Goal: Answer question/provide support: Share knowledge or assist other users

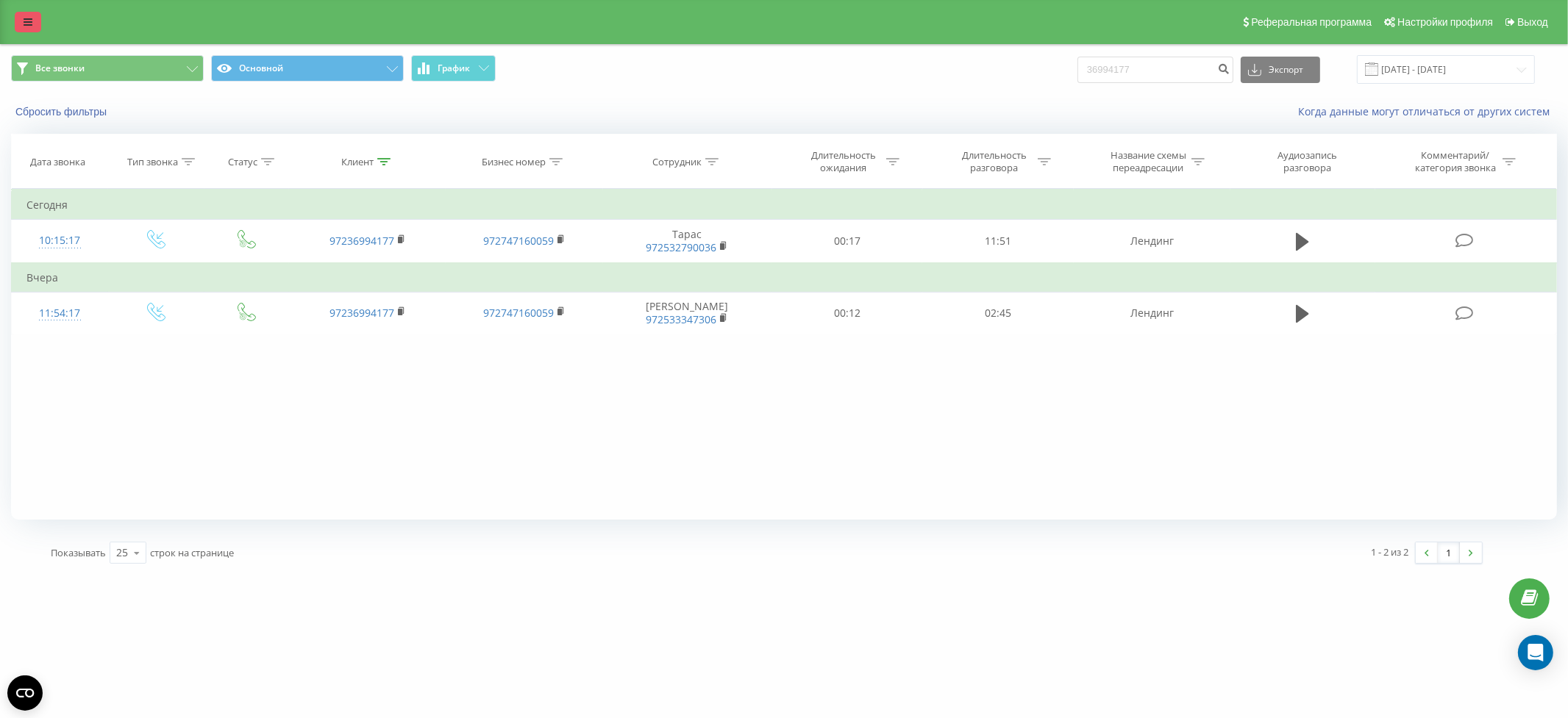
click at [31, 23] on icon at bounding box center [27, 22] width 9 height 11
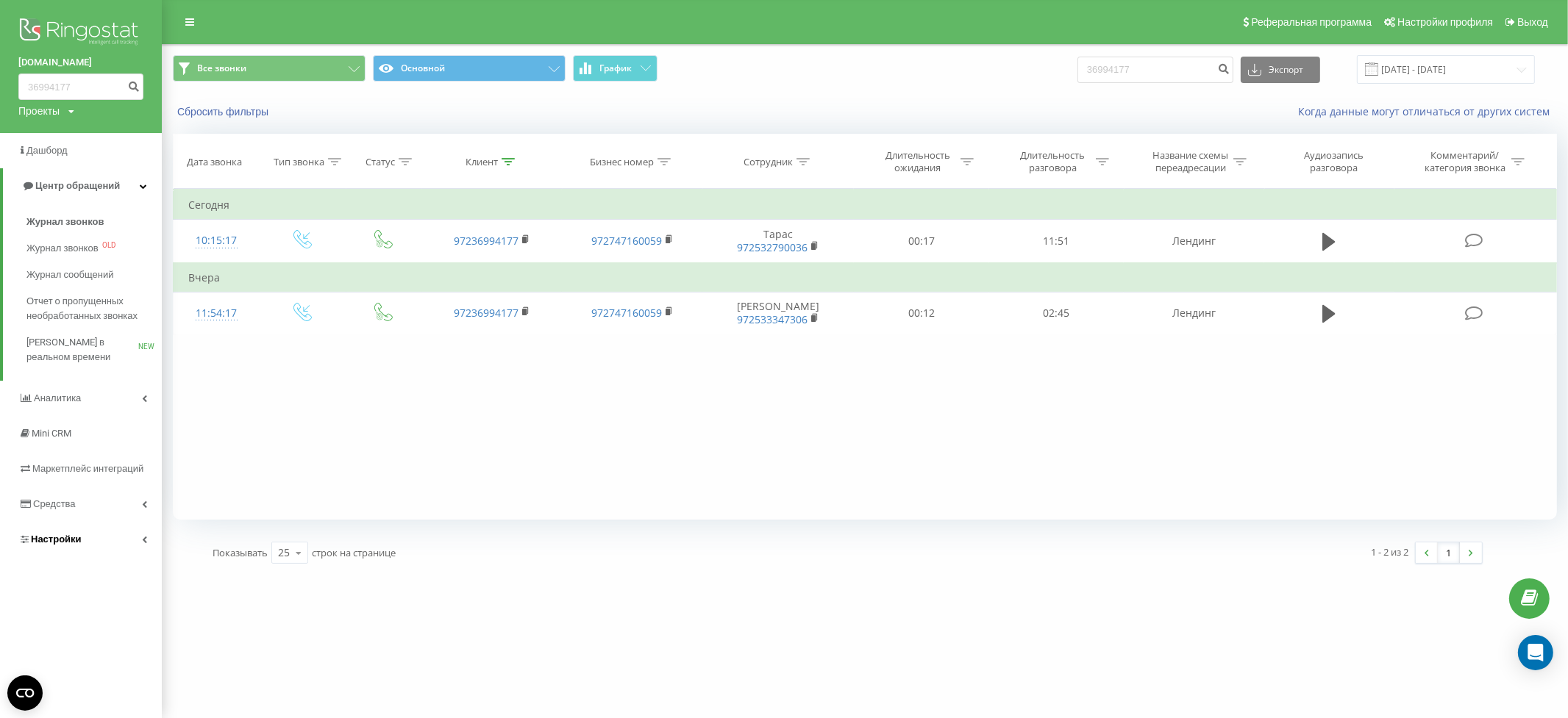
click at [68, 539] on span "Настройки" at bounding box center [57, 539] width 51 height 11
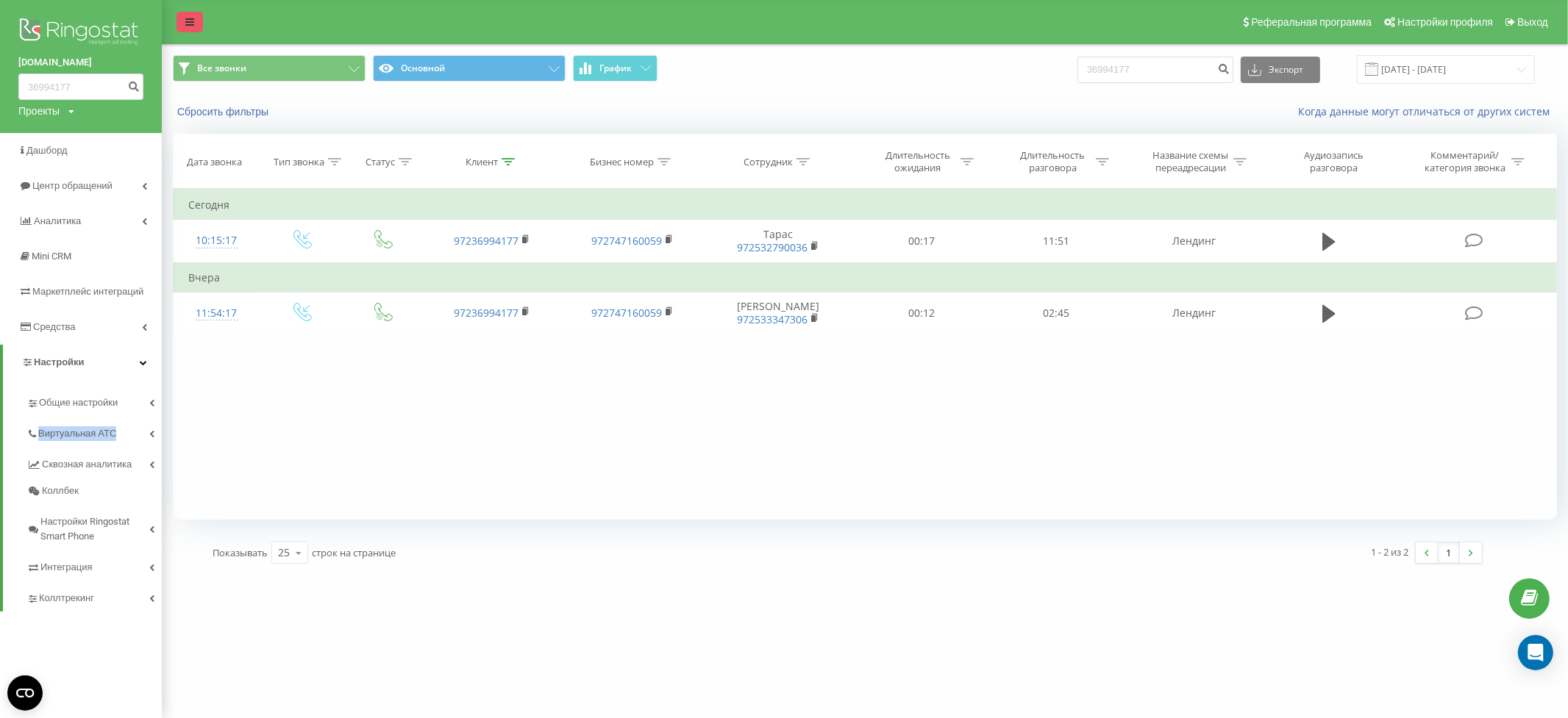
click at [182, 14] on link at bounding box center [189, 22] width 26 height 21
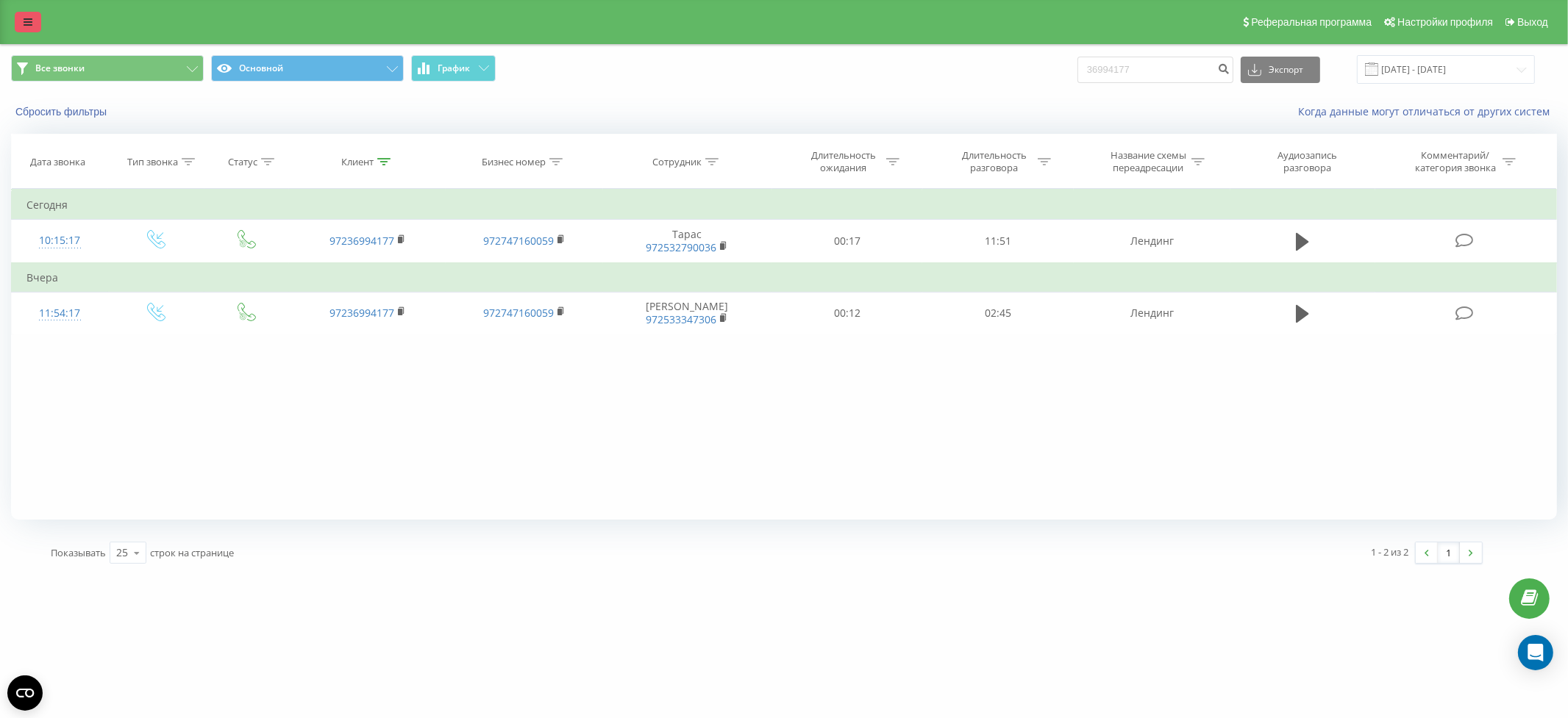
click at [25, 22] on icon at bounding box center [27, 22] width 9 height 11
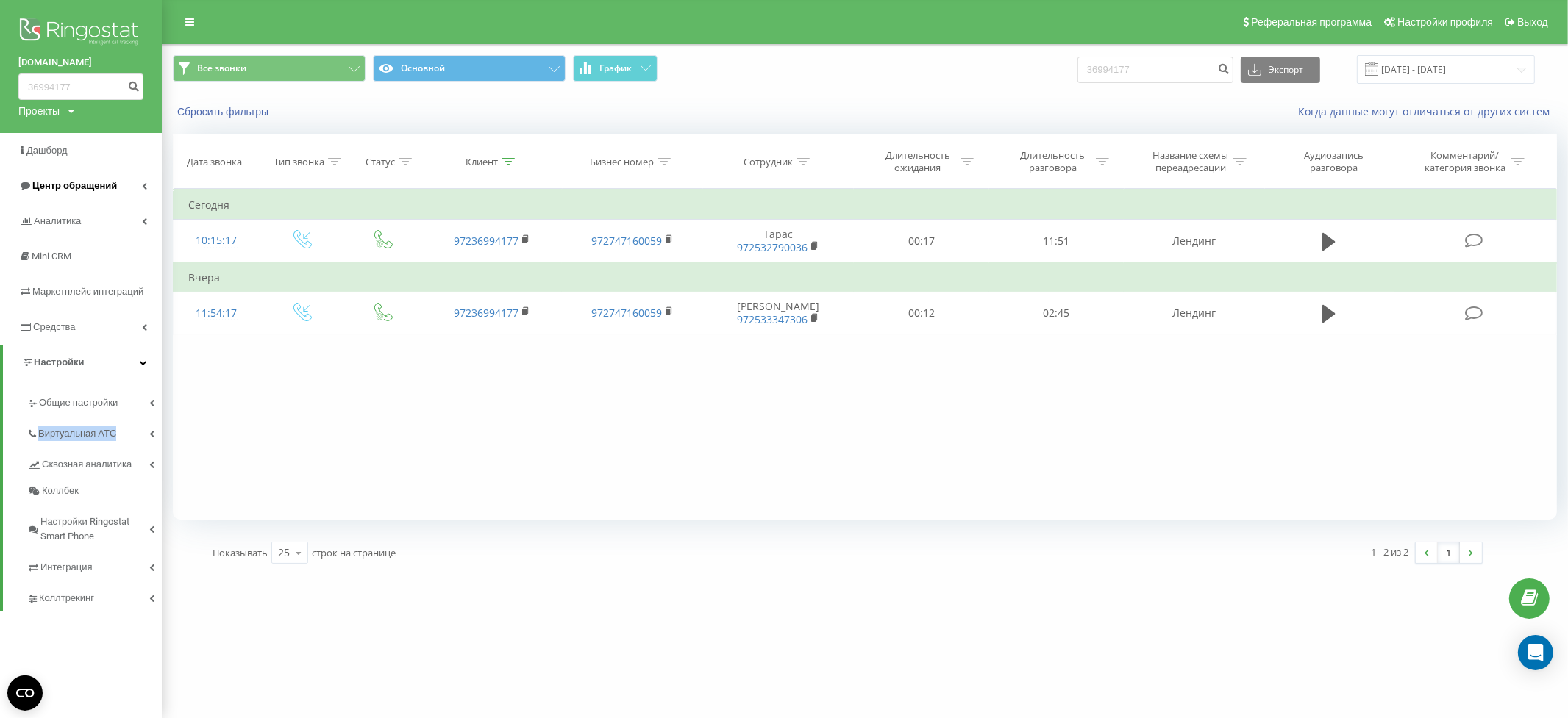
click at [67, 189] on span "Центр обращений" at bounding box center [74, 185] width 84 height 11
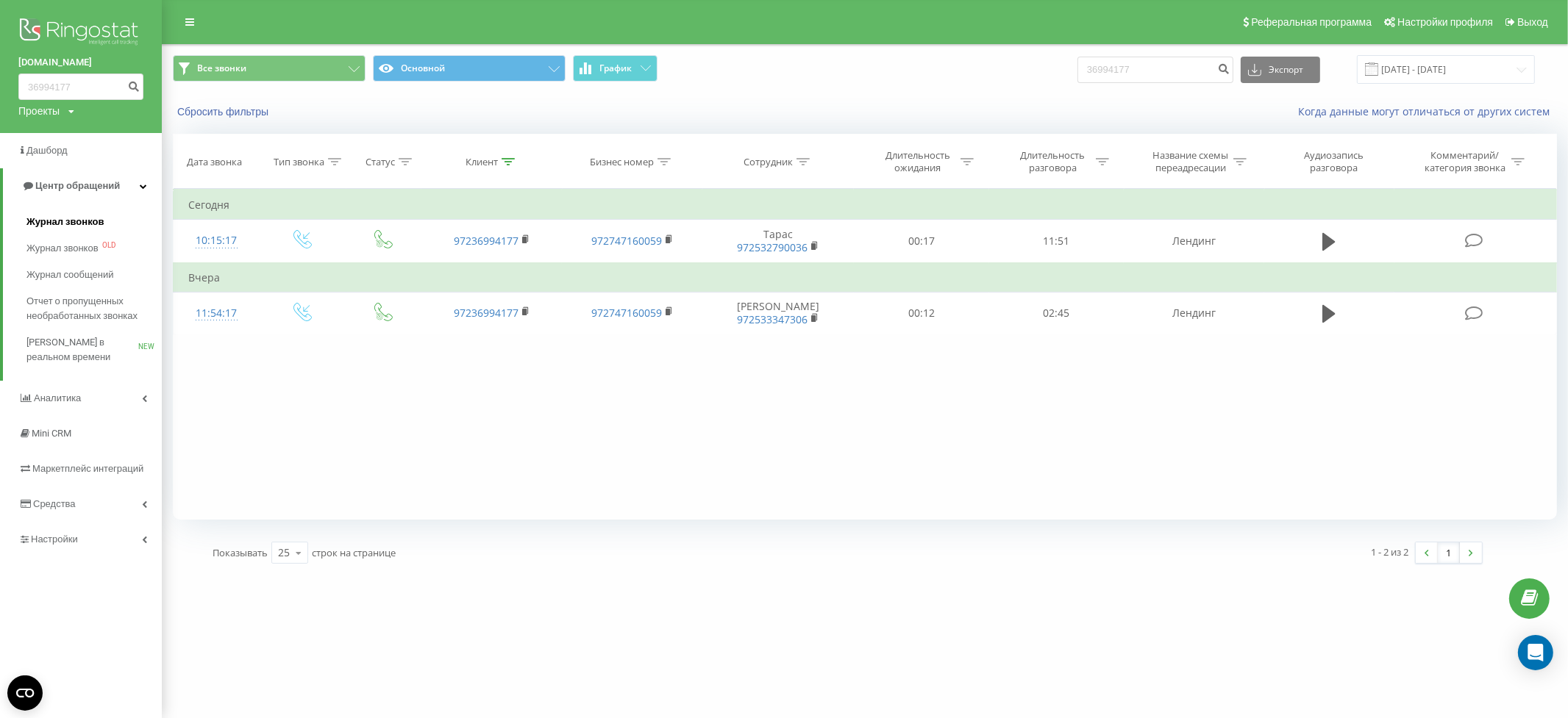
click at [61, 223] on span "Журнал звонков" at bounding box center [65, 221] width 77 height 15
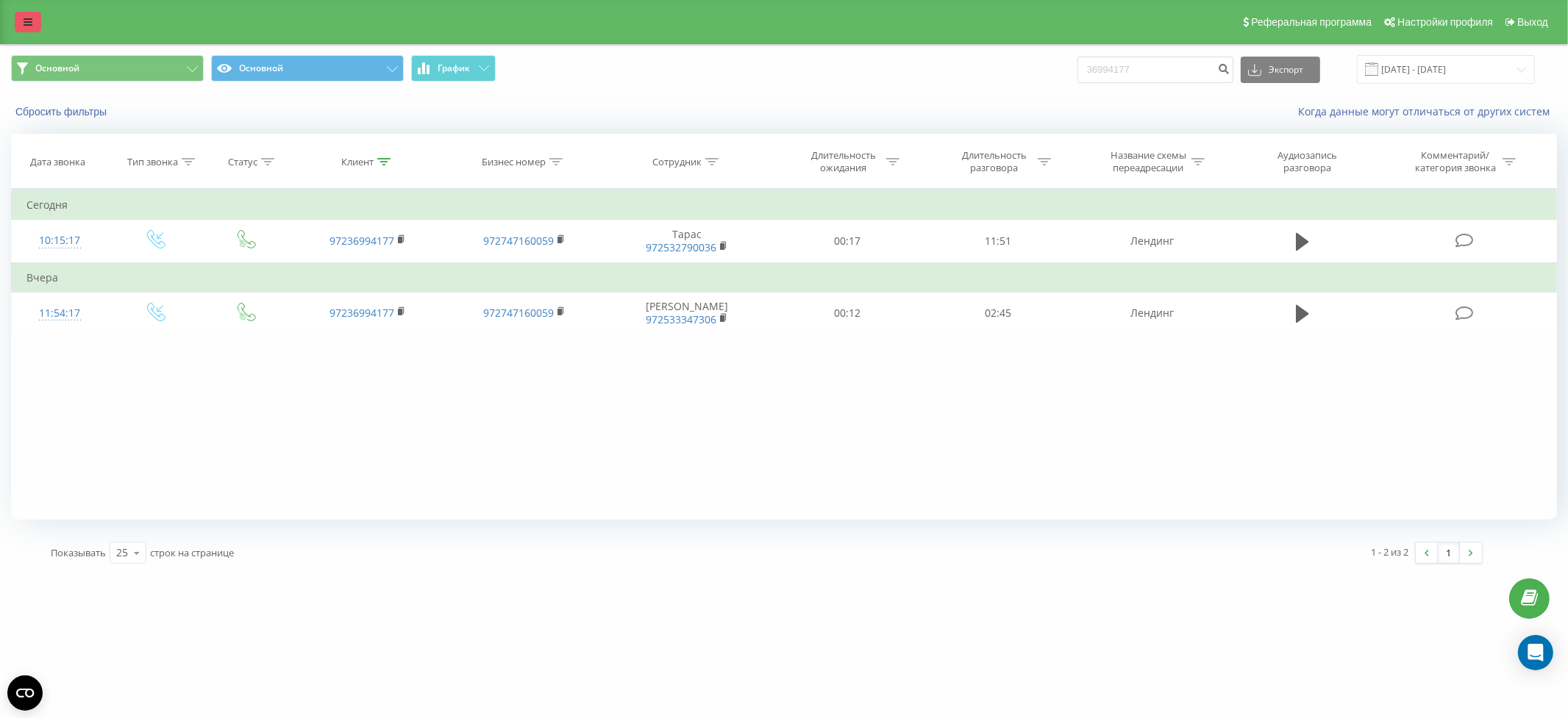
click at [25, 24] on icon at bounding box center [27, 22] width 9 height 11
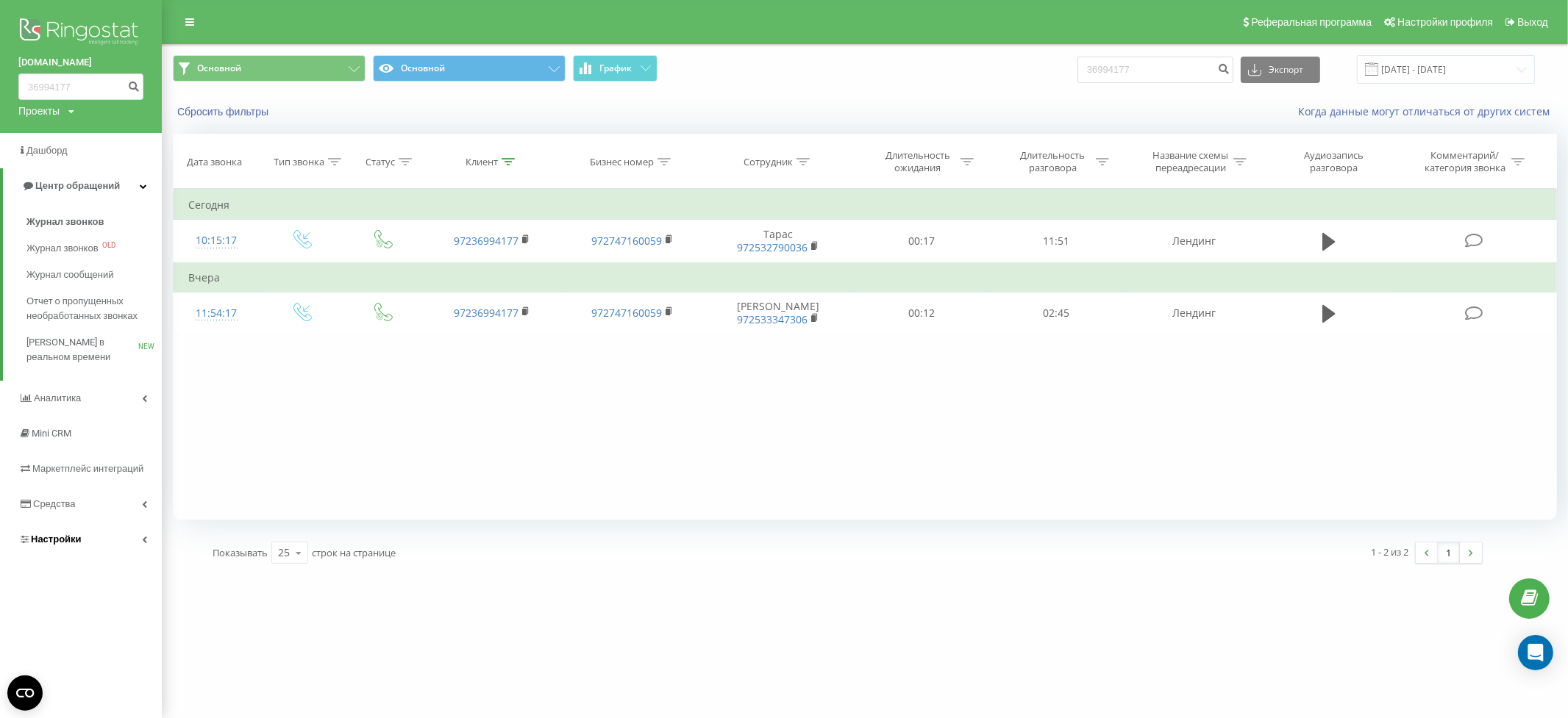
click at [63, 536] on span "Настройки" at bounding box center [57, 539] width 51 height 11
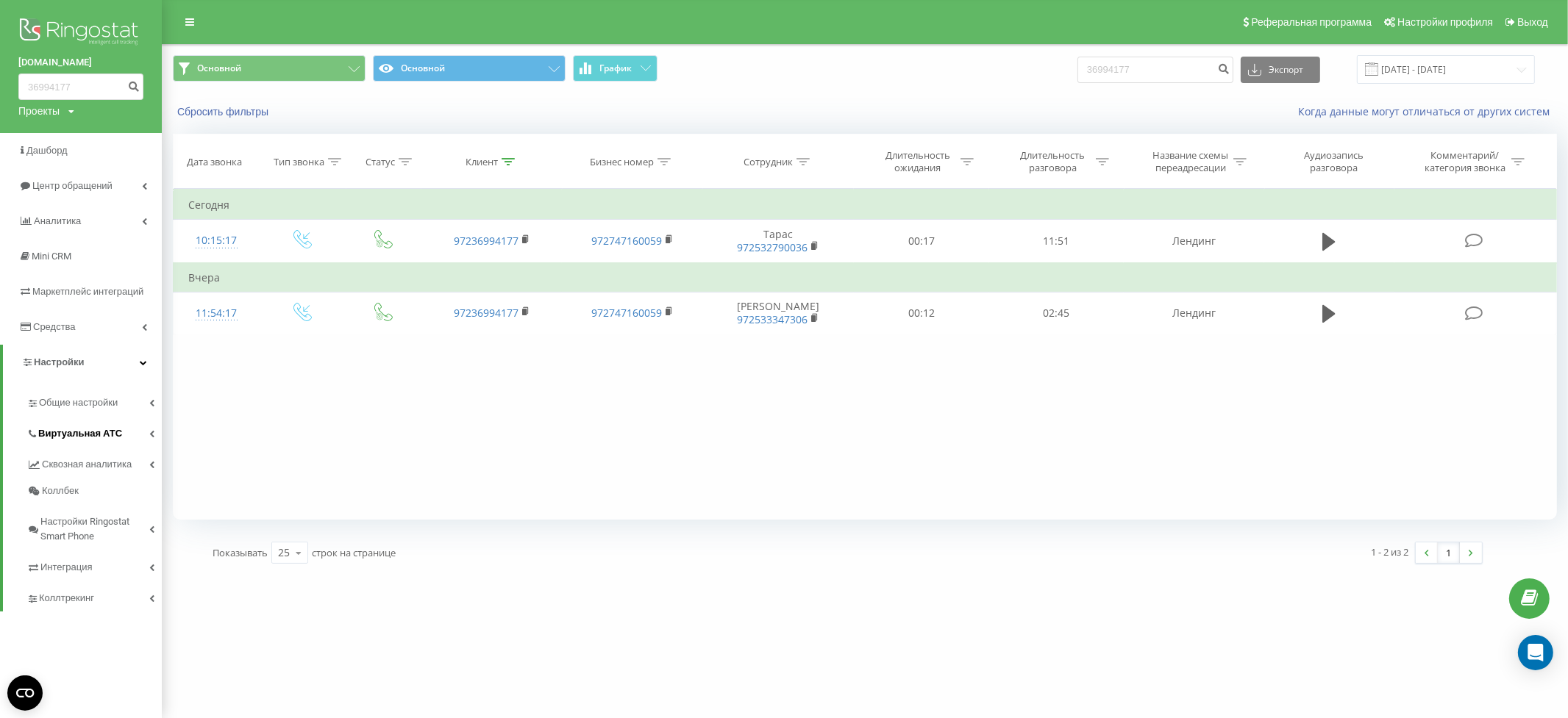
click at [76, 430] on span "Виртуальная АТС" at bounding box center [80, 433] width 84 height 15
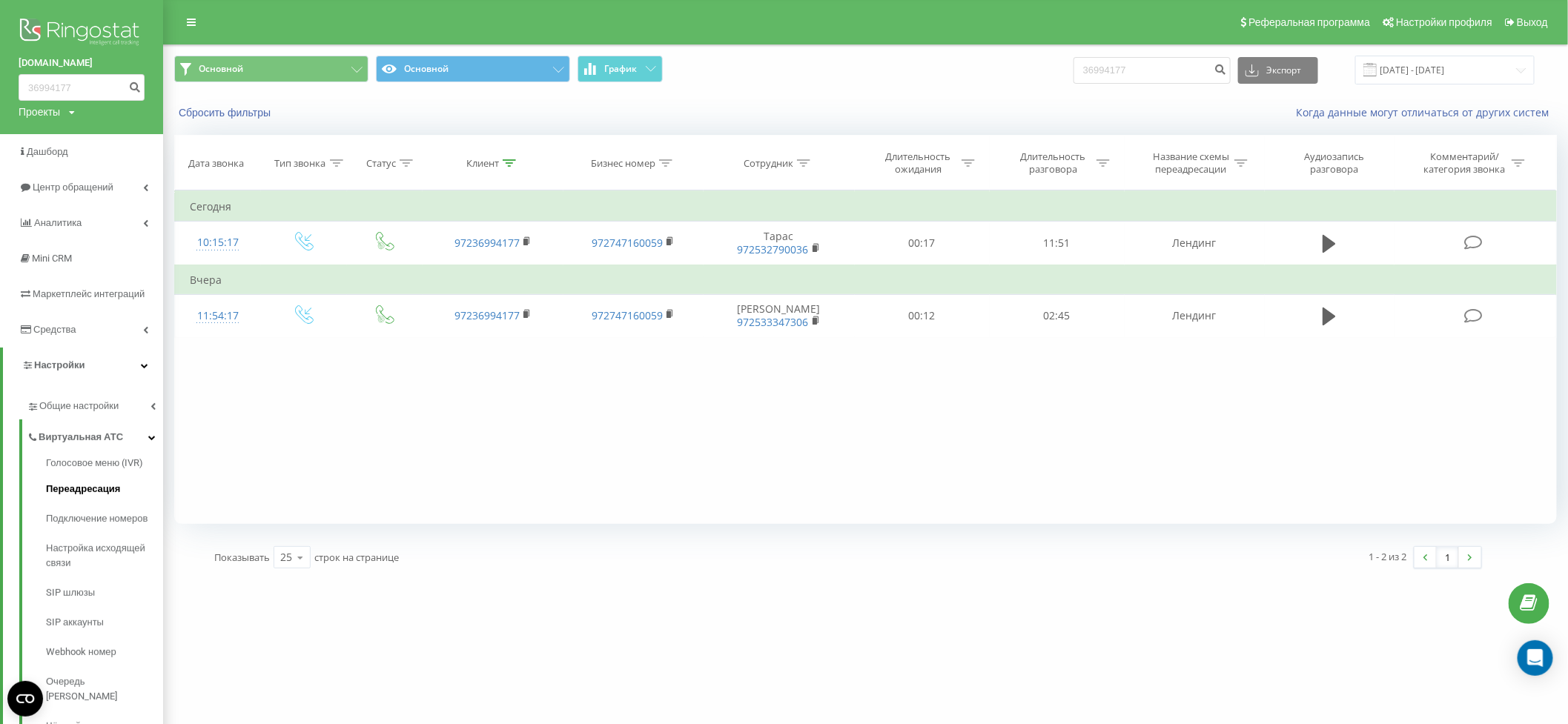
click at [71, 488] on span "Переадресация" at bounding box center [83, 489] width 74 height 15
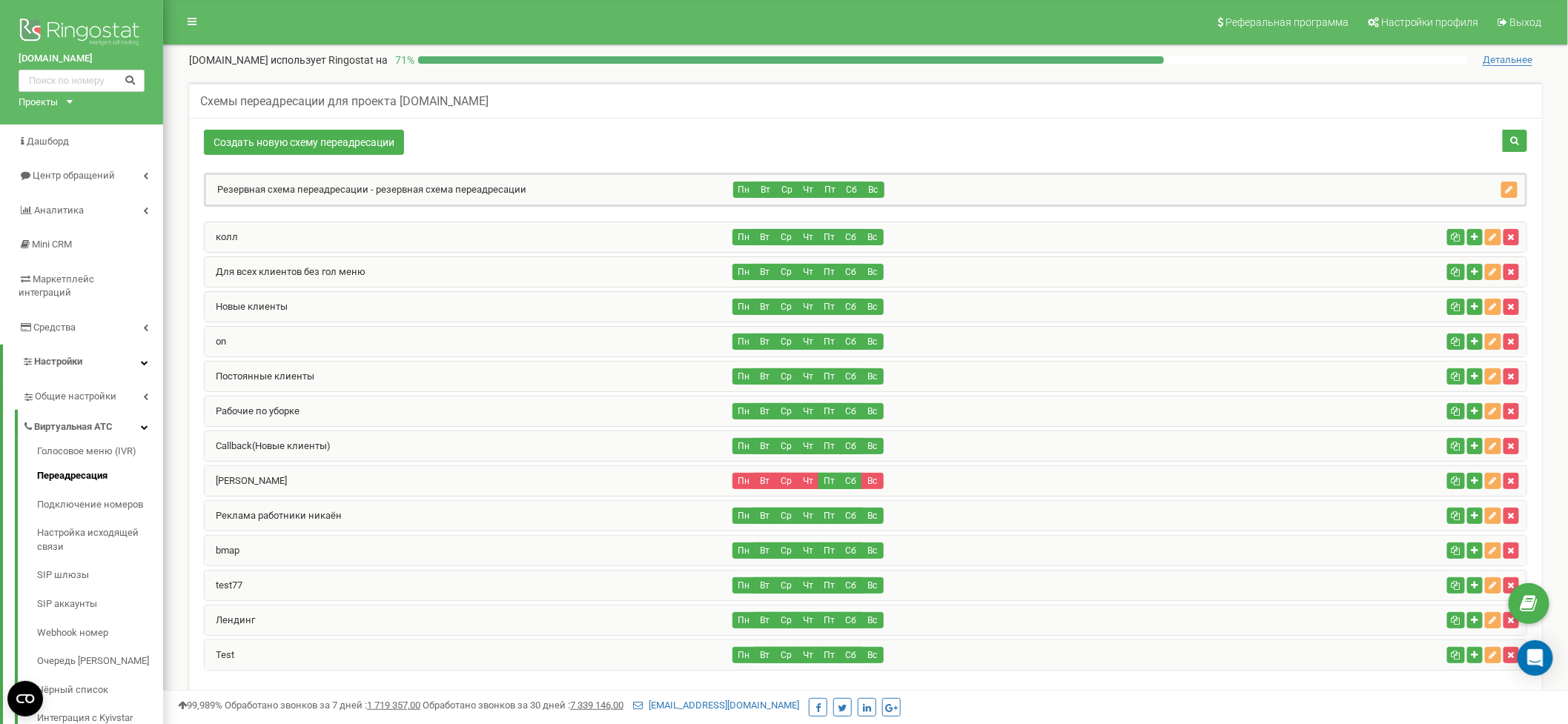
click at [393, 612] on div "Лендинг" at bounding box center [468, 620] width 529 height 30
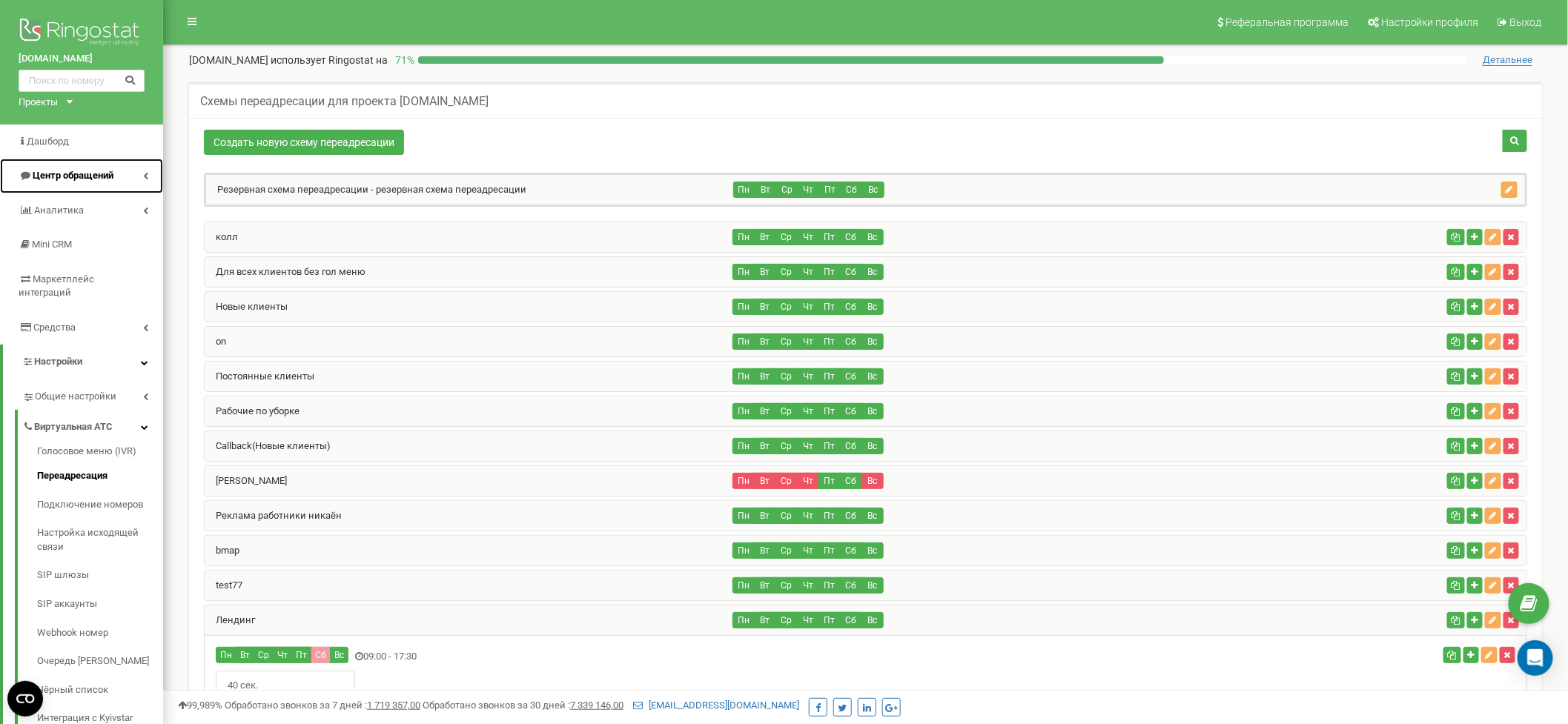
click at [79, 175] on span "Центр обращений" at bounding box center [73, 175] width 81 height 11
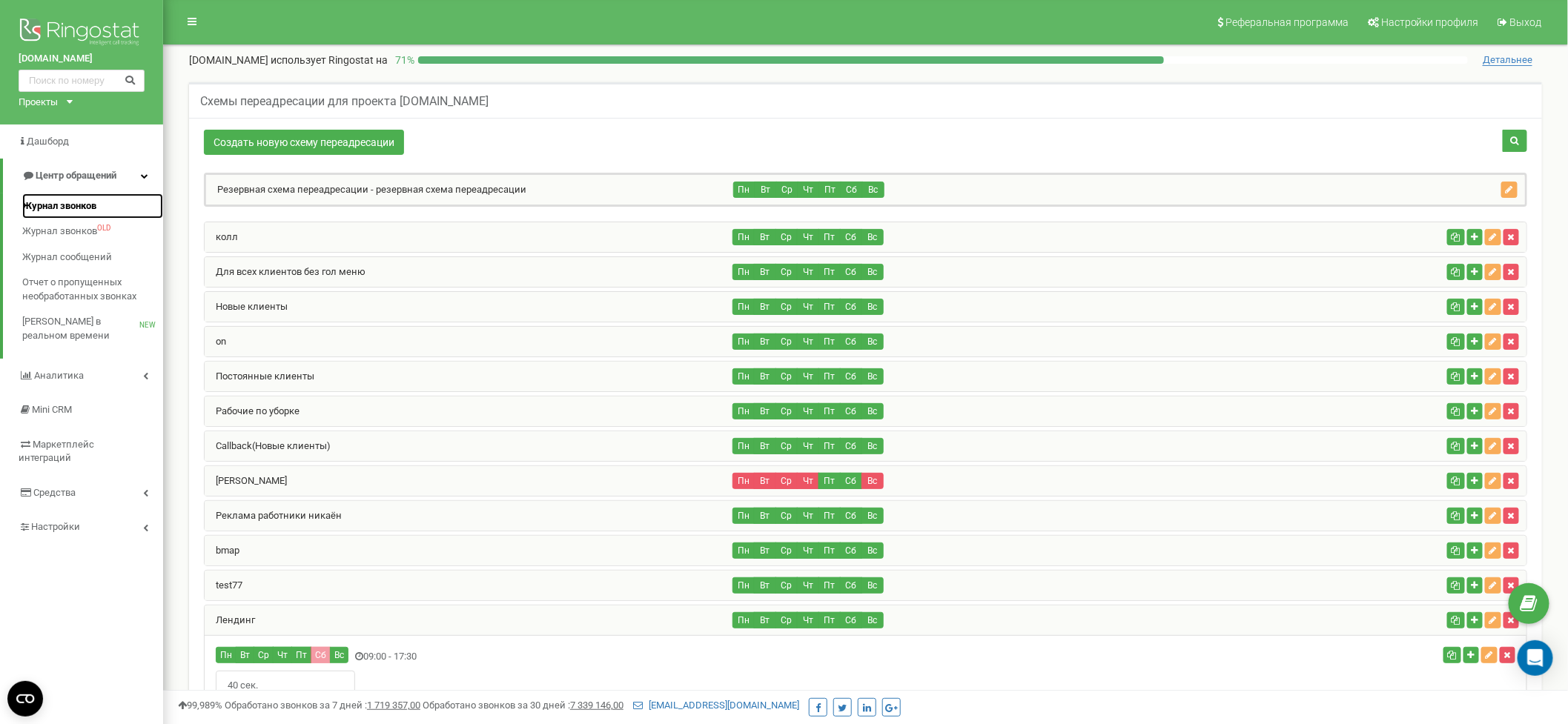
click at [61, 204] on span "Журнал звонков" at bounding box center [59, 206] width 74 height 14
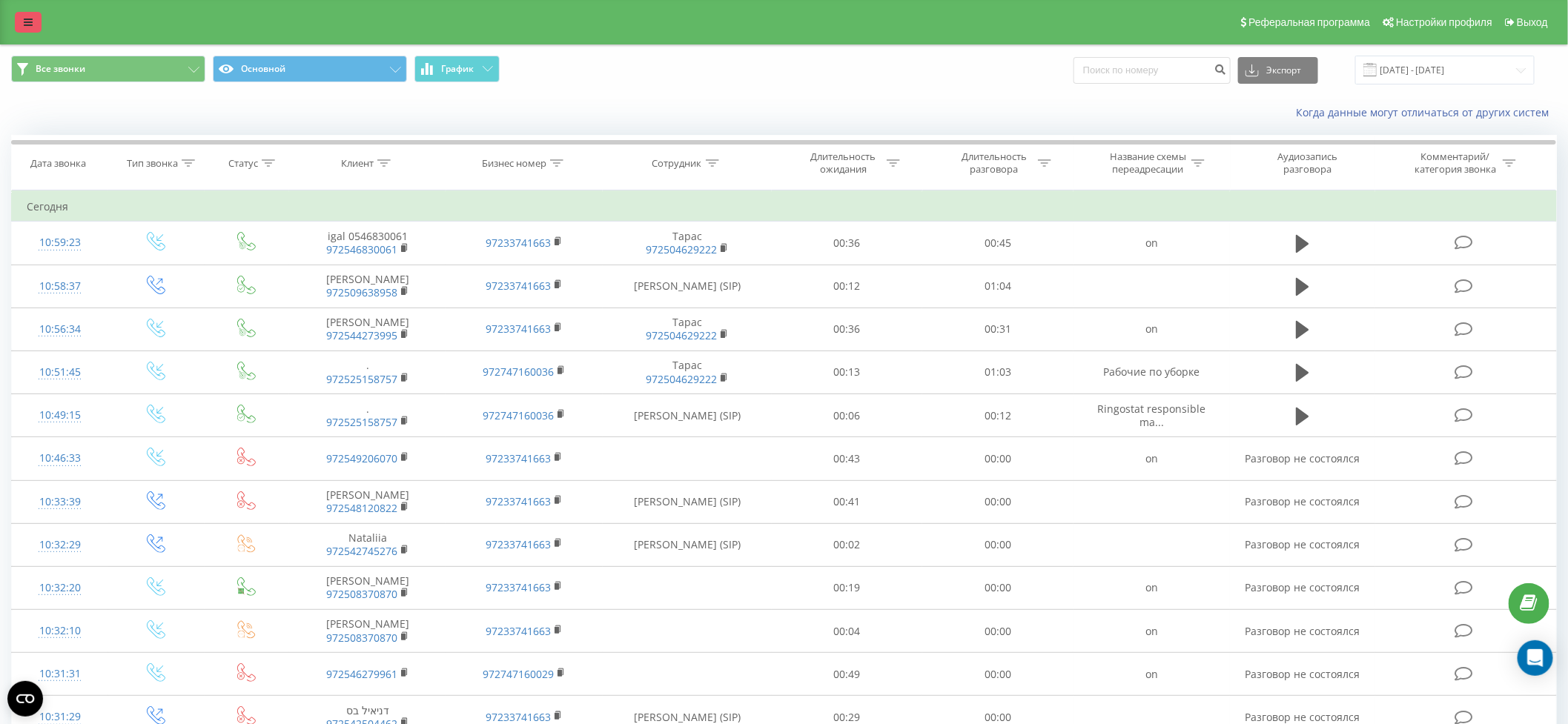
click at [26, 20] on icon at bounding box center [28, 22] width 9 height 11
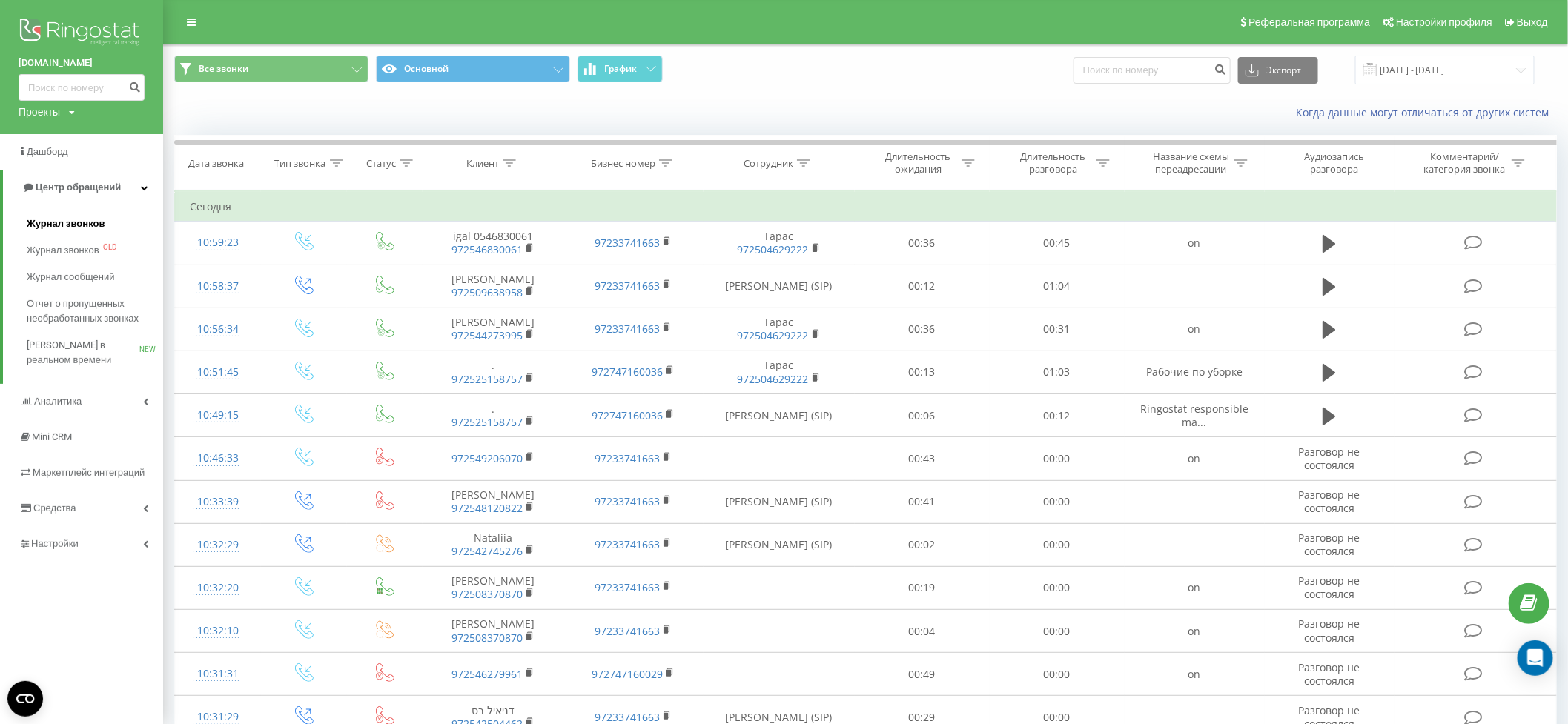
click at [49, 220] on span "Журнал звонков" at bounding box center [65, 223] width 78 height 15
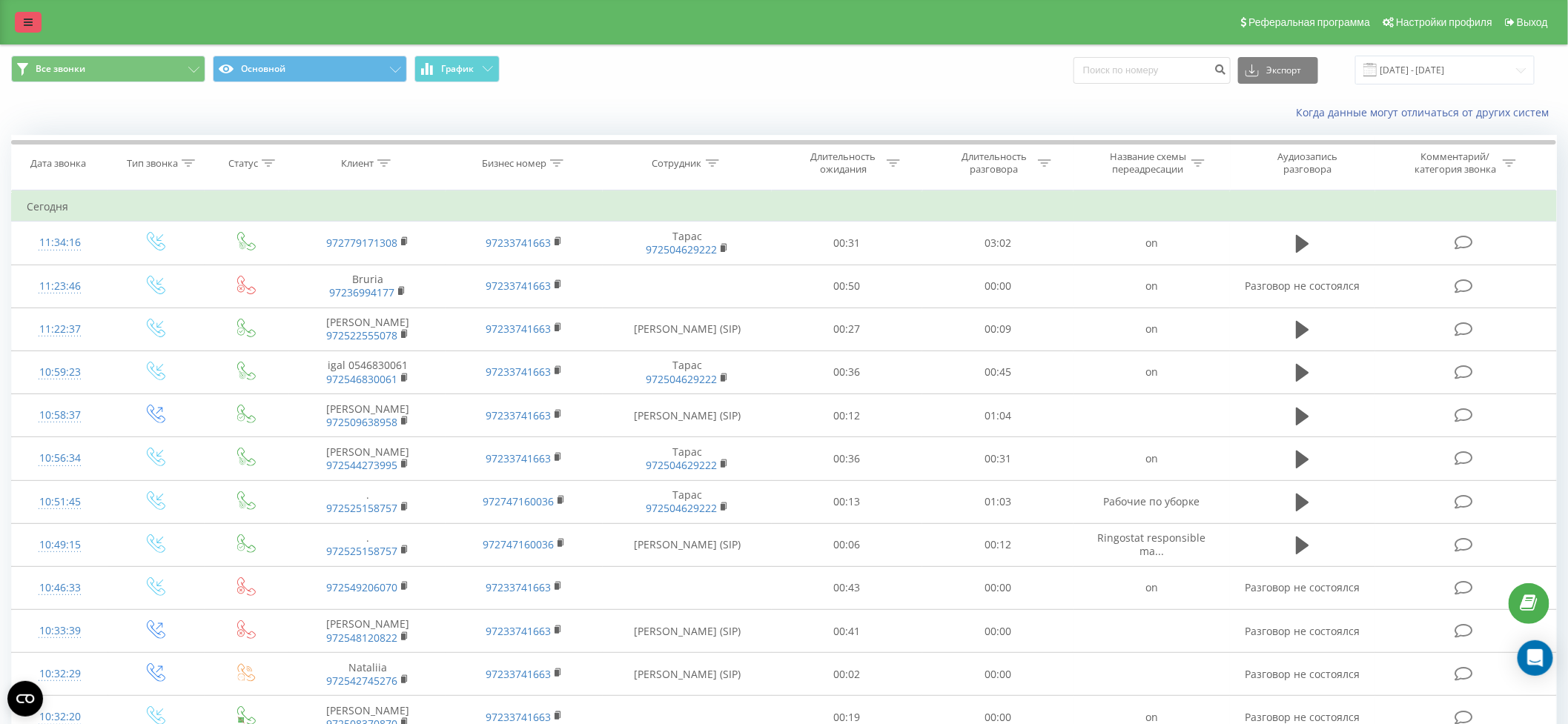
click at [32, 15] on link at bounding box center [28, 22] width 27 height 21
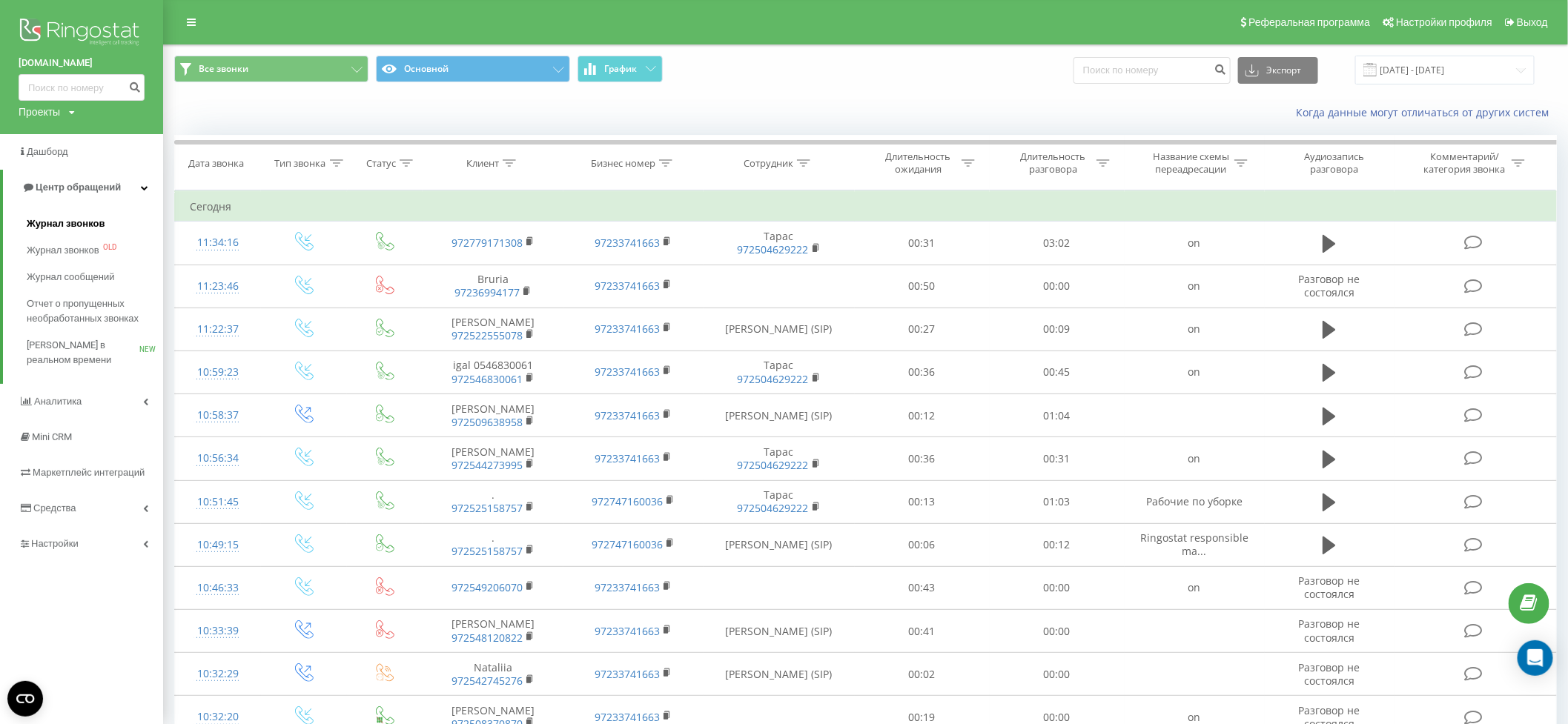
click at [35, 224] on span "Журнал звонков" at bounding box center [65, 223] width 78 height 15
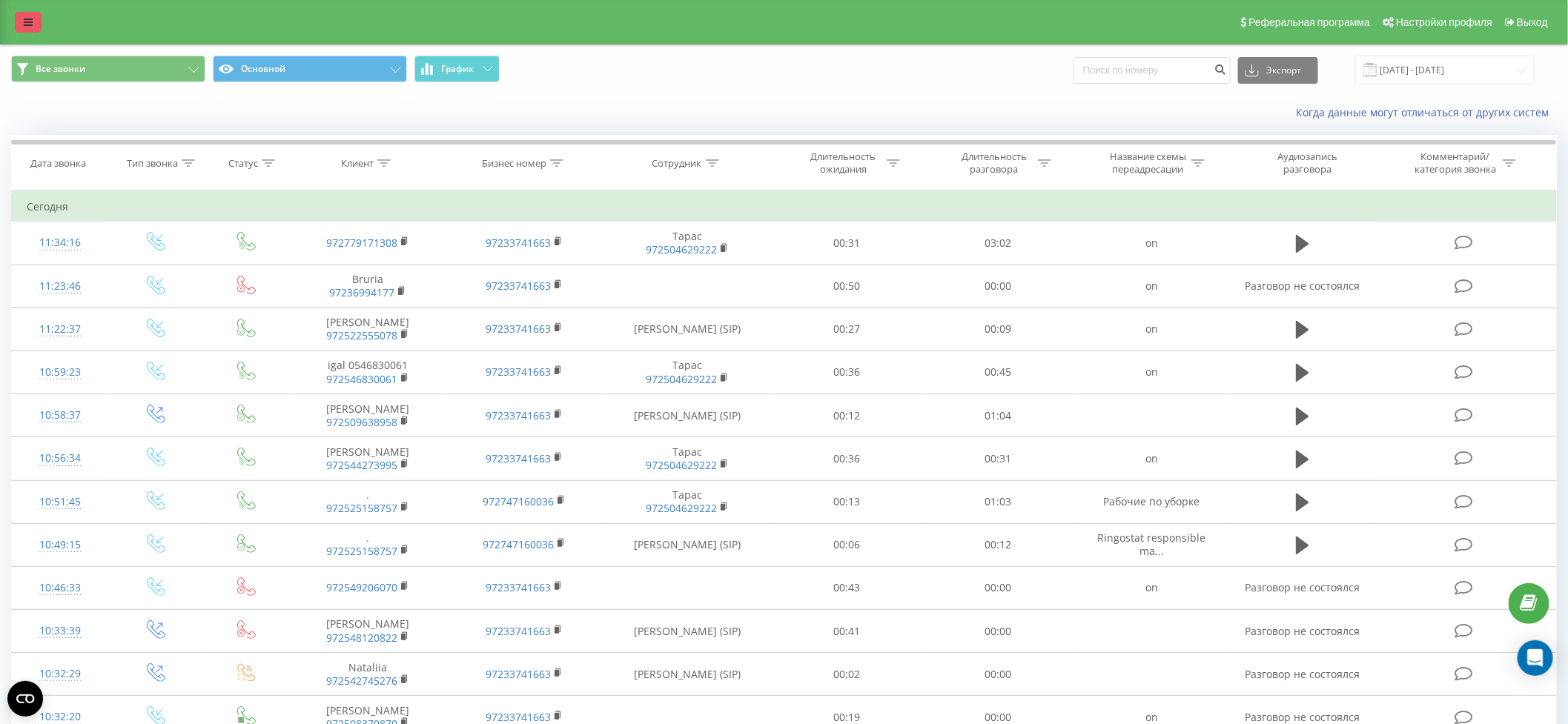
click at [25, 22] on icon at bounding box center [28, 22] width 9 height 11
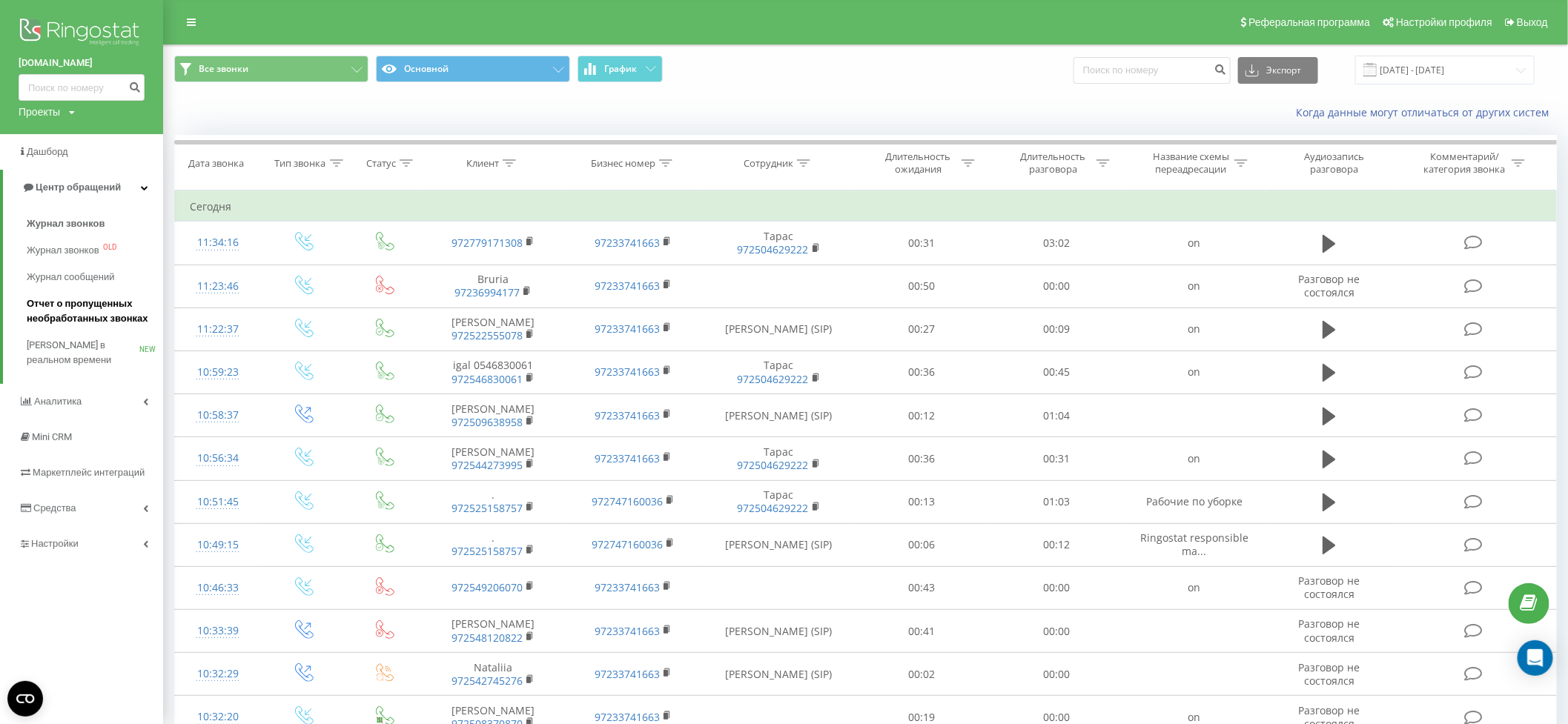
click at [58, 306] on span "Отчет о пропущенных необработанных звонках" at bounding box center [91, 312] width 129 height 30
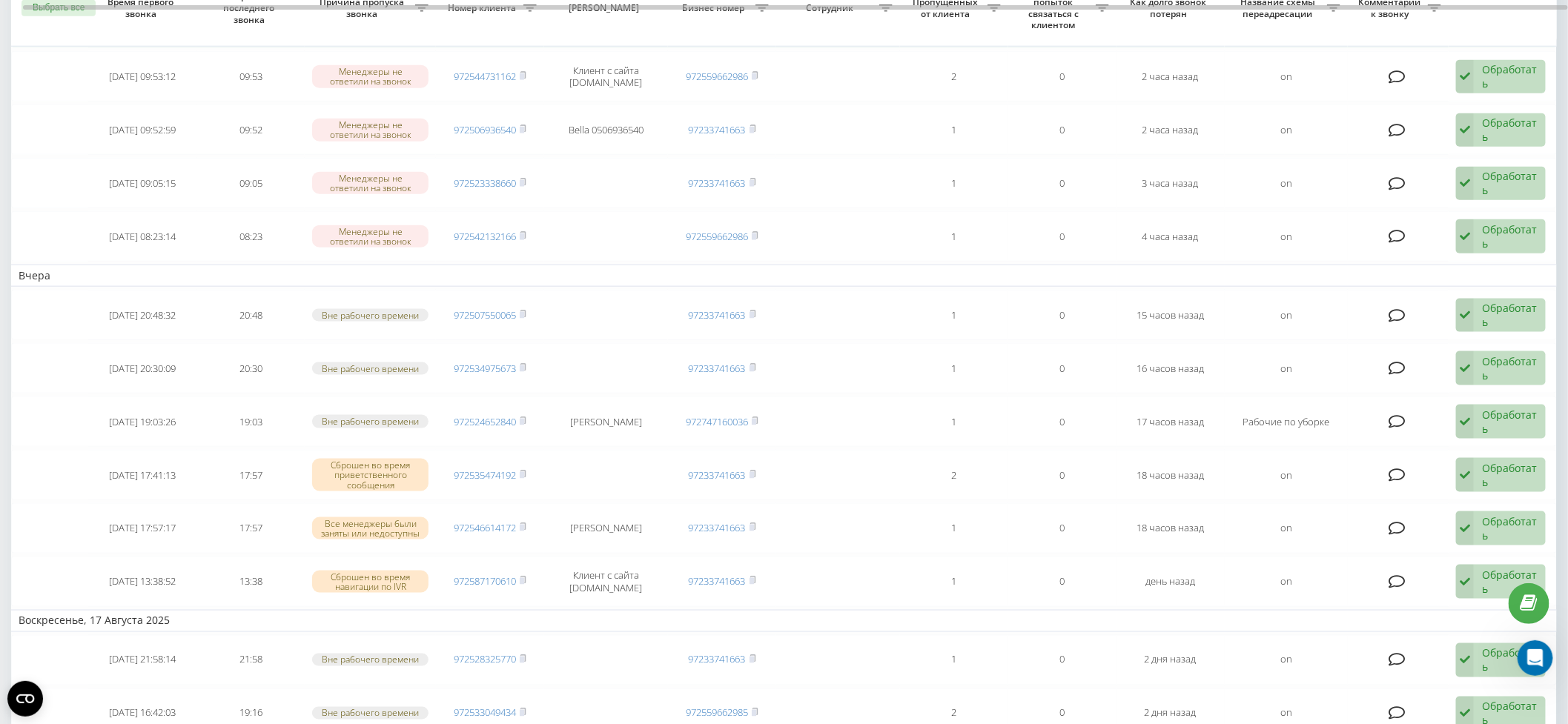
scroll to position [691, 0]
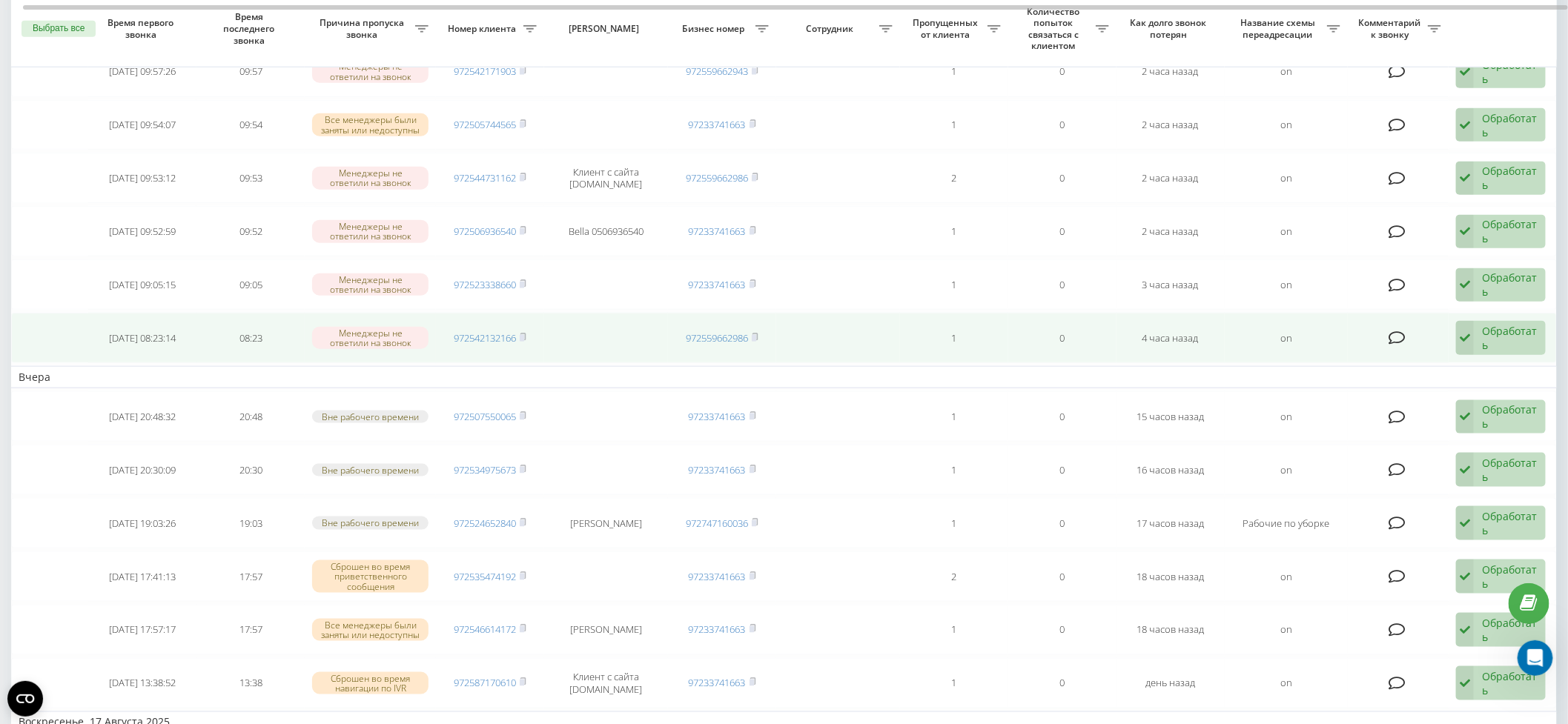
click at [529, 332] on td "972542132166" at bounding box center [490, 337] width 108 height 50
click at [527, 333] on icon at bounding box center [523, 336] width 5 height 7
click at [1499, 331] on div "Обработать" at bounding box center [1510, 337] width 55 height 29
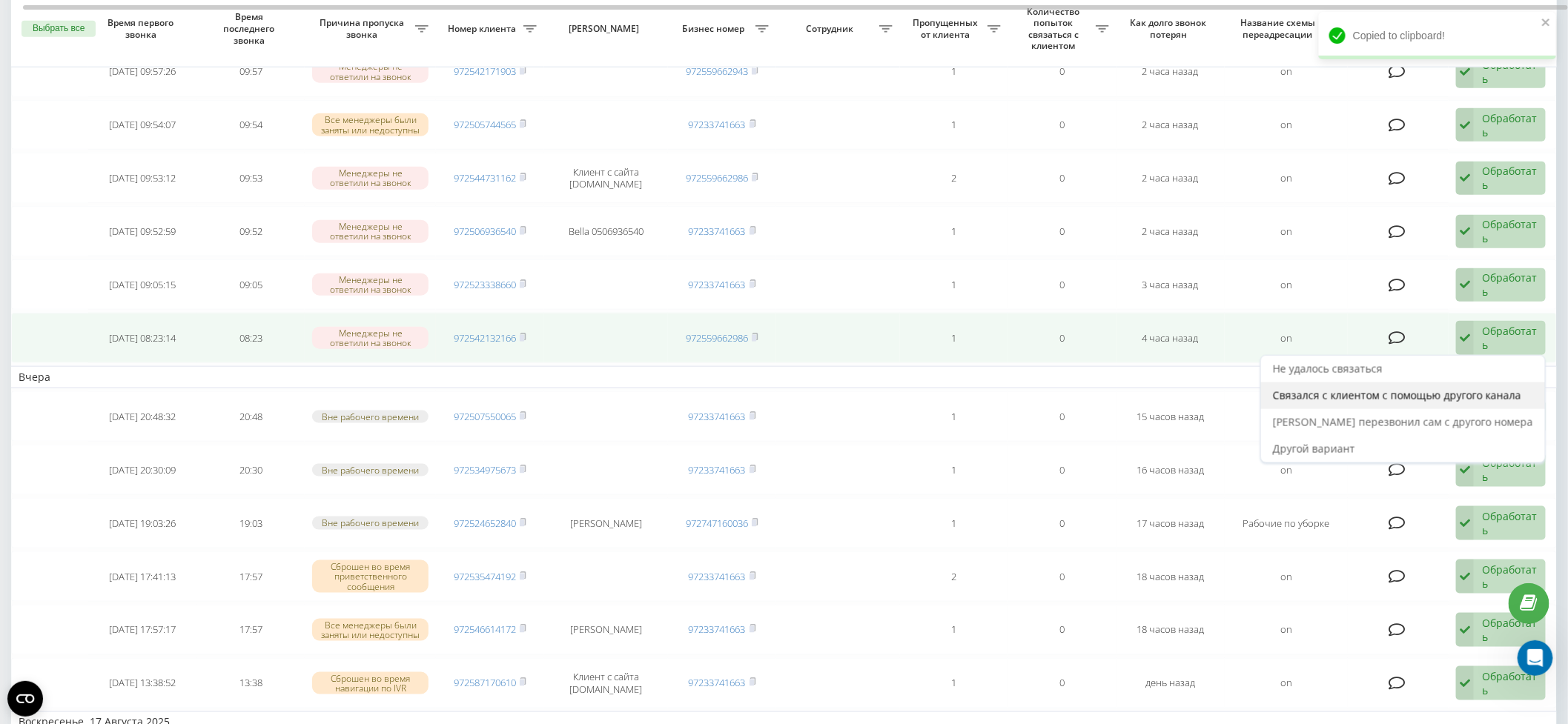
click at [1473, 389] on span "Связался с клиентом с помощью другого канала" at bounding box center [1397, 396] width 249 height 14
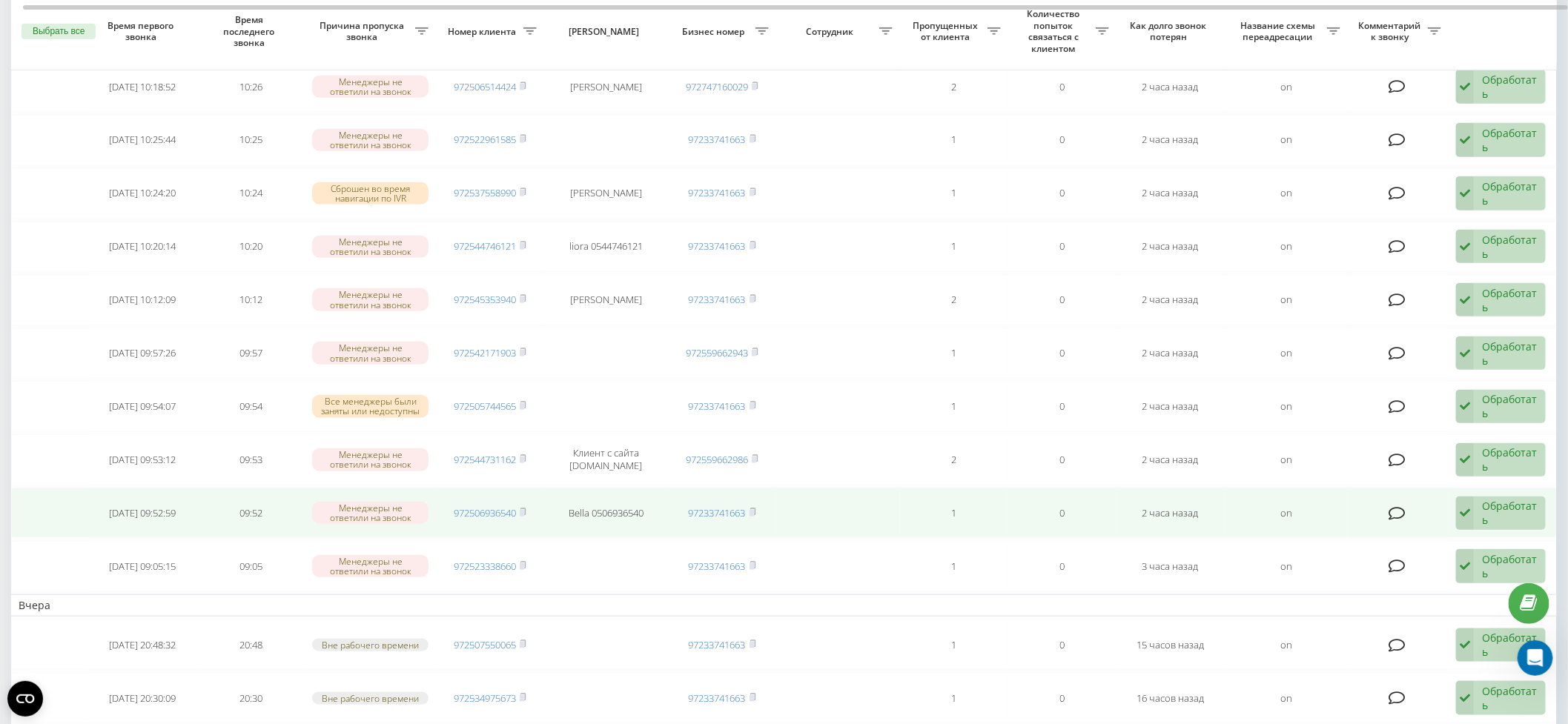
scroll to position [466, 0]
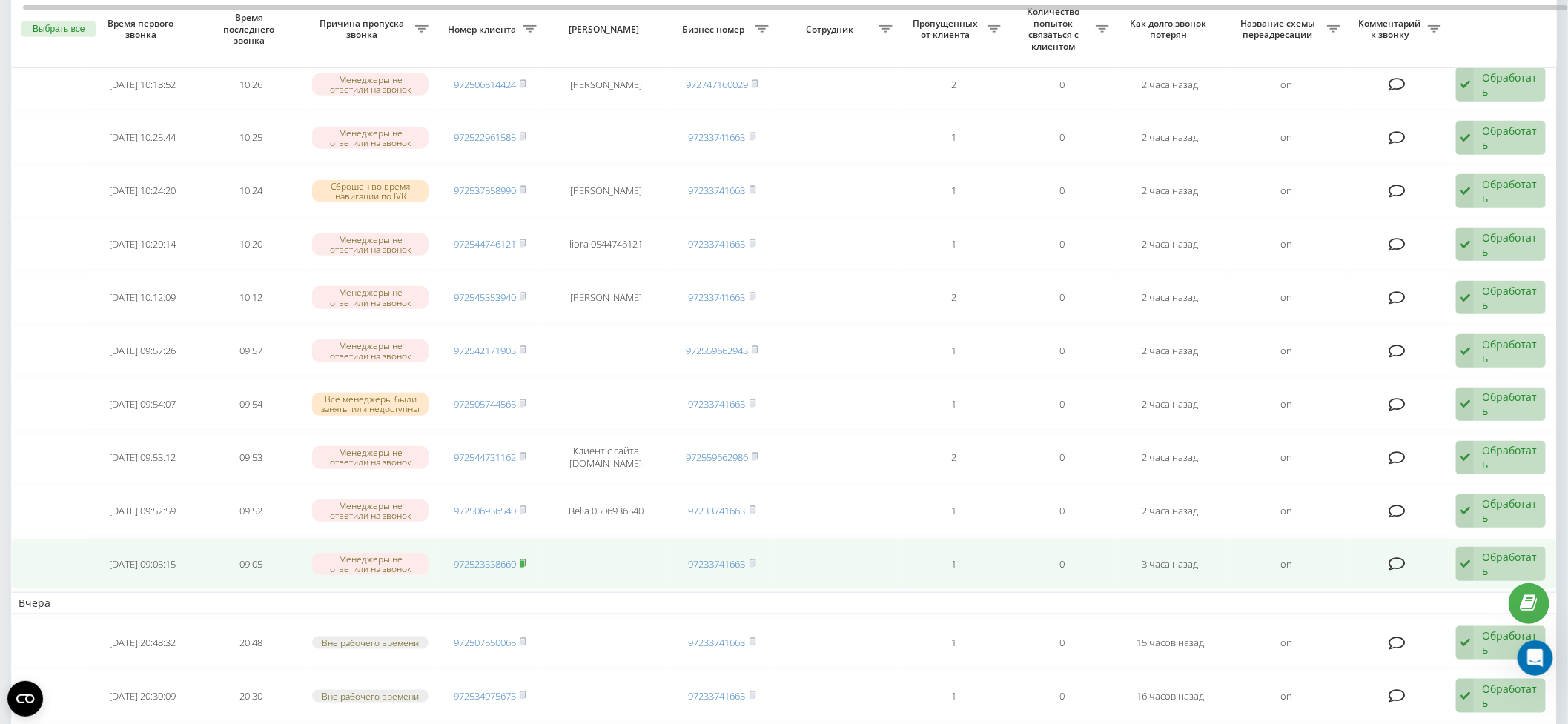
click at [527, 559] on icon at bounding box center [523, 563] width 7 height 9
click at [1507, 550] on div "Обработать" at bounding box center [1510, 564] width 55 height 29
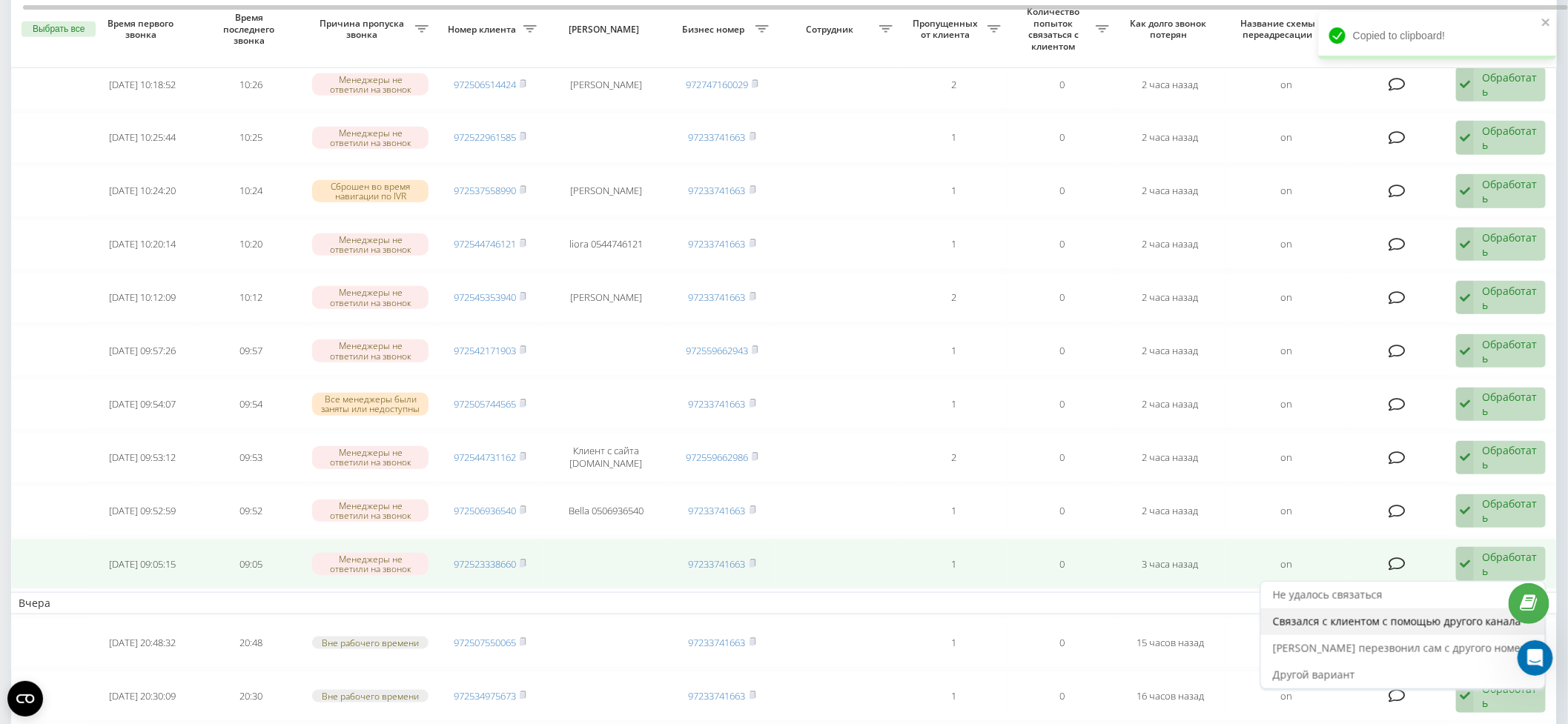
click at [1464, 615] on span "Связался с клиентом с помощью другого канала" at bounding box center [1397, 621] width 249 height 14
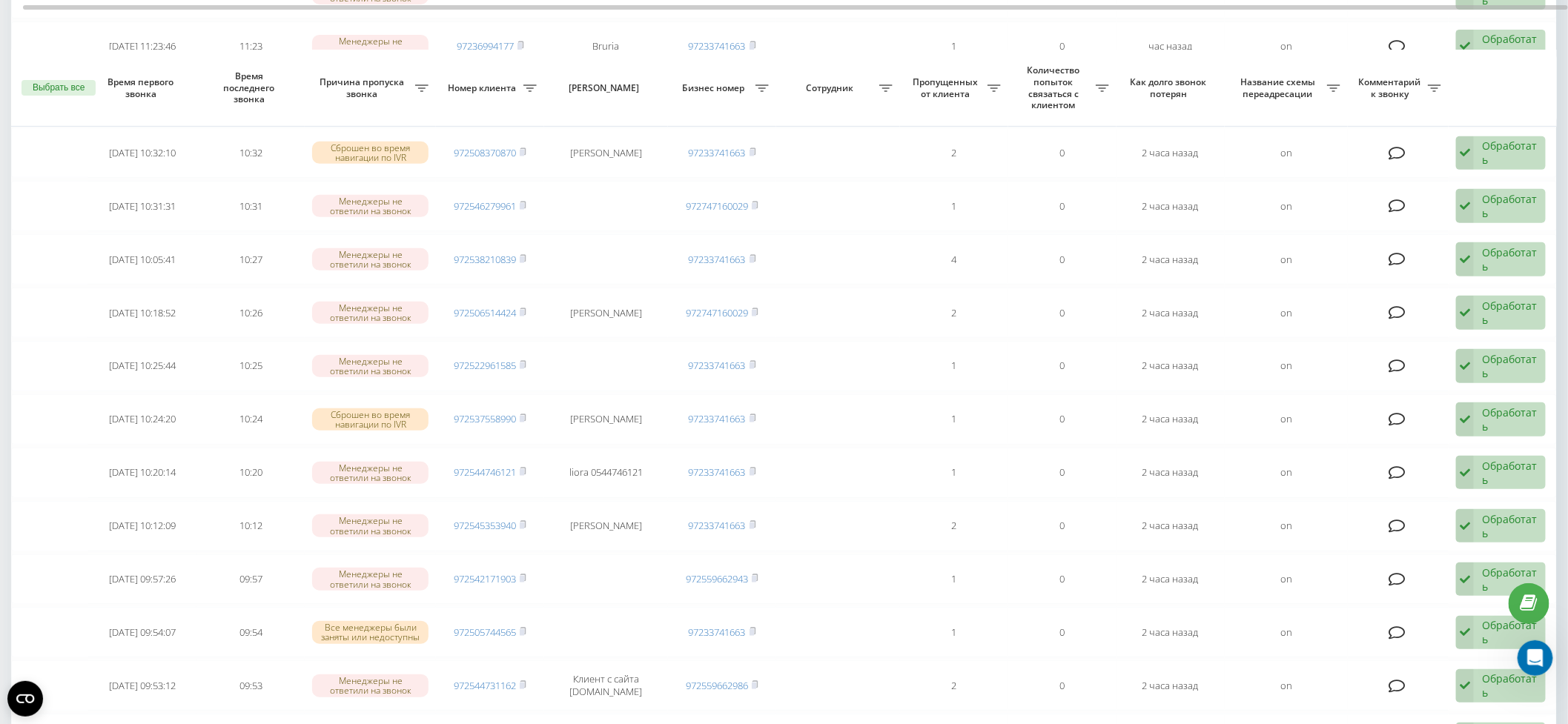
scroll to position [453, 0]
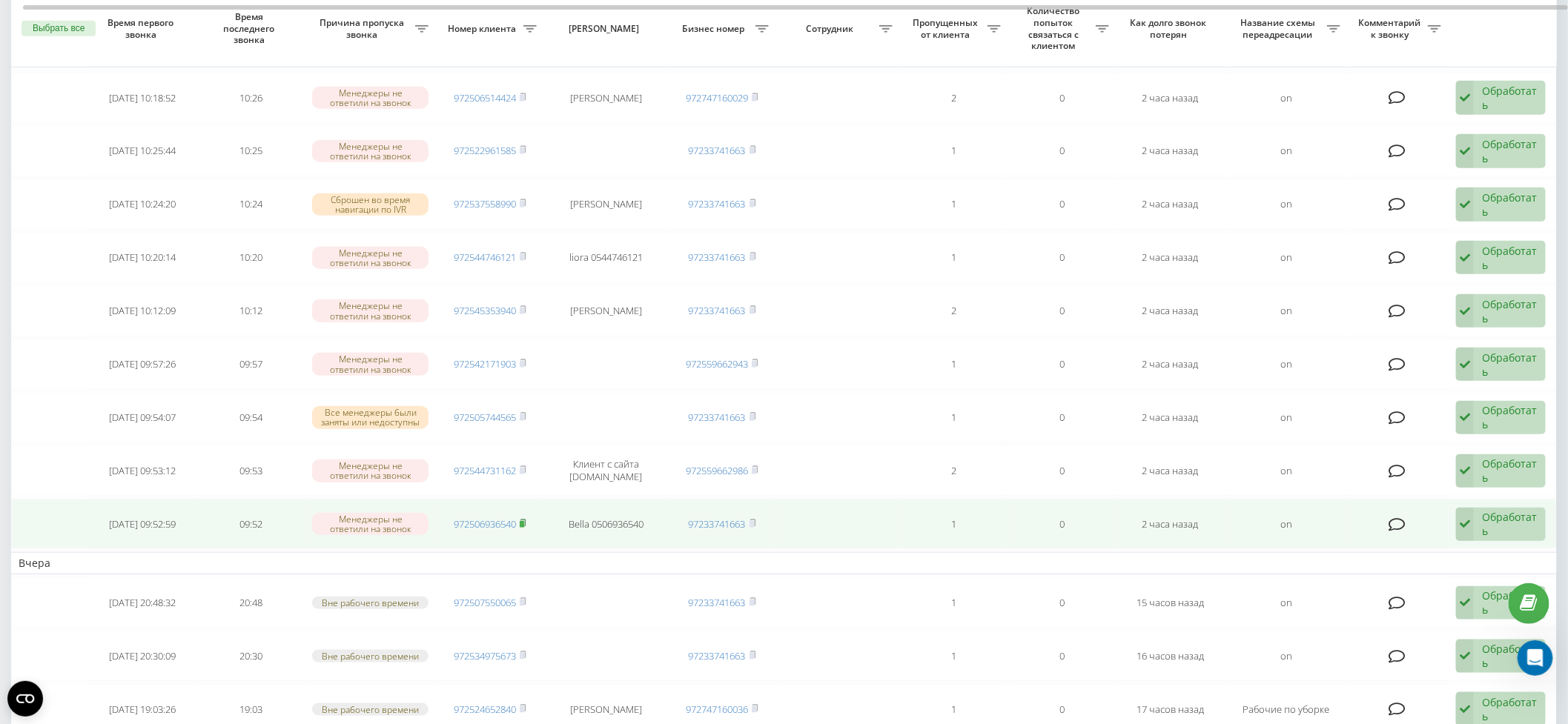
click at [524, 521] on rect at bounding box center [522, 524] width 5 height 7
click at [1497, 518] on div "Обработать" at bounding box center [1510, 524] width 55 height 29
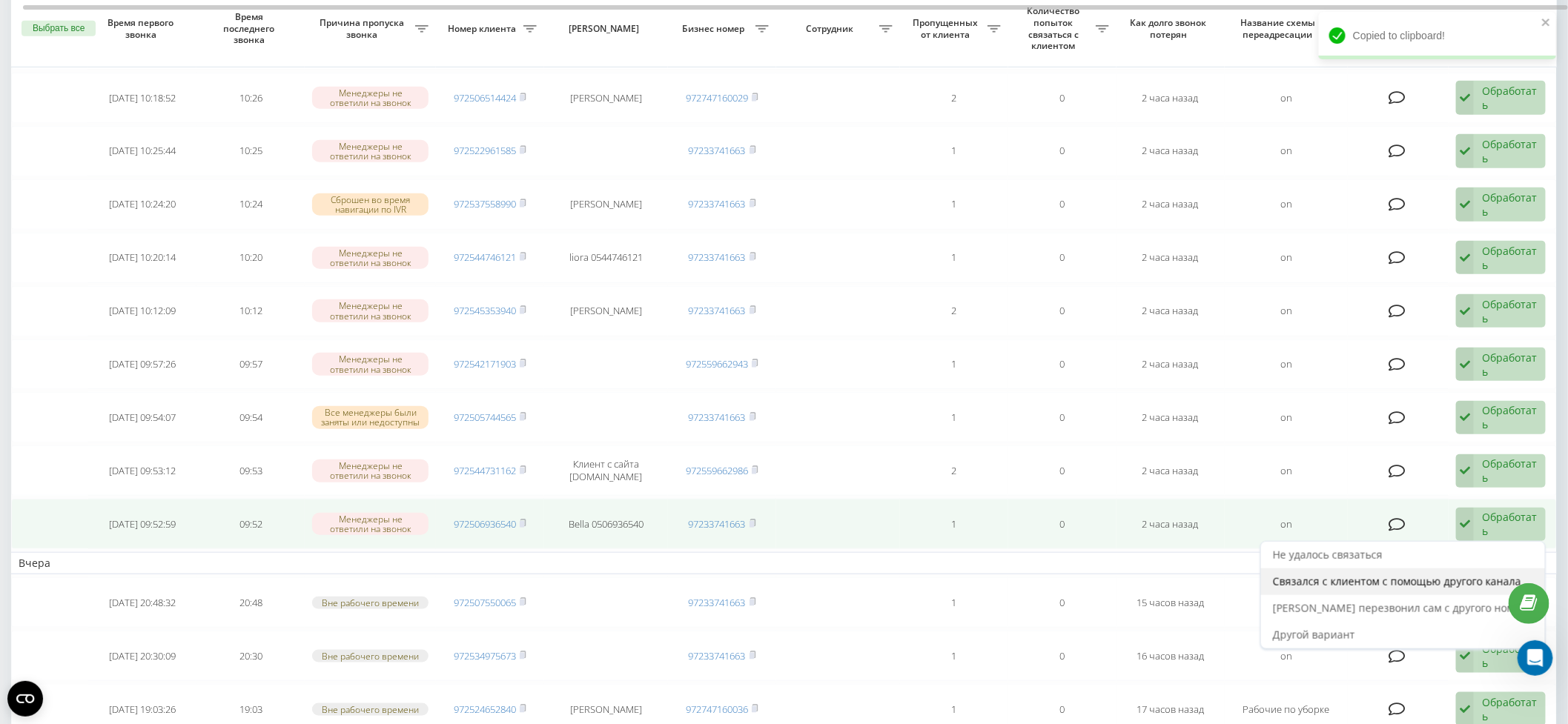
click at [1477, 575] on span "Связался с клиентом с помощью другого канала" at bounding box center [1397, 582] width 249 height 14
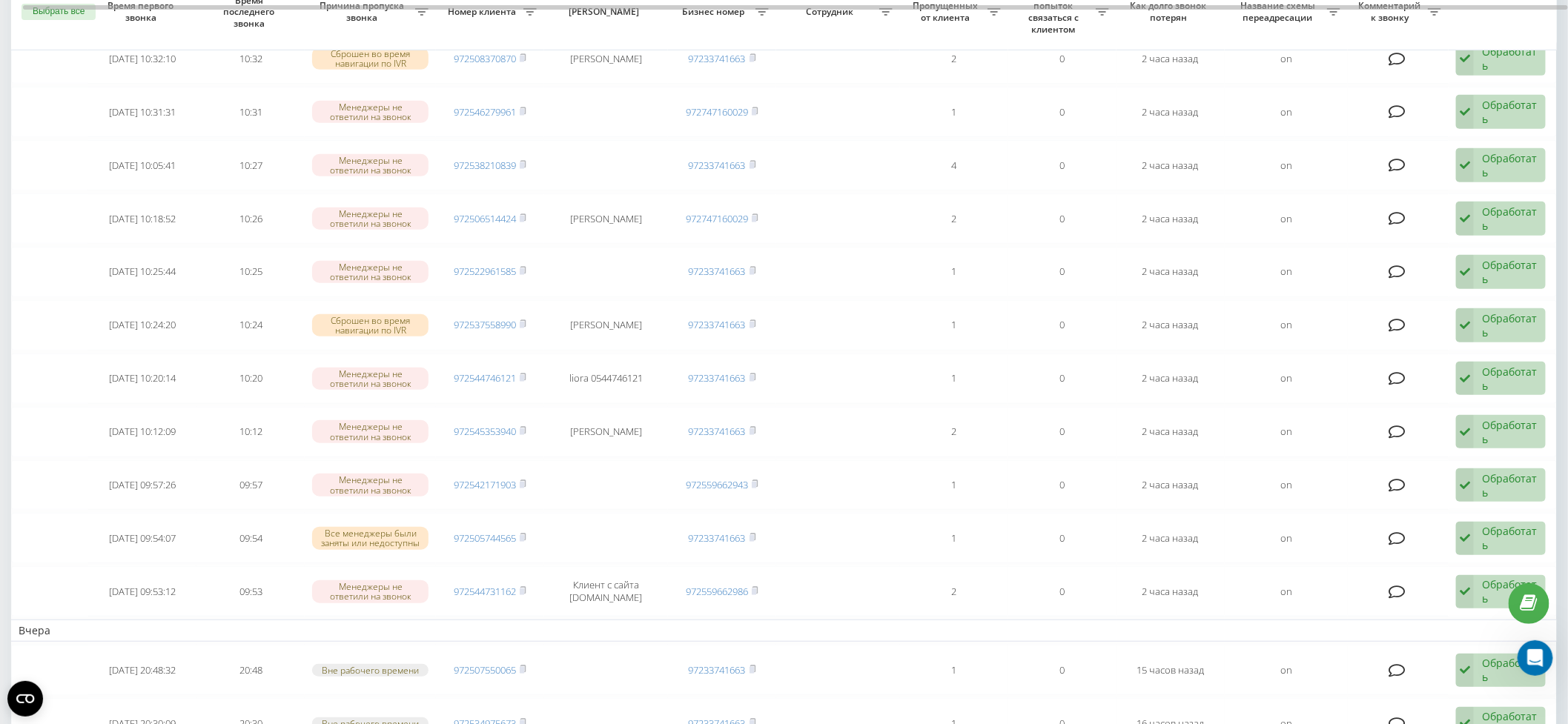
scroll to position [346, 0]
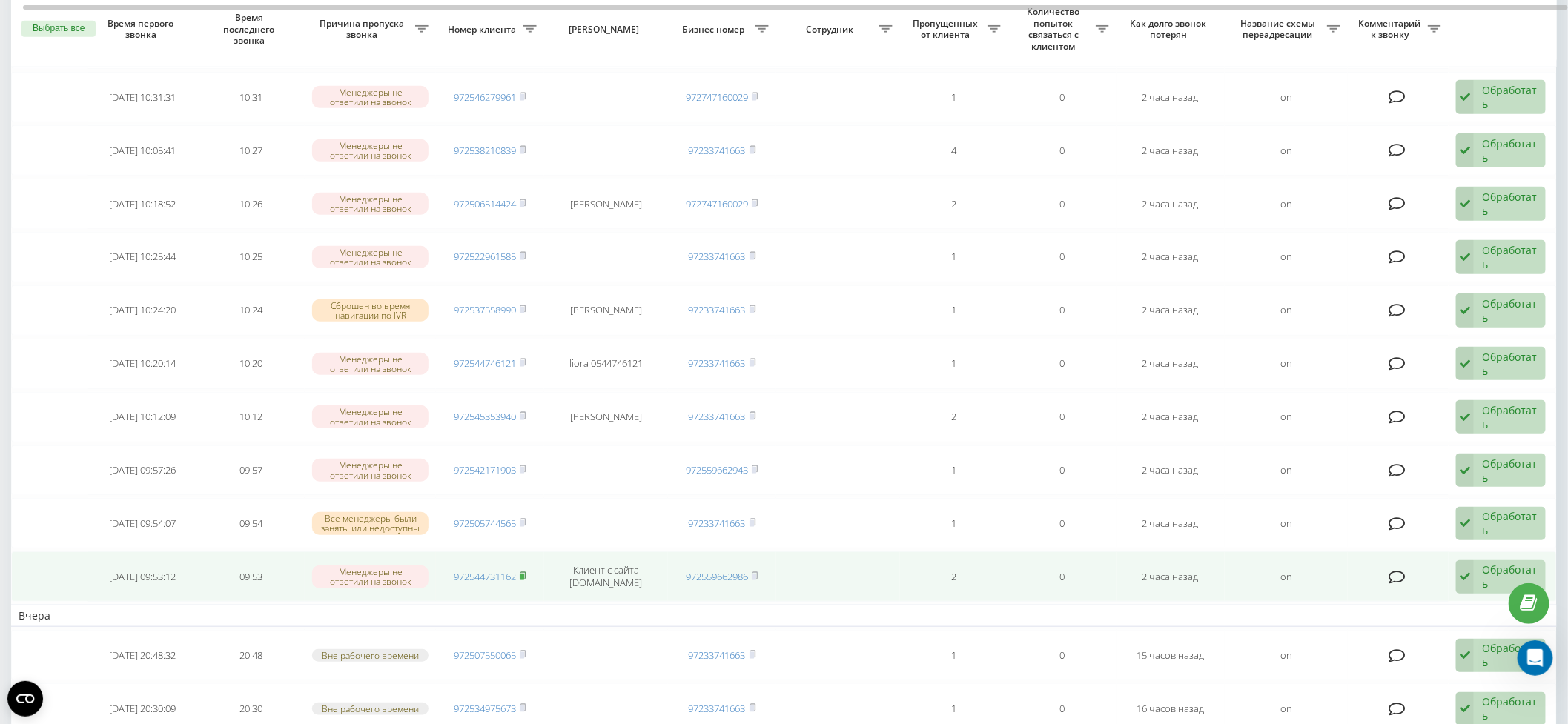
click at [524, 574] on rect at bounding box center [522, 577] width 5 height 7
click at [1496, 567] on div "Обработать" at bounding box center [1510, 576] width 55 height 29
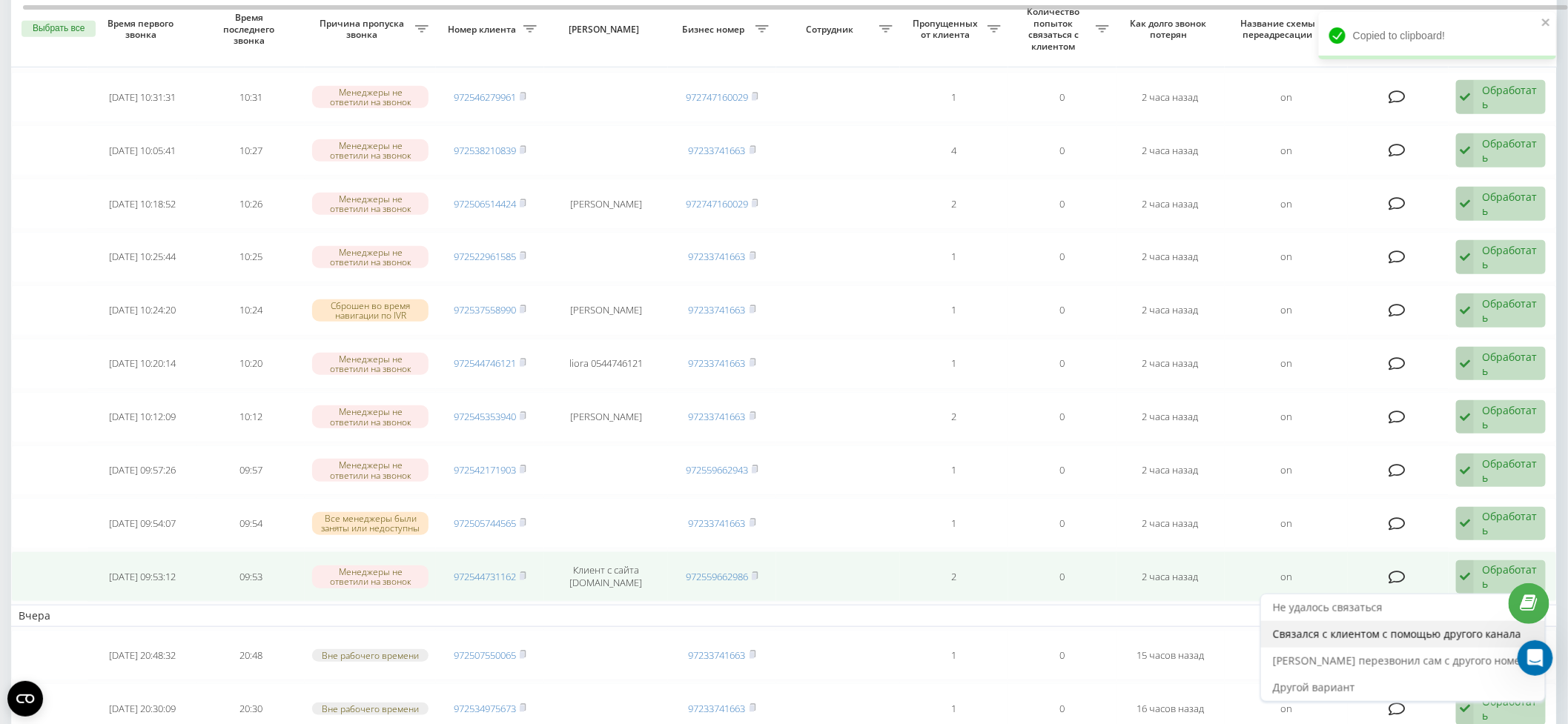
click at [1451, 627] on span "Связался с клиентом с помощью другого канала" at bounding box center [1397, 634] width 249 height 14
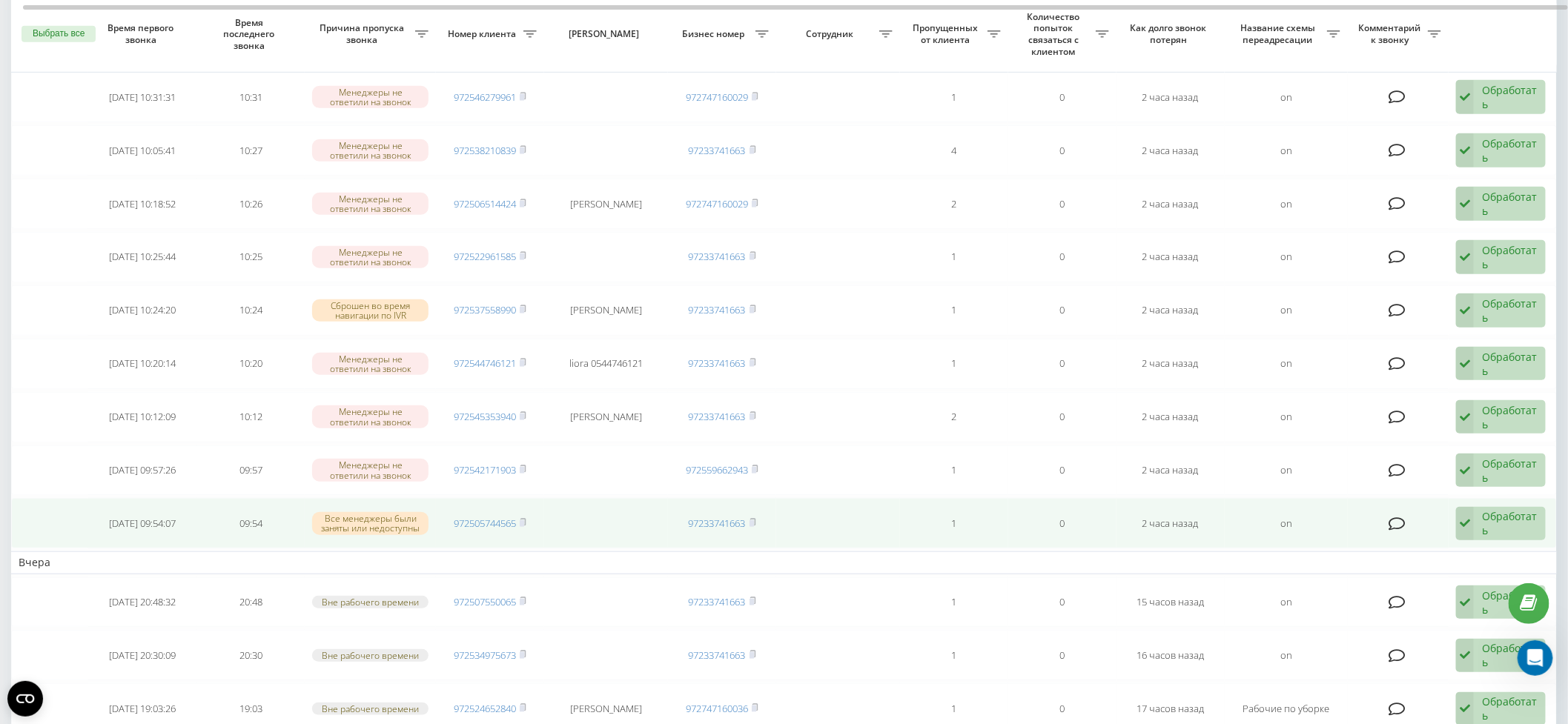
scroll to position [351, 0]
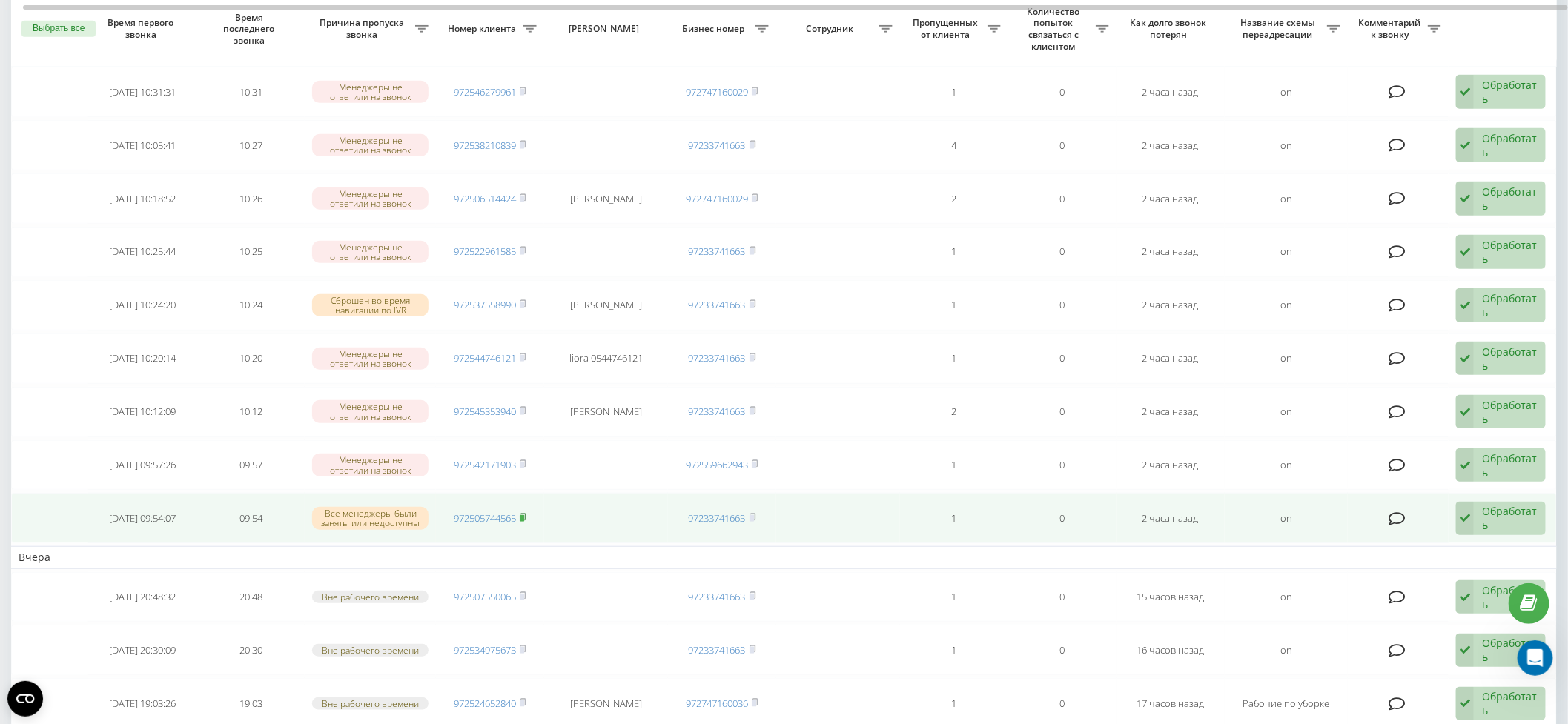
click at [524, 515] on rect at bounding box center [522, 518] width 5 height 7
click at [1506, 506] on div "Обработать" at bounding box center [1510, 518] width 55 height 29
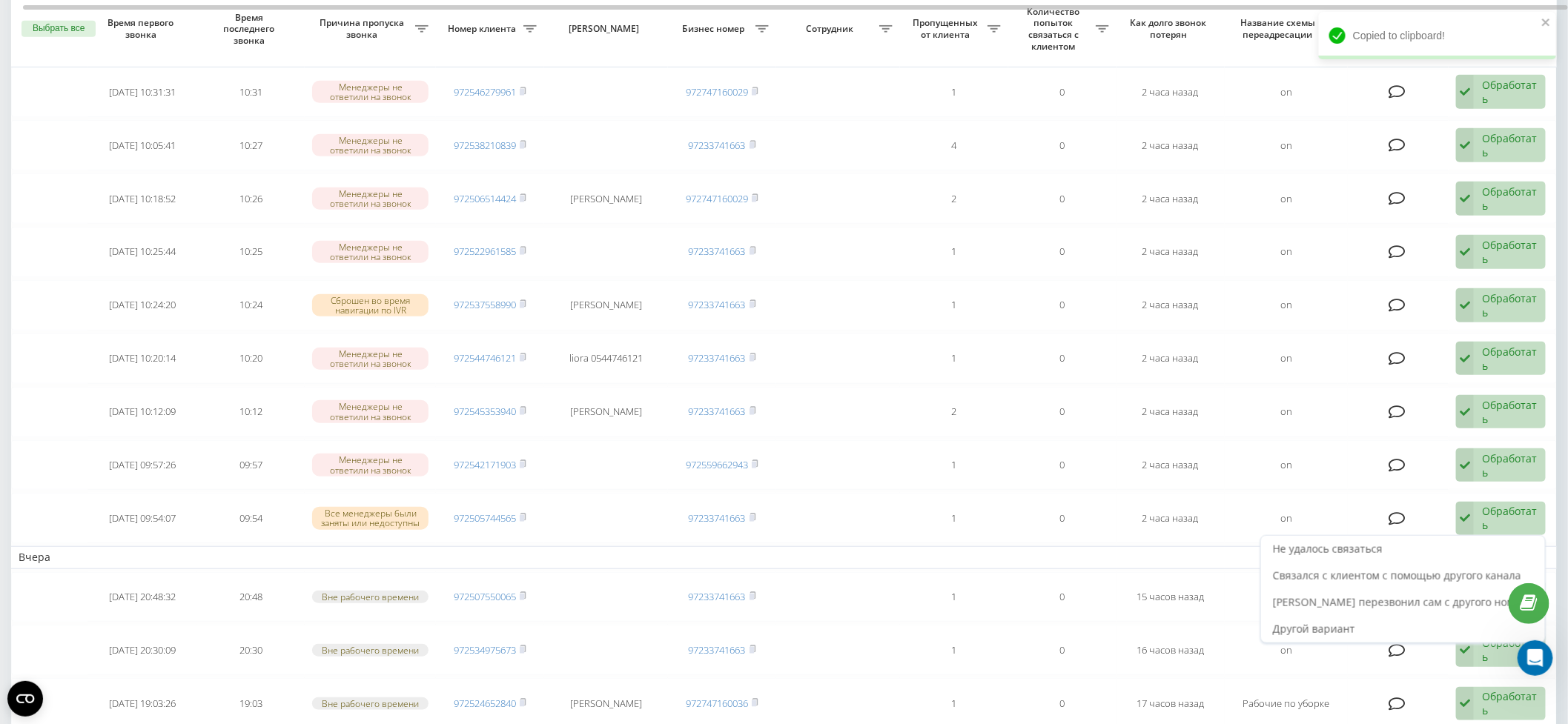
drag, startPoint x: 1488, startPoint y: 566, endPoint x: 1476, endPoint y: 565, distance: 12.0
click at [1488, 569] on span "Связался с клиентом с помощью другого канала" at bounding box center [1397, 576] width 249 height 14
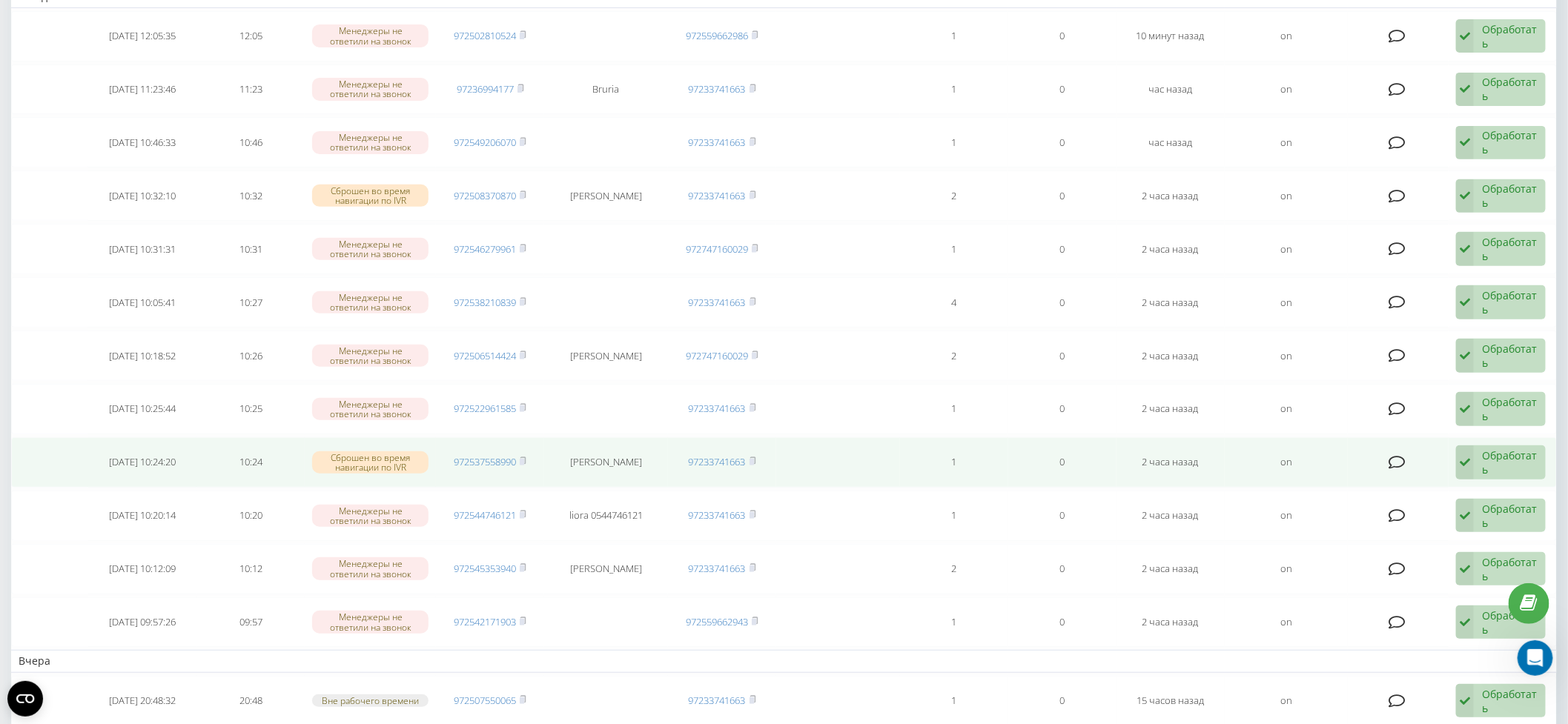
scroll to position [274, 0]
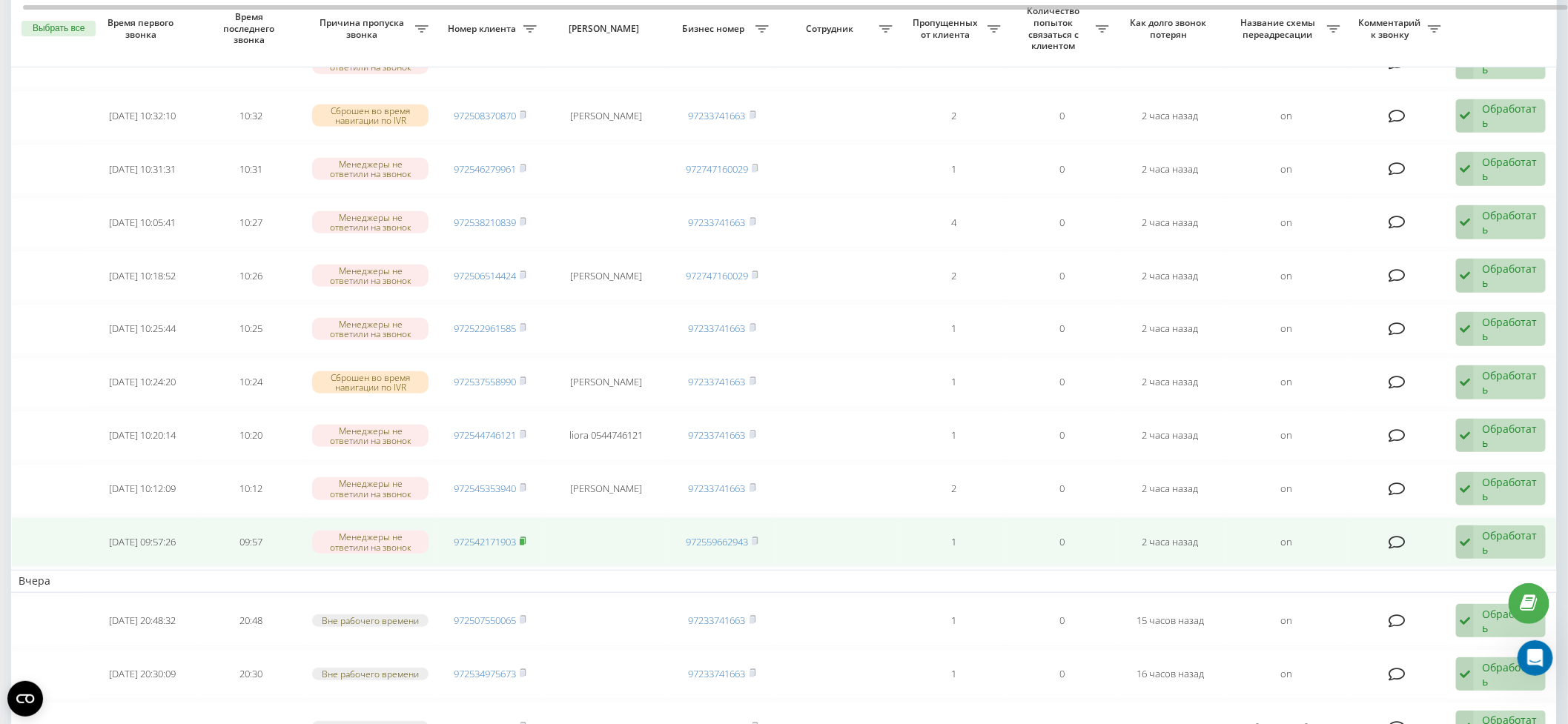
click at [524, 539] on rect at bounding box center [522, 542] width 5 height 7
click at [1521, 533] on div "Обработать" at bounding box center [1510, 543] width 55 height 29
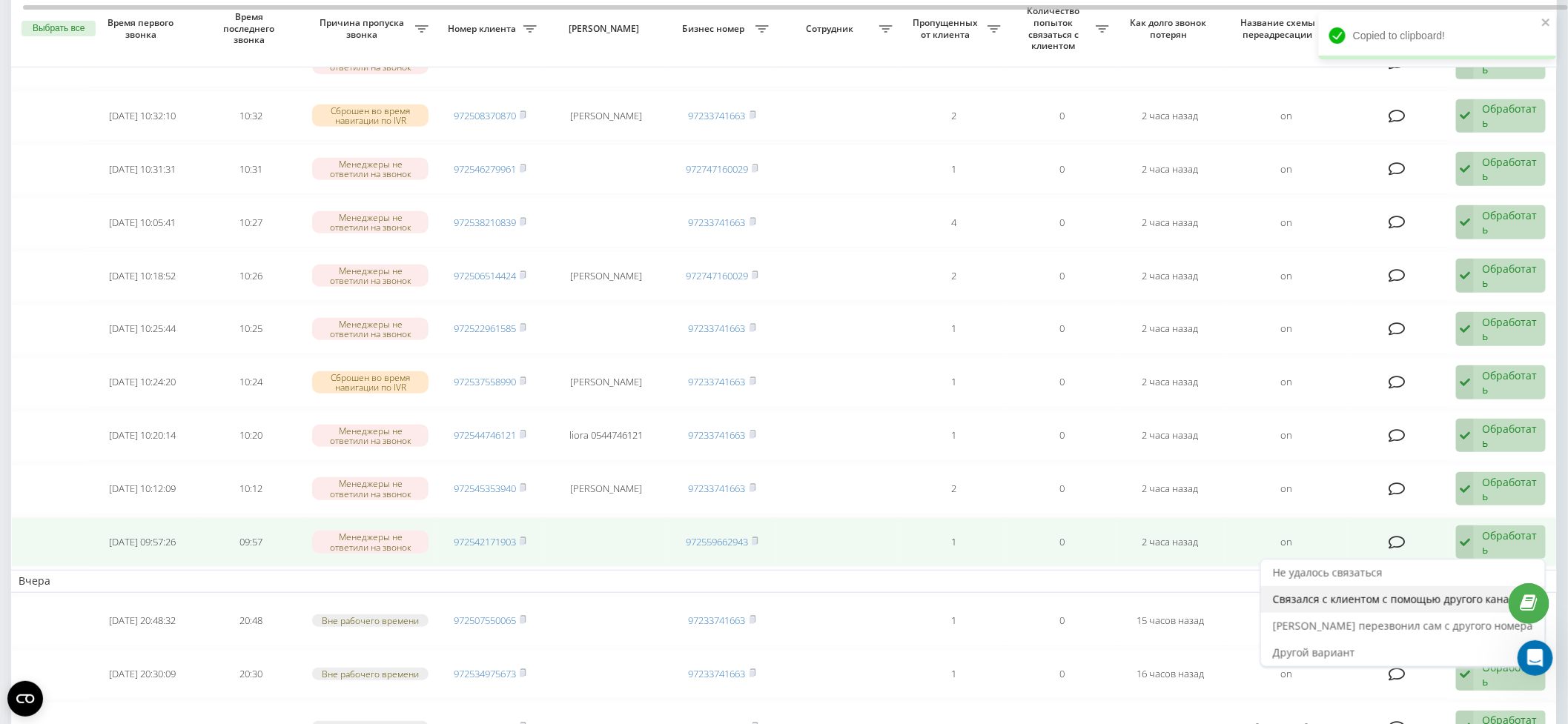
click at [1464, 595] on span "Связался с клиентом с помощью другого канала" at bounding box center [1397, 600] width 249 height 14
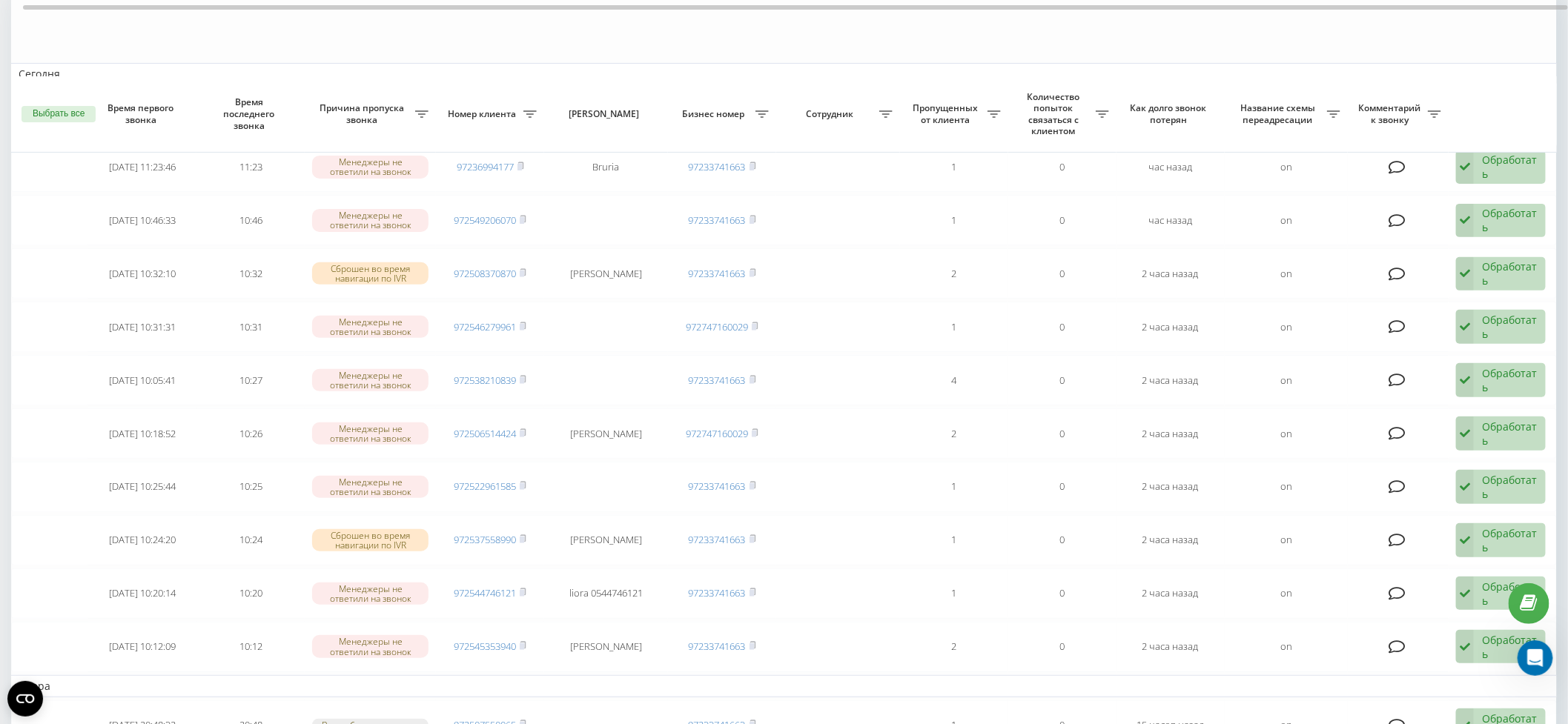
scroll to position [213, 0]
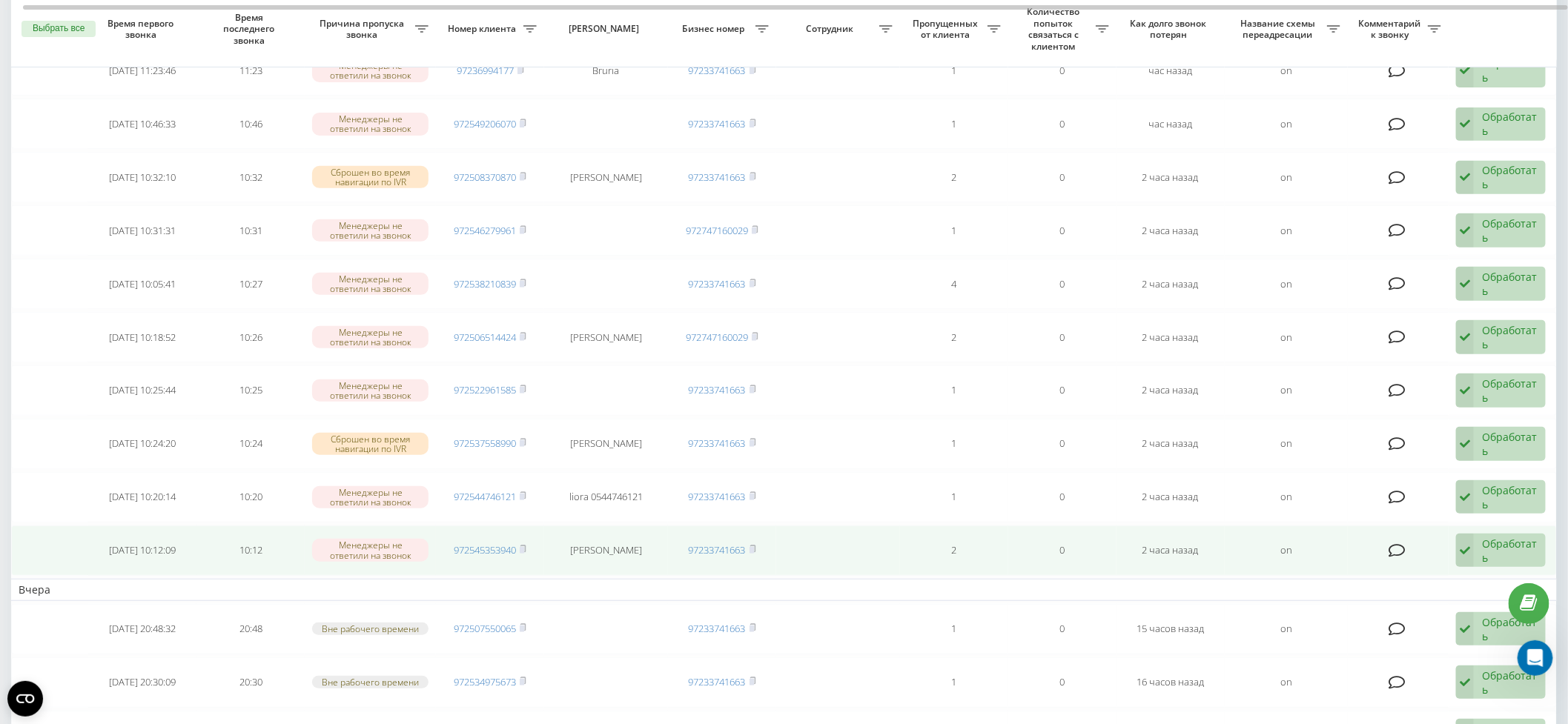
click at [527, 544] on icon at bounding box center [523, 548] width 7 height 9
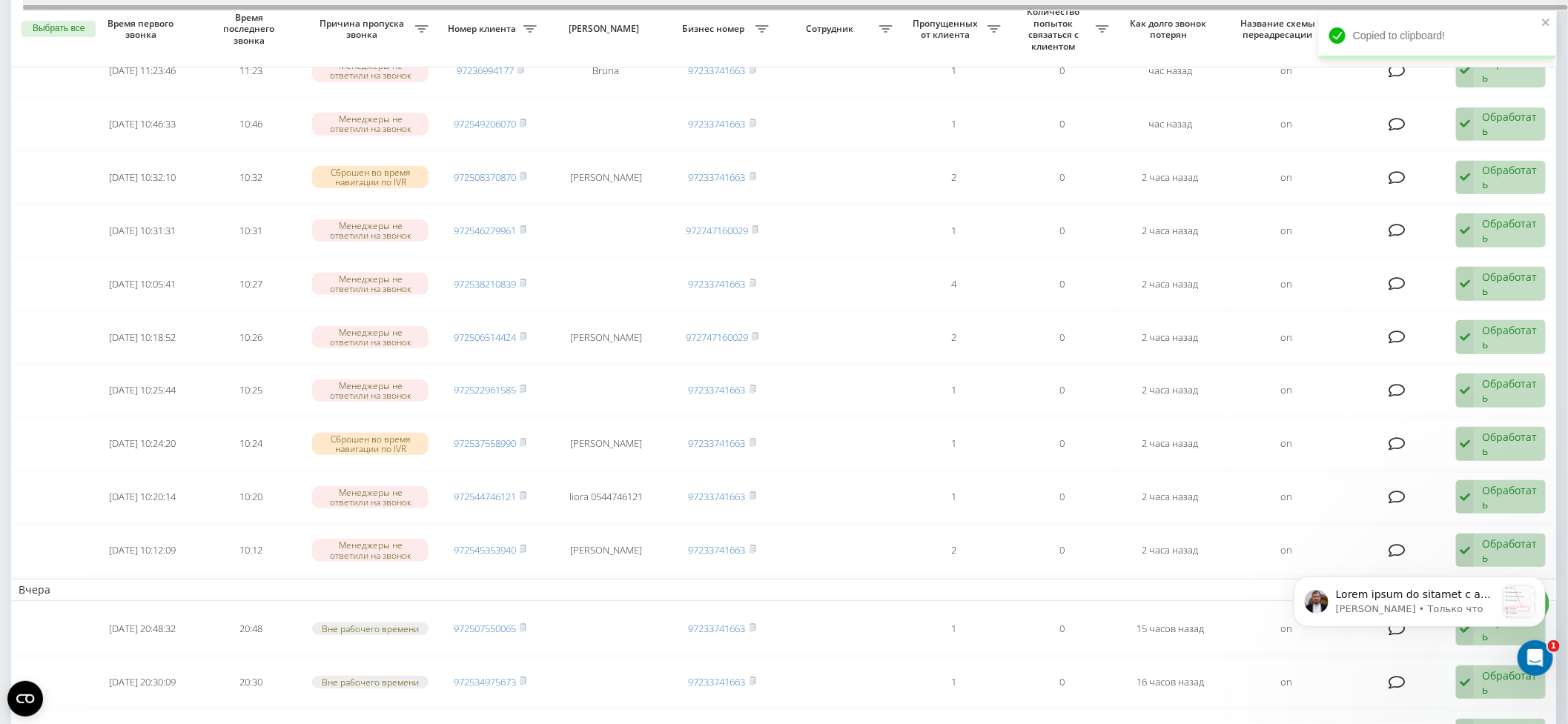
scroll to position [0, 0]
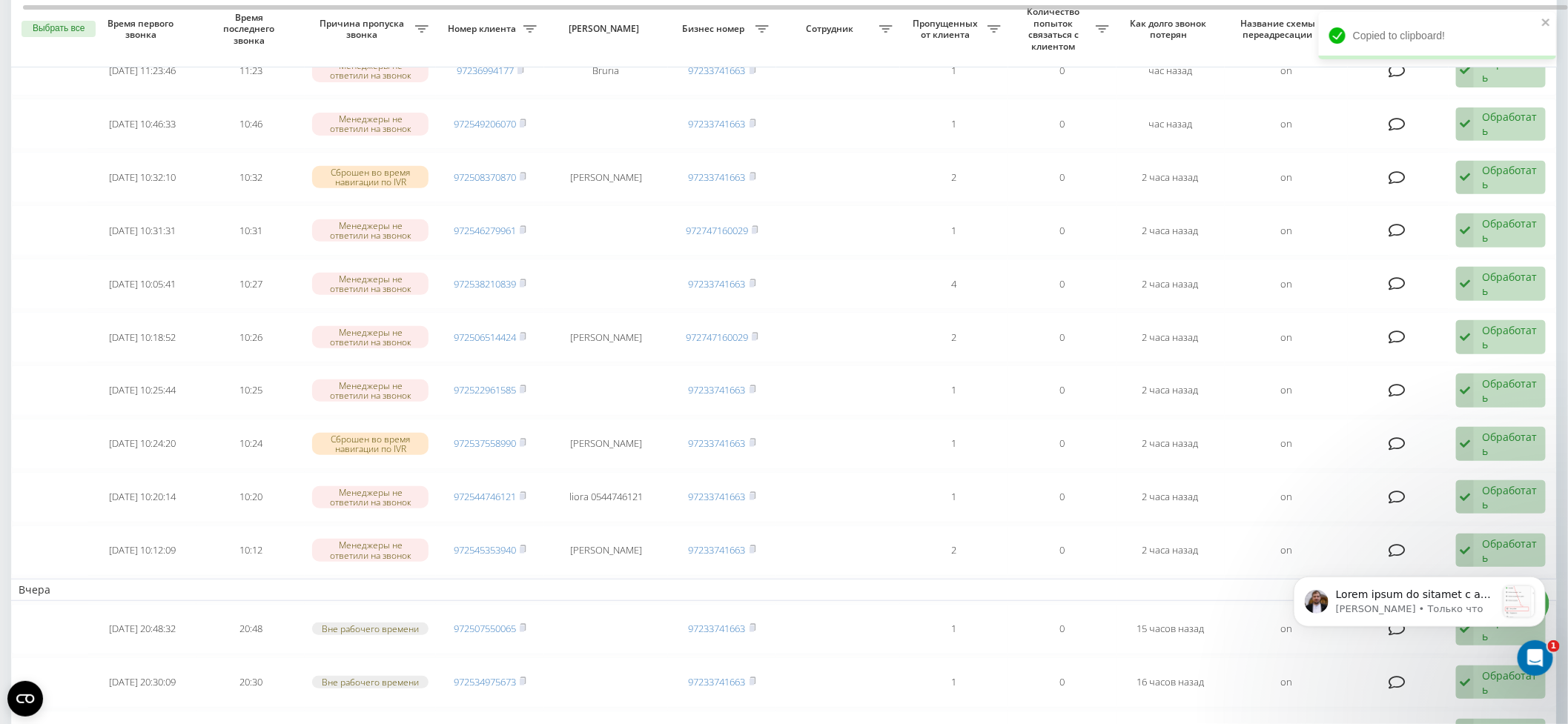
click at [1497, 534] on div "Serhii • Только что" at bounding box center [1418, 534] width 273 height 185
click at [1497, 543] on div "Serhii • Только что" at bounding box center [1418, 534] width 273 height 185
click at [1497, 542] on div "Serhii • Только что" at bounding box center [1418, 534] width 273 height 185
click at [1494, 544] on div "Serhii • Только что" at bounding box center [1418, 534] width 273 height 185
click at [1544, 654] on div "Открыть службу сообщений Intercom" at bounding box center [1533, 656] width 49 height 49
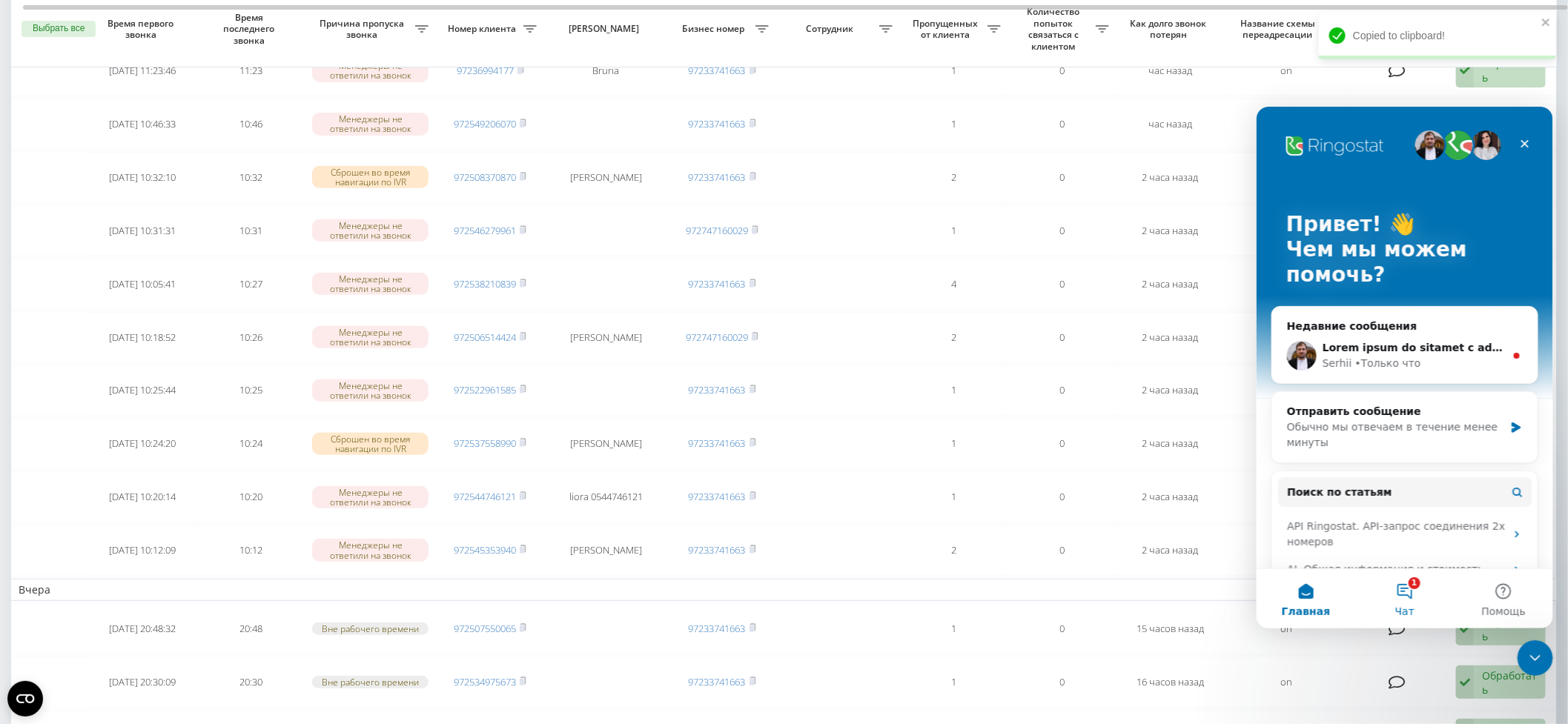
click at [1404, 585] on button "1 Чат" at bounding box center [1403, 599] width 99 height 59
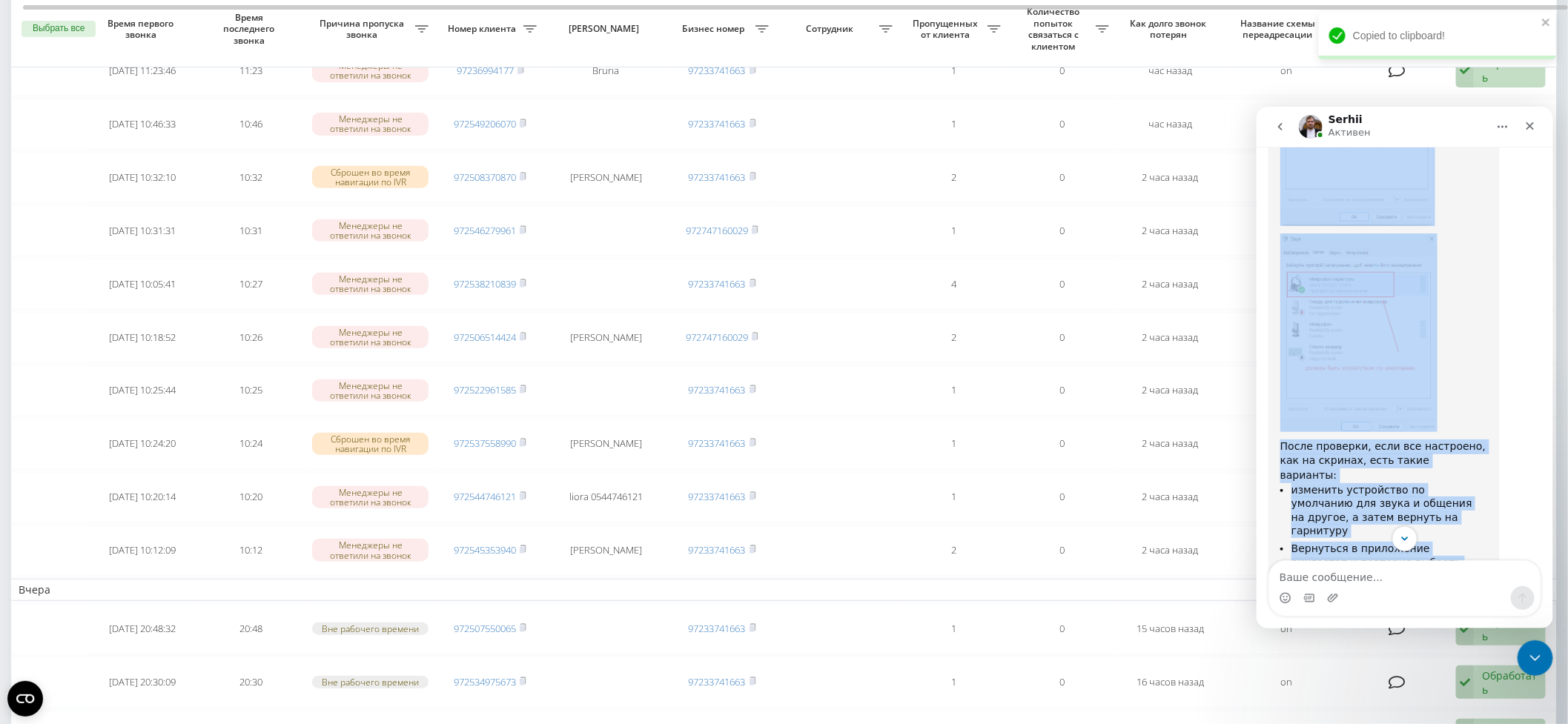
scroll to position [1896, 0]
drag, startPoint x: 1278, startPoint y: 270, endPoint x: 1454, endPoint y: 501, distance: 290.4
copy div "Звуки слышу от клиента а вот от менеджера нет. Рекомендую проверить настройки г…"
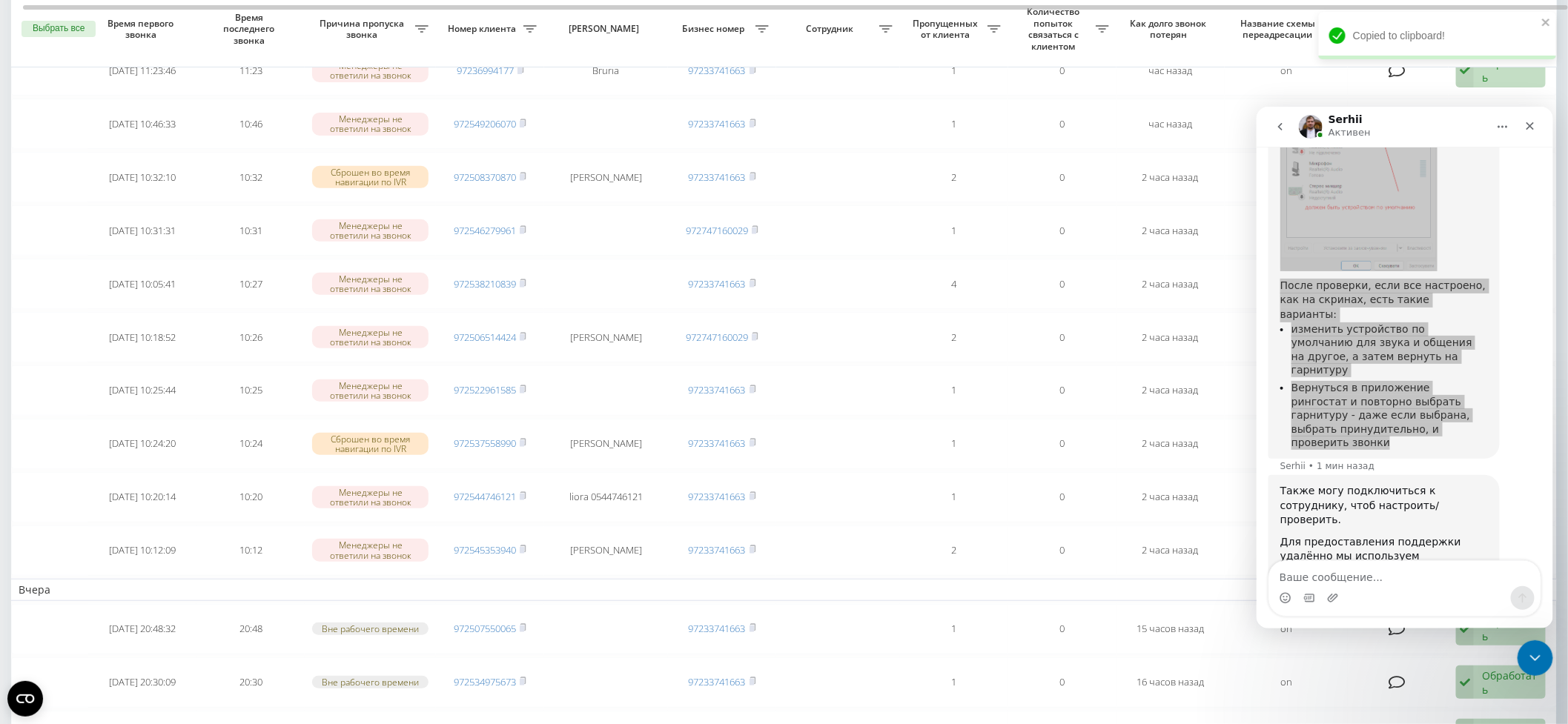
scroll to position [2033, 0]
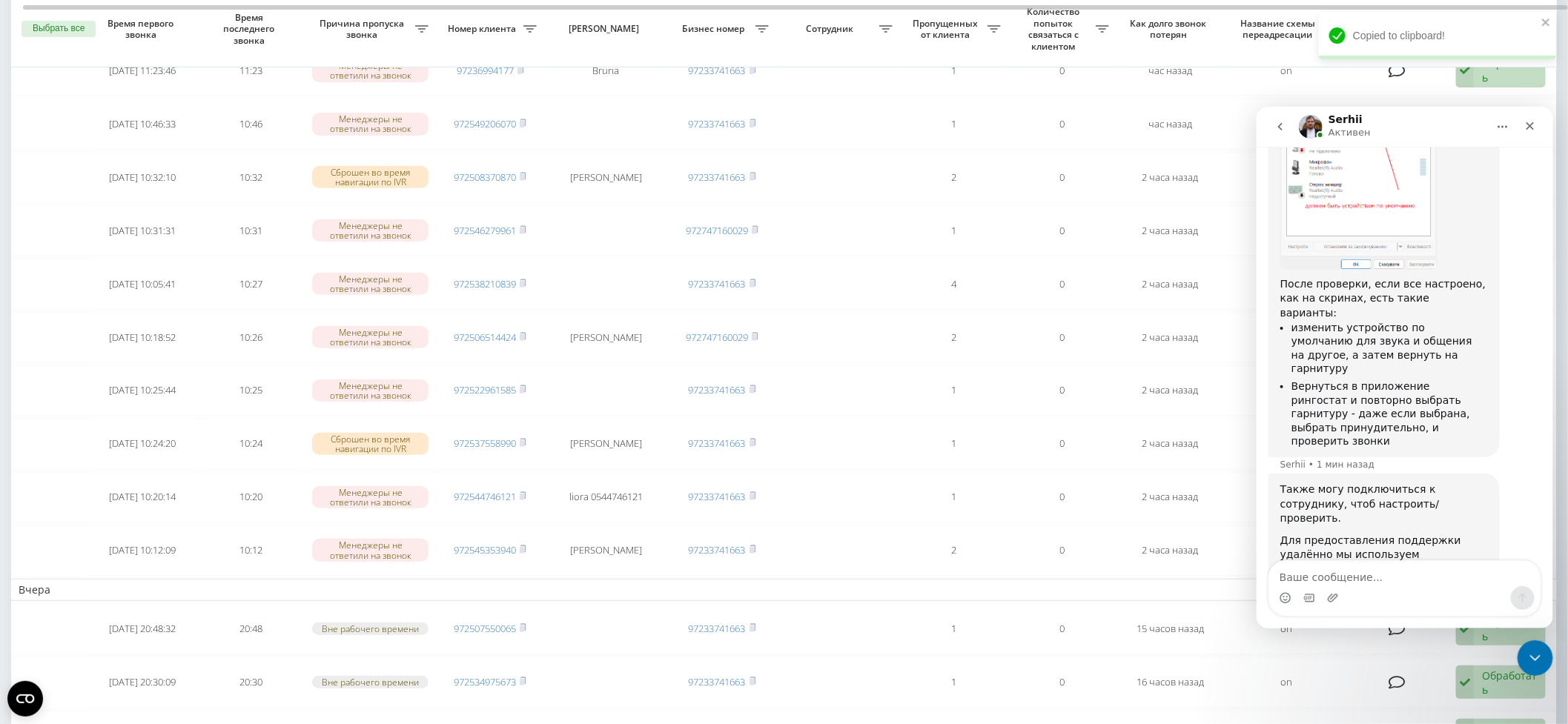
click at [1279, 482] on div "Также могу подключиться к сотруднику, чтоб настроить/проверить." at bounding box center [1383, 504] width 207 height 43
drag, startPoint x: 1278, startPoint y: 371, endPoint x: 1444, endPoint y: 521, distance: 223.7
click at [1444, 521] on div "Также могу подключиться к сотруднику, чтоб настроить/проверить. Для предоставле…" at bounding box center [1383, 573] width 232 height 199
copy div "Также могу подключиться к сотруднику, чтоб настроить/проверить. Для предоставле…"
click at [1470, 577] on div "К сожалению, другое ПО нет возможности использовать для подключения согласно на…" at bounding box center [1383, 620] width 207 height 88
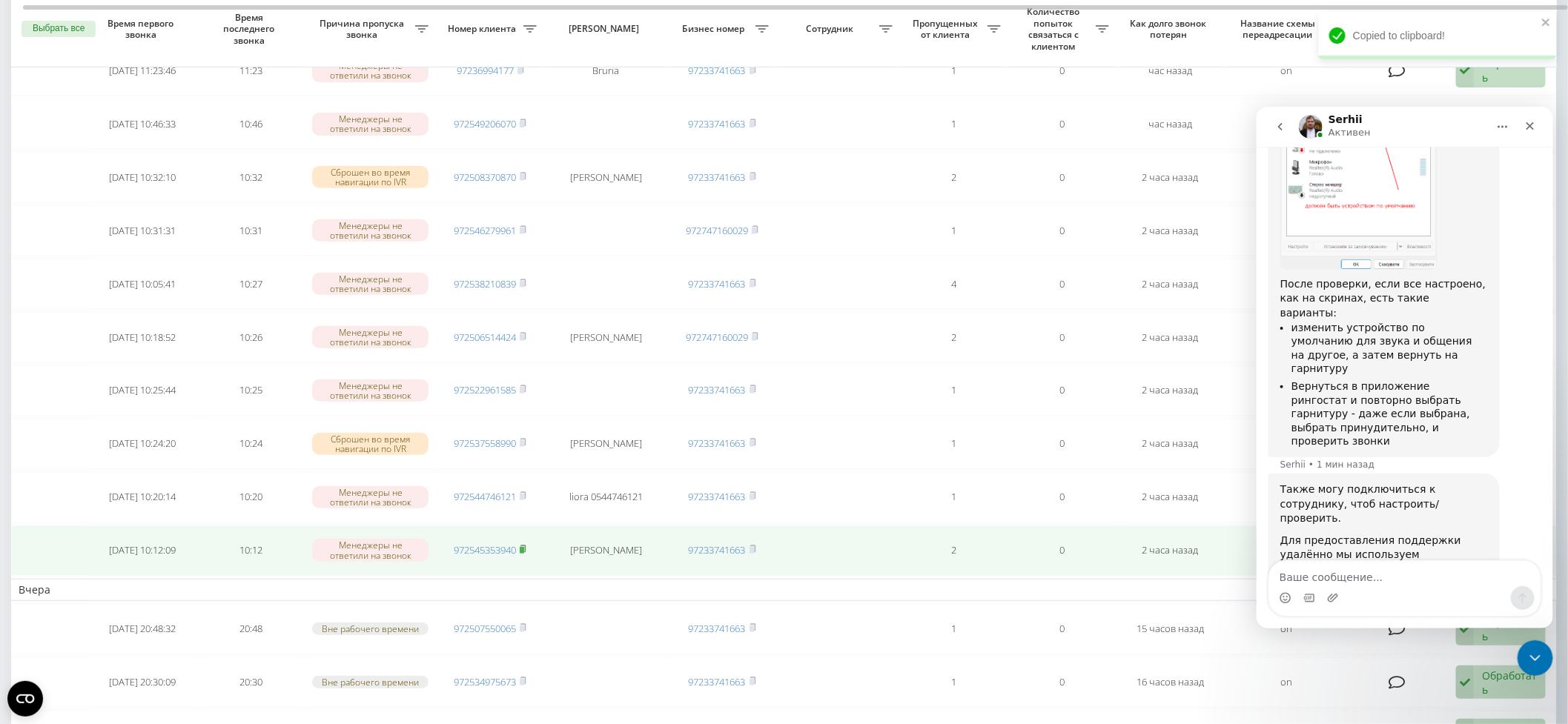
click at [527, 544] on icon at bounding box center [523, 548] width 7 height 9
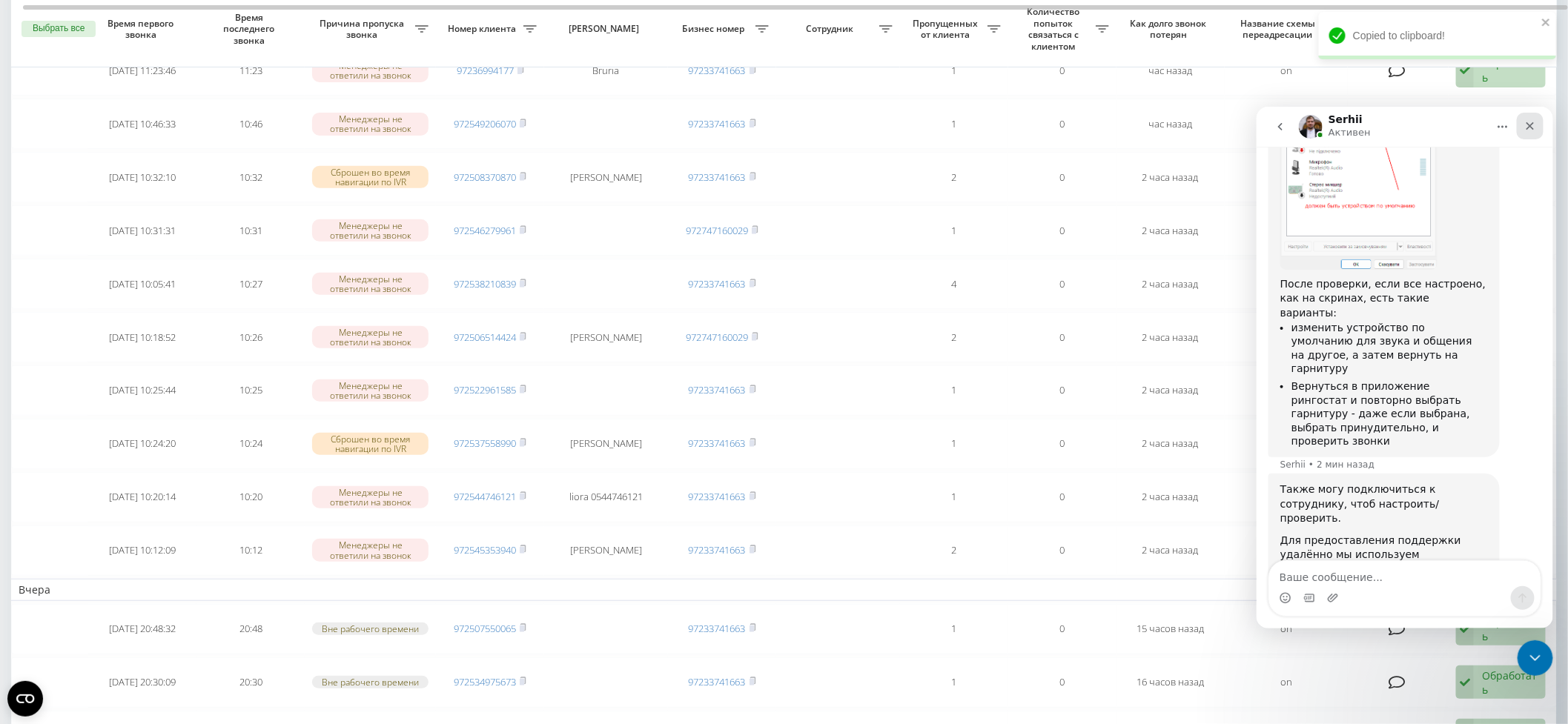
click at [1531, 121] on icon "Закрыть" at bounding box center [1530, 125] width 12 height 12
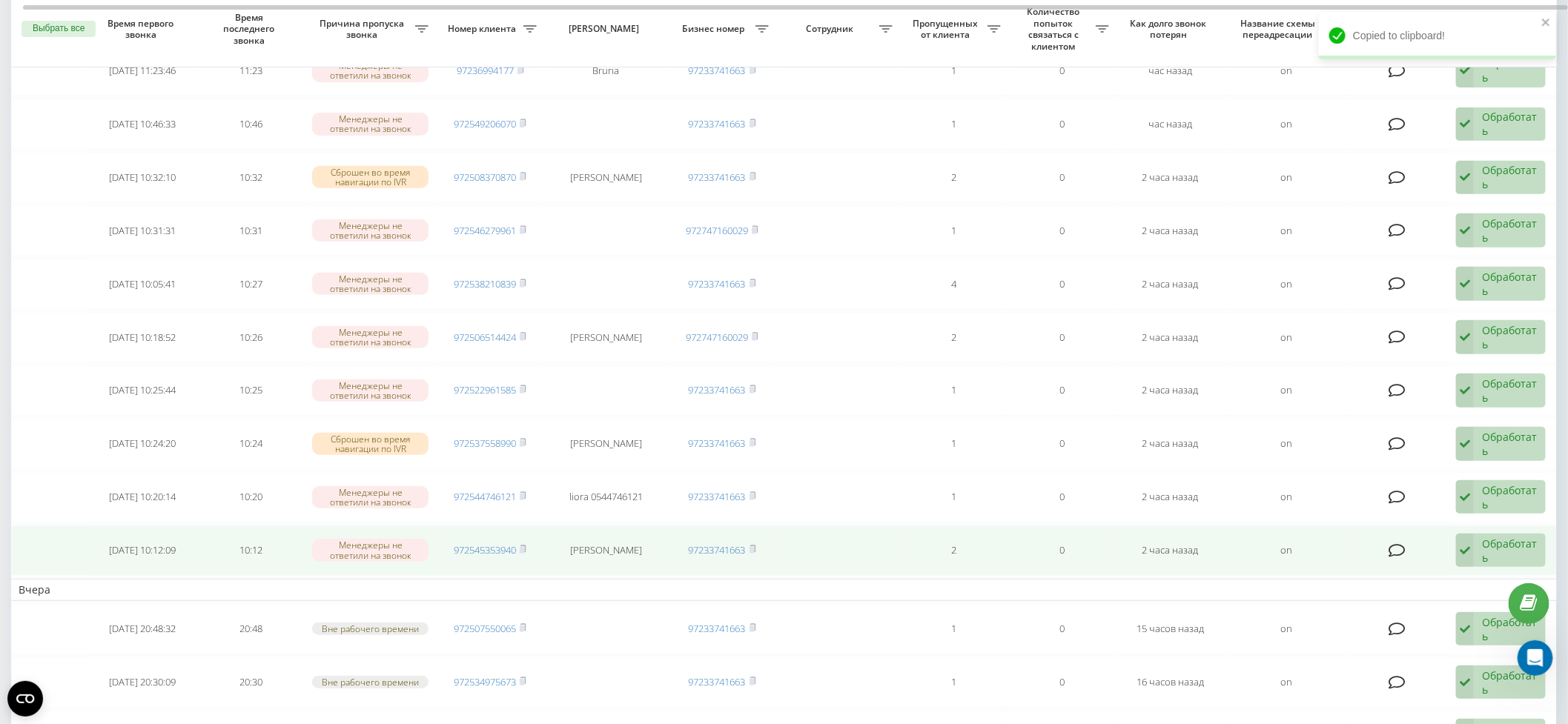
scroll to position [2018, 0]
click at [1506, 542] on div "Обработать" at bounding box center [1510, 550] width 55 height 29
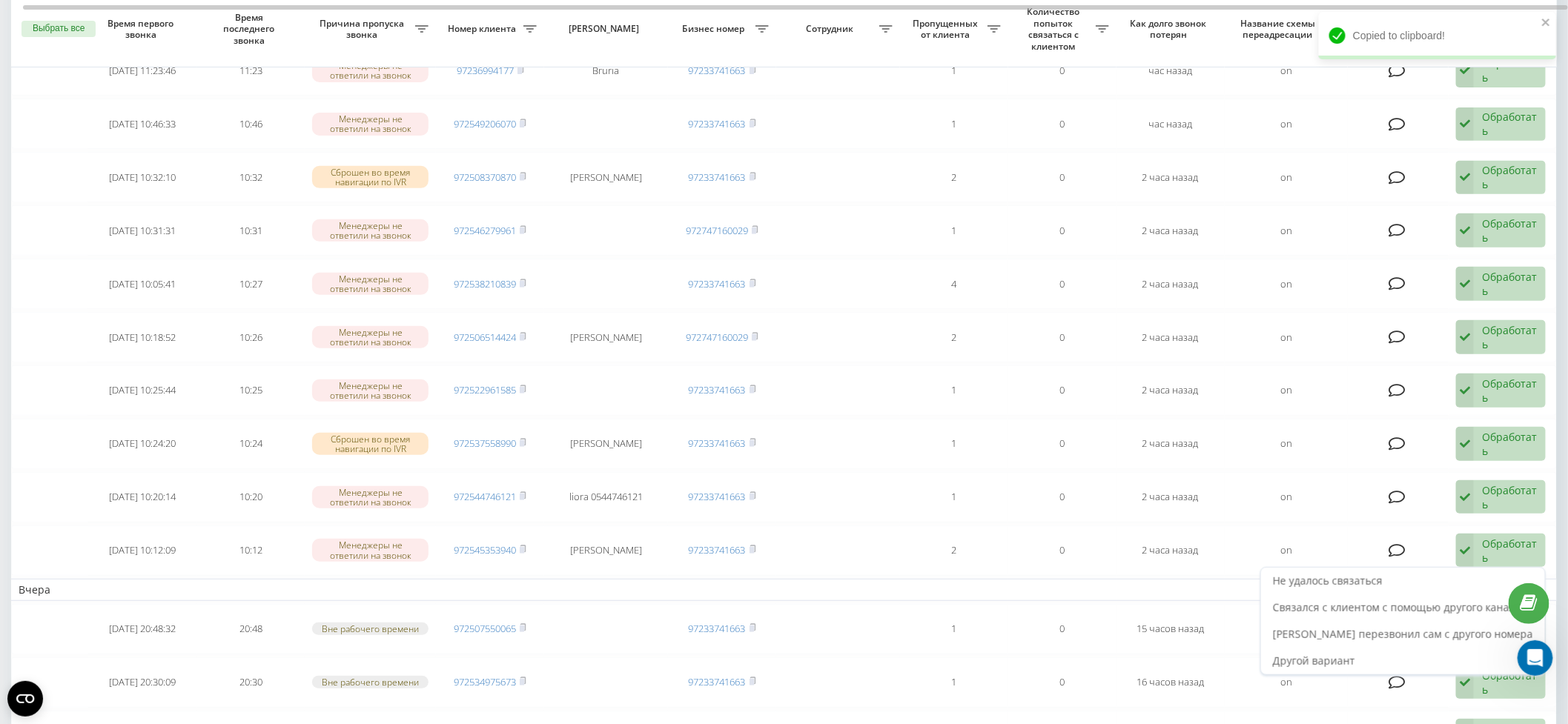
click at [1458, 601] on span "Связался с клиентом с помощью другого канала" at bounding box center [1397, 608] width 249 height 14
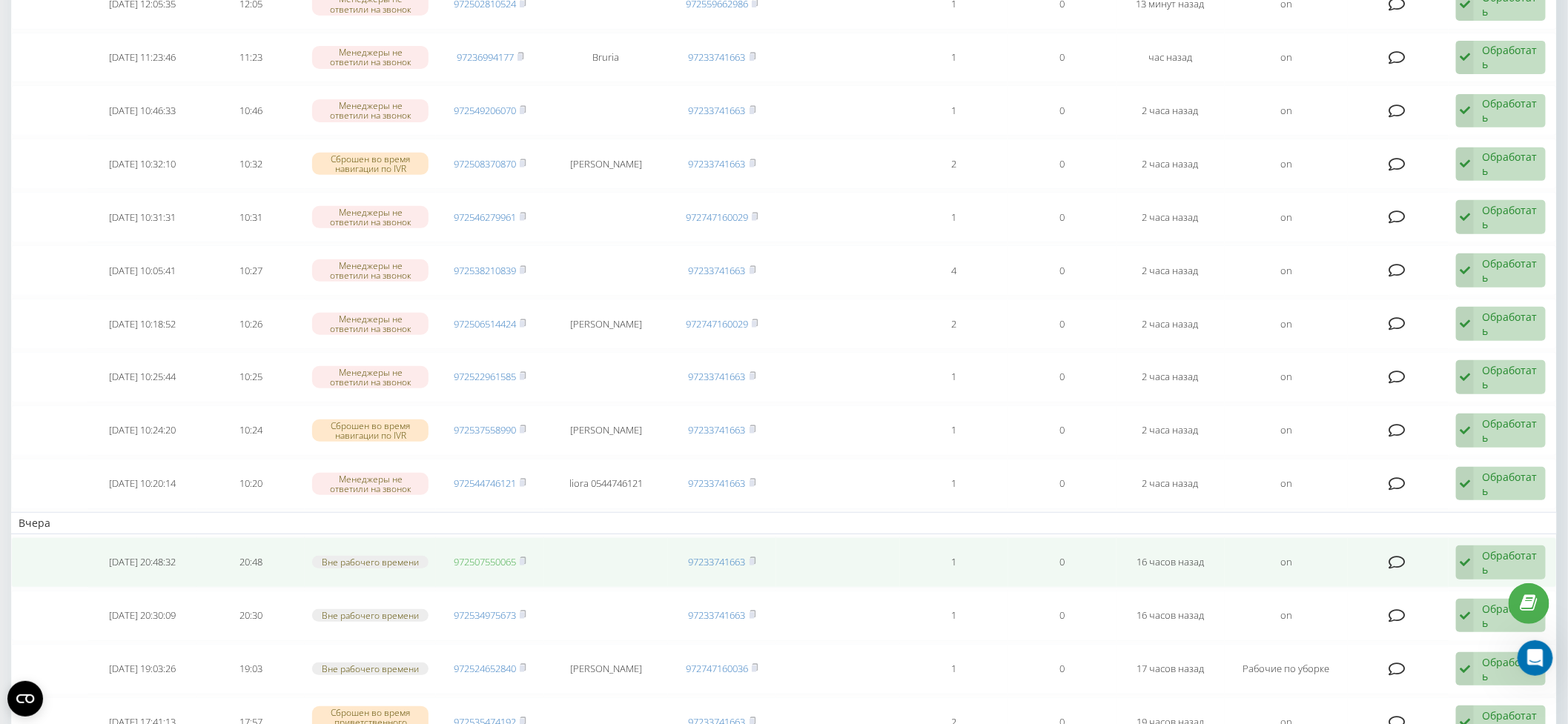
scroll to position [326, 0]
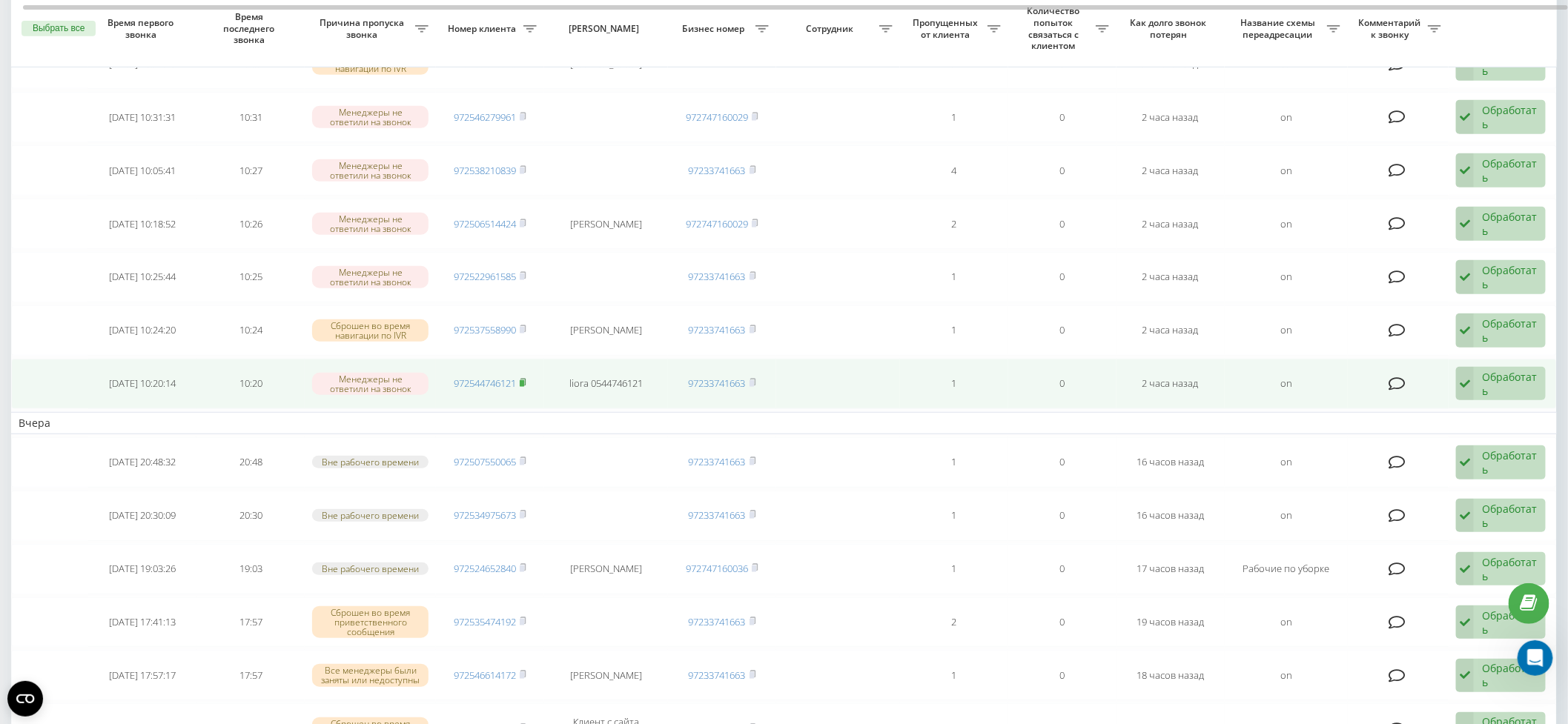
click at [526, 378] on icon at bounding box center [523, 382] width 7 height 9
click at [1484, 378] on div "Обработать" at bounding box center [1510, 384] width 55 height 29
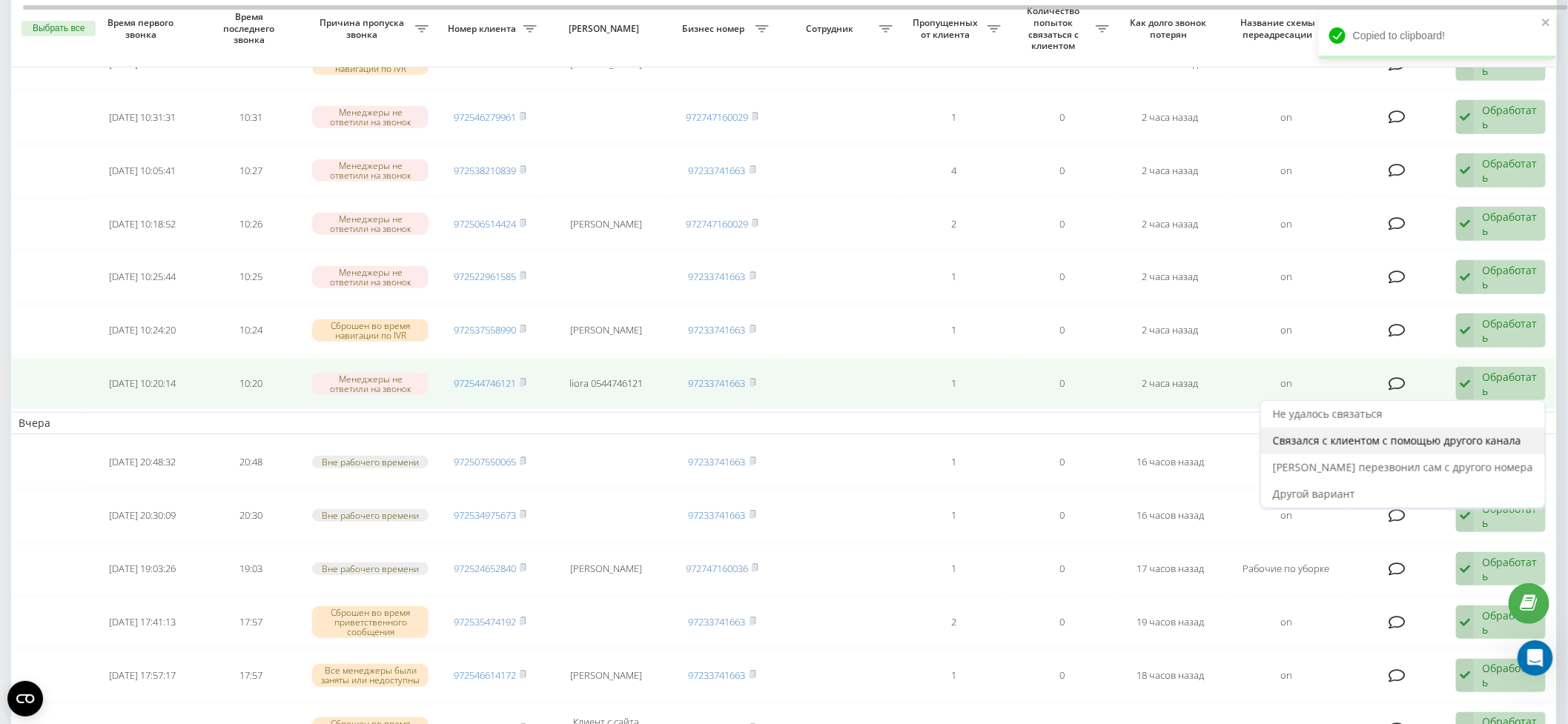
click at [1464, 440] on span "Связался с клиентом с помощью другого канала" at bounding box center [1397, 441] width 249 height 14
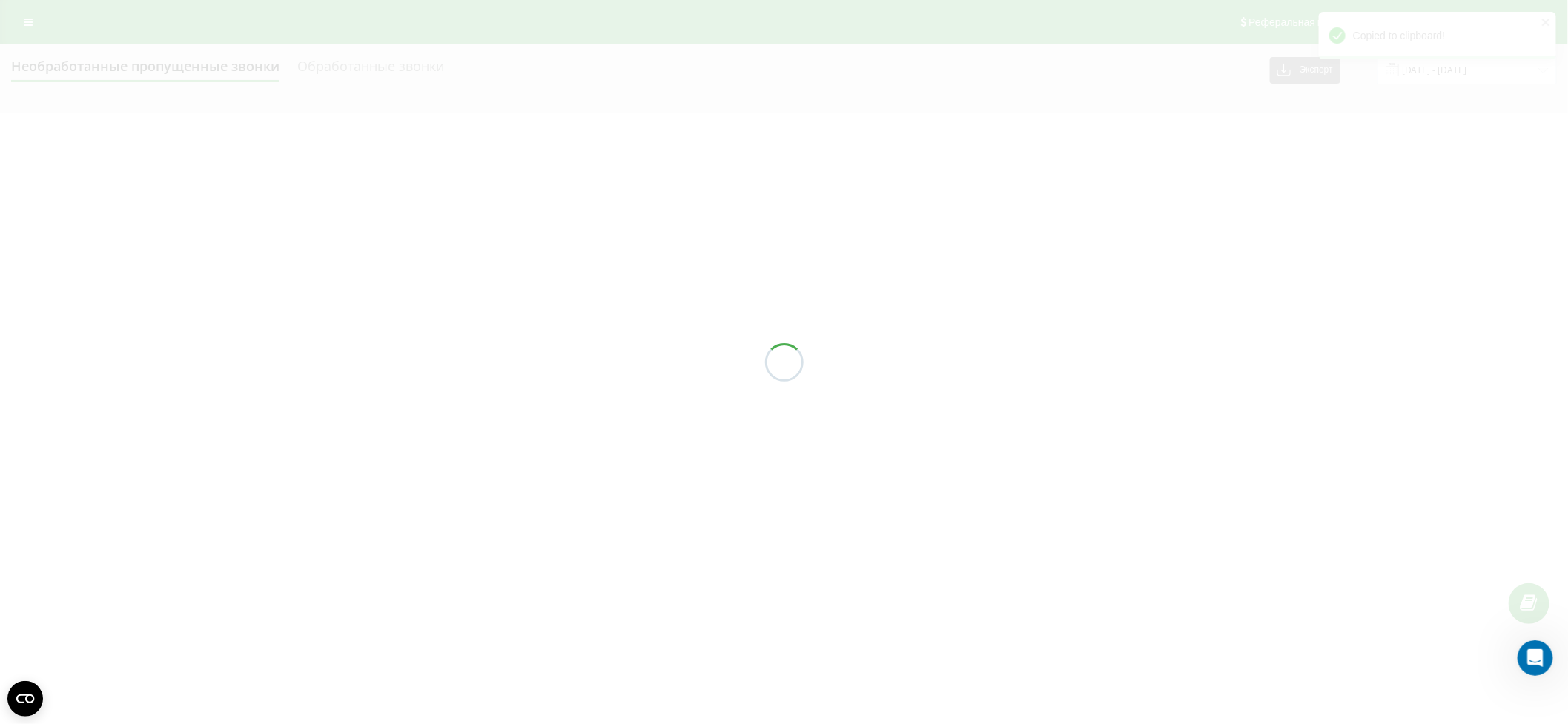
scroll to position [0, 0]
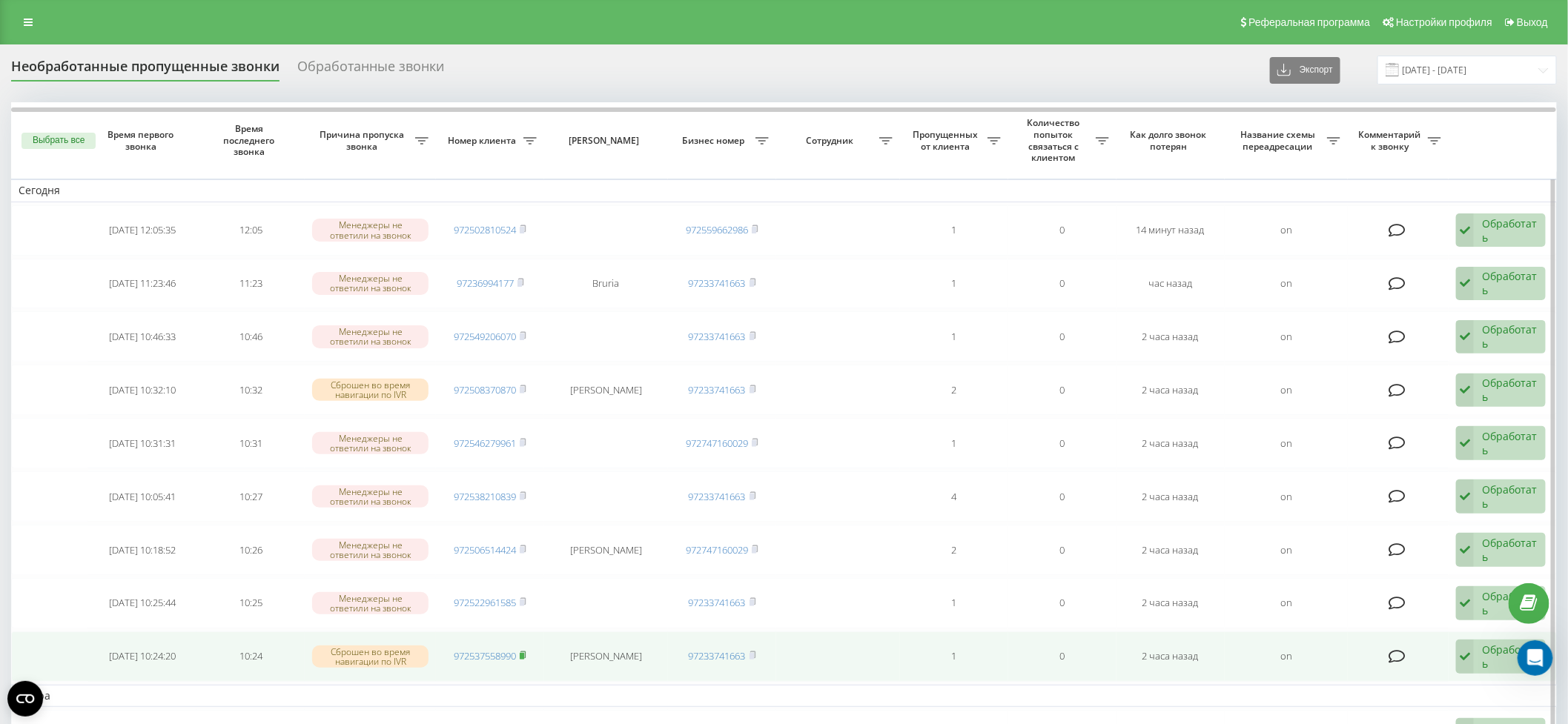
click at [525, 652] on icon at bounding box center [523, 655] width 5 height 7
click at [1503, 654] on div "Обработать" at bounding box center [1510, 657] width 55 height 29
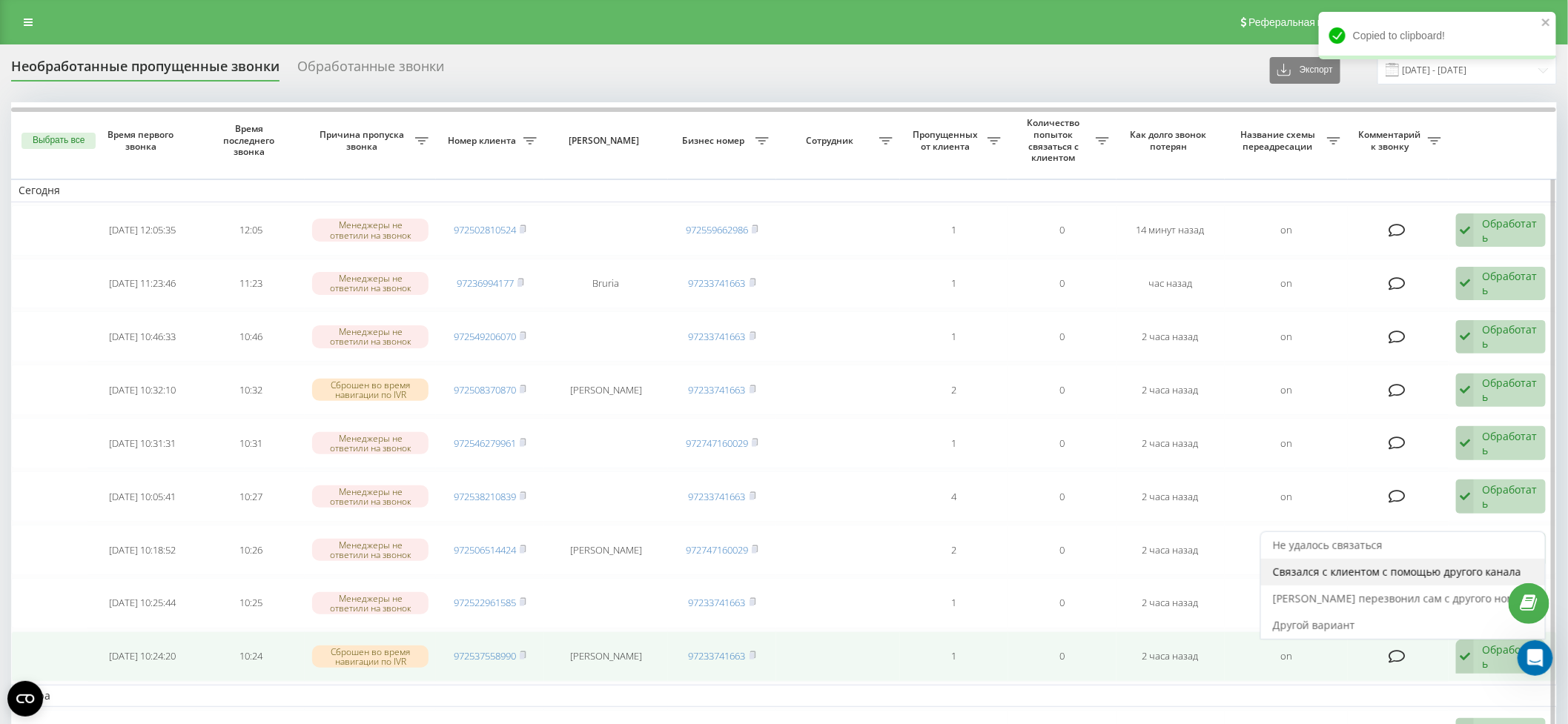
click at [1403, 568] on span "Связался с клиентом с помощью другого канала" at bounding box center [1397, 572] width 249 height 14
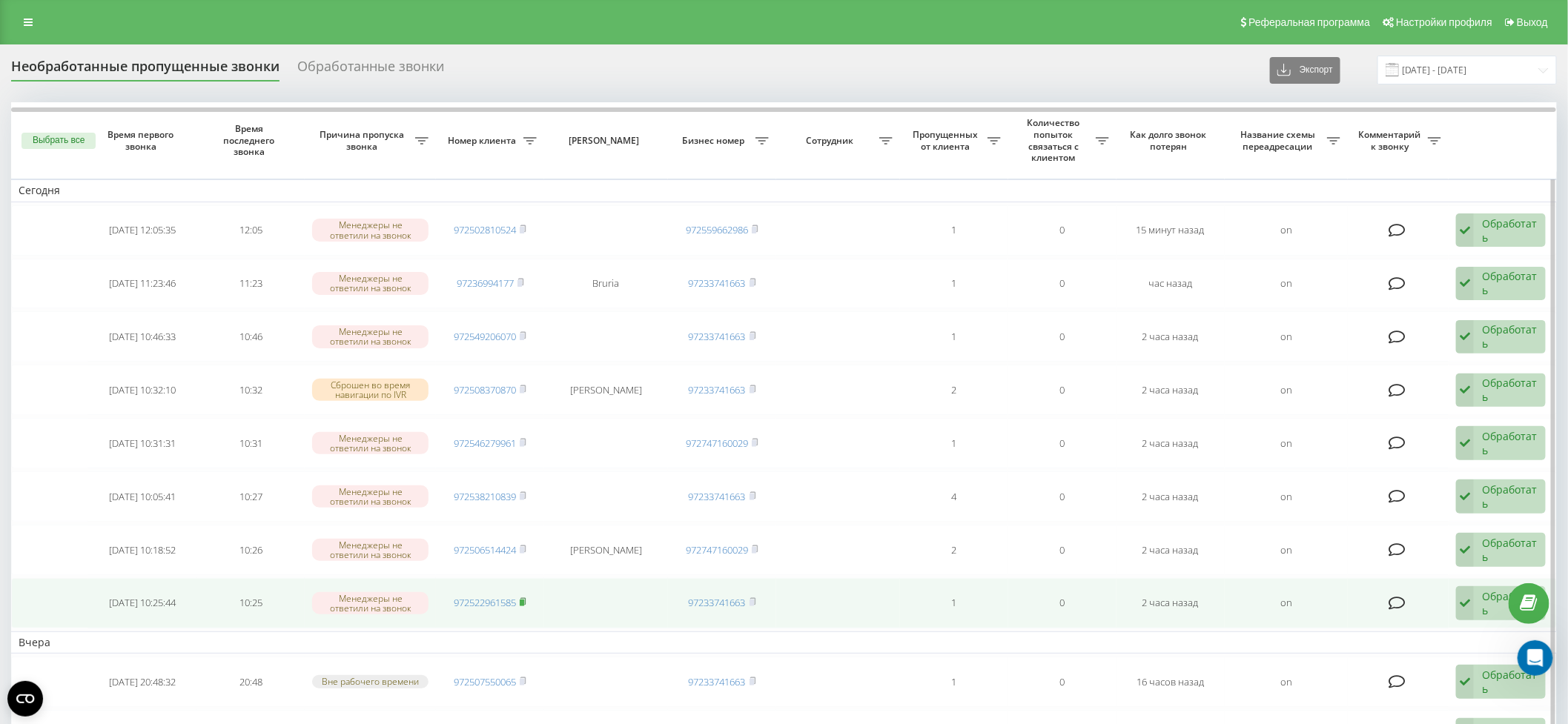
click at [527, 599] on icon at bounding box center [523, 602] width 7 height 9
click at [1487, 600] on div "Обработать" at bounding box center [1510, 604] width 55 height 29
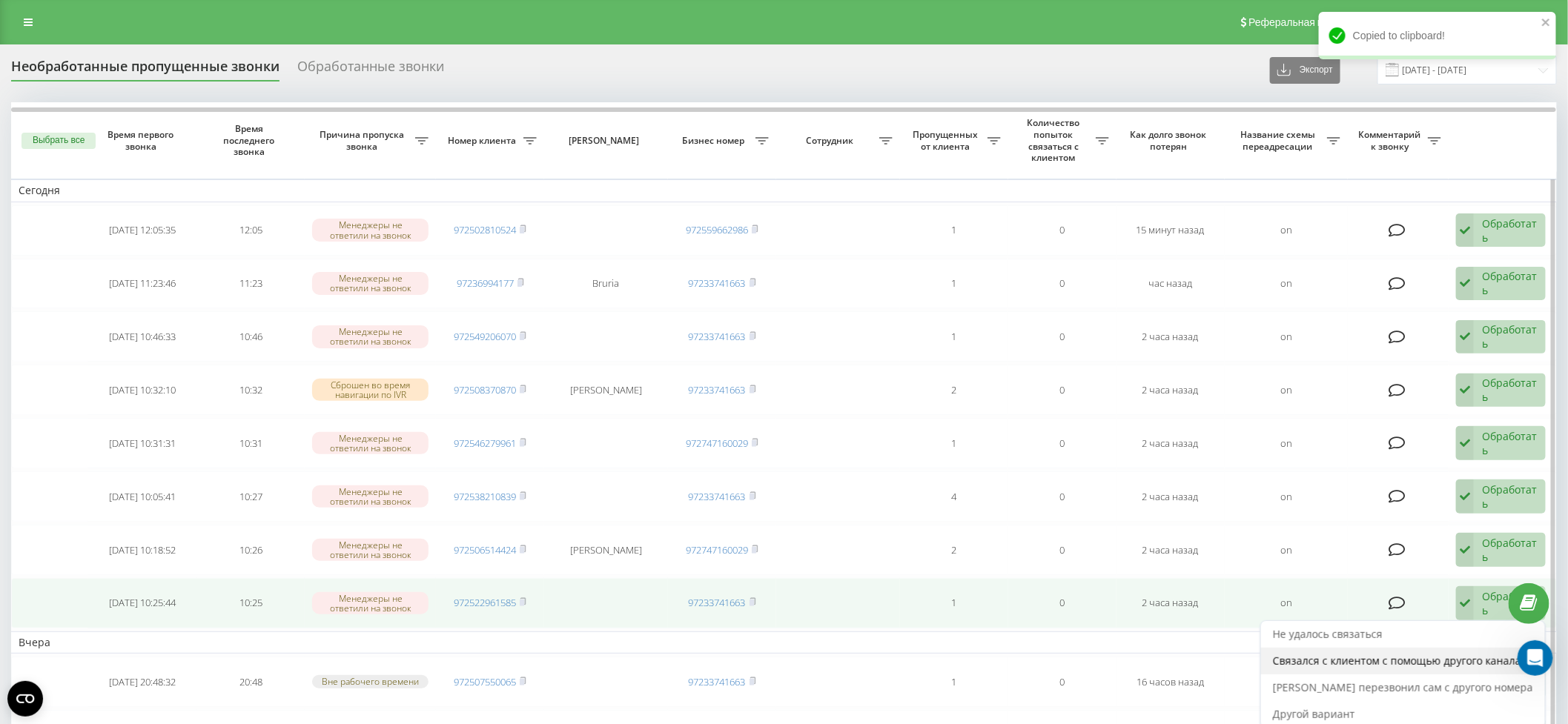
click at [1387, 654] on span "Связался с клиентом с помощью другого канала" at bounding box center [1397, 661] width 249 height 14
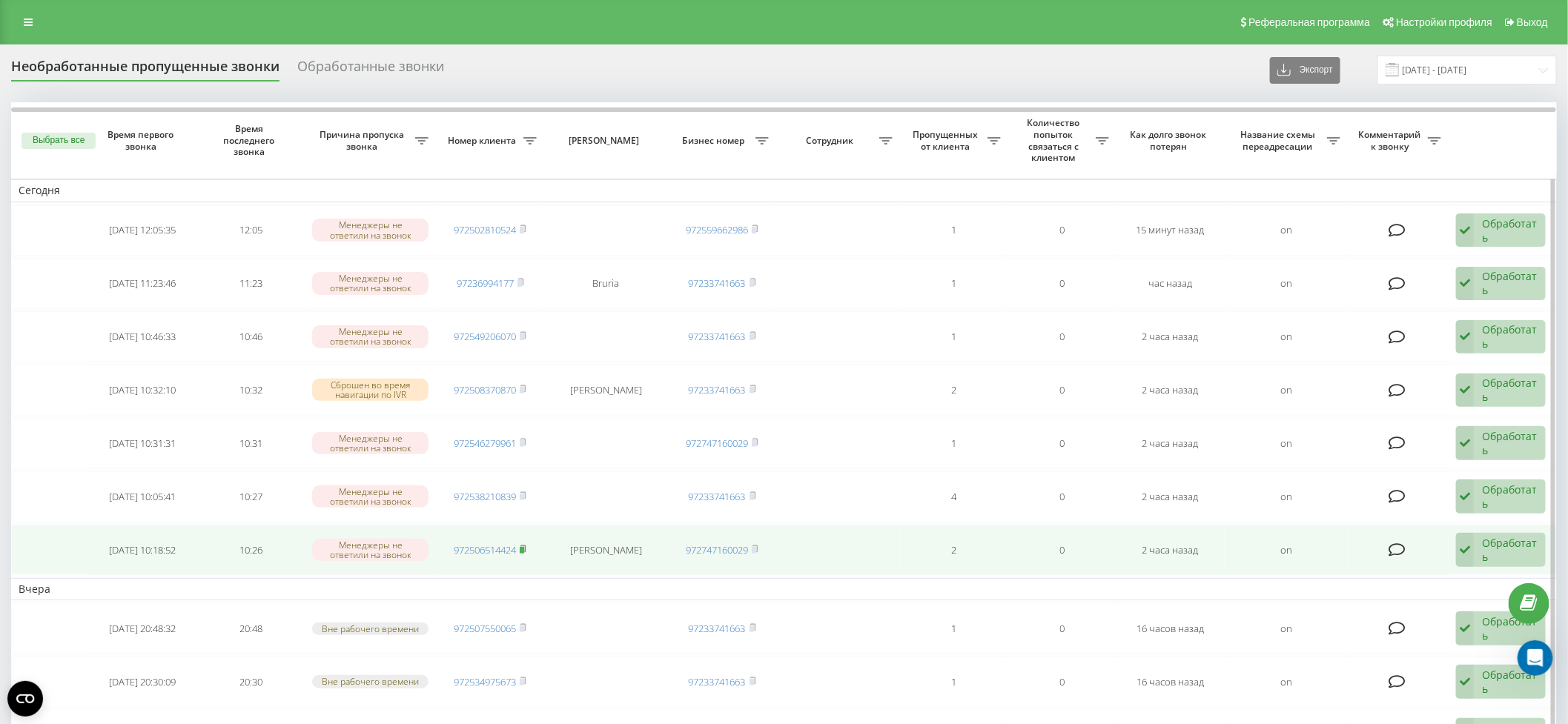
click at [524, 547] on rect at bounding box center [522, 550] width 5 height 7
click at [1497, 547] on div "Обработать" at bounding box center [1510, 549] width 55 height 29
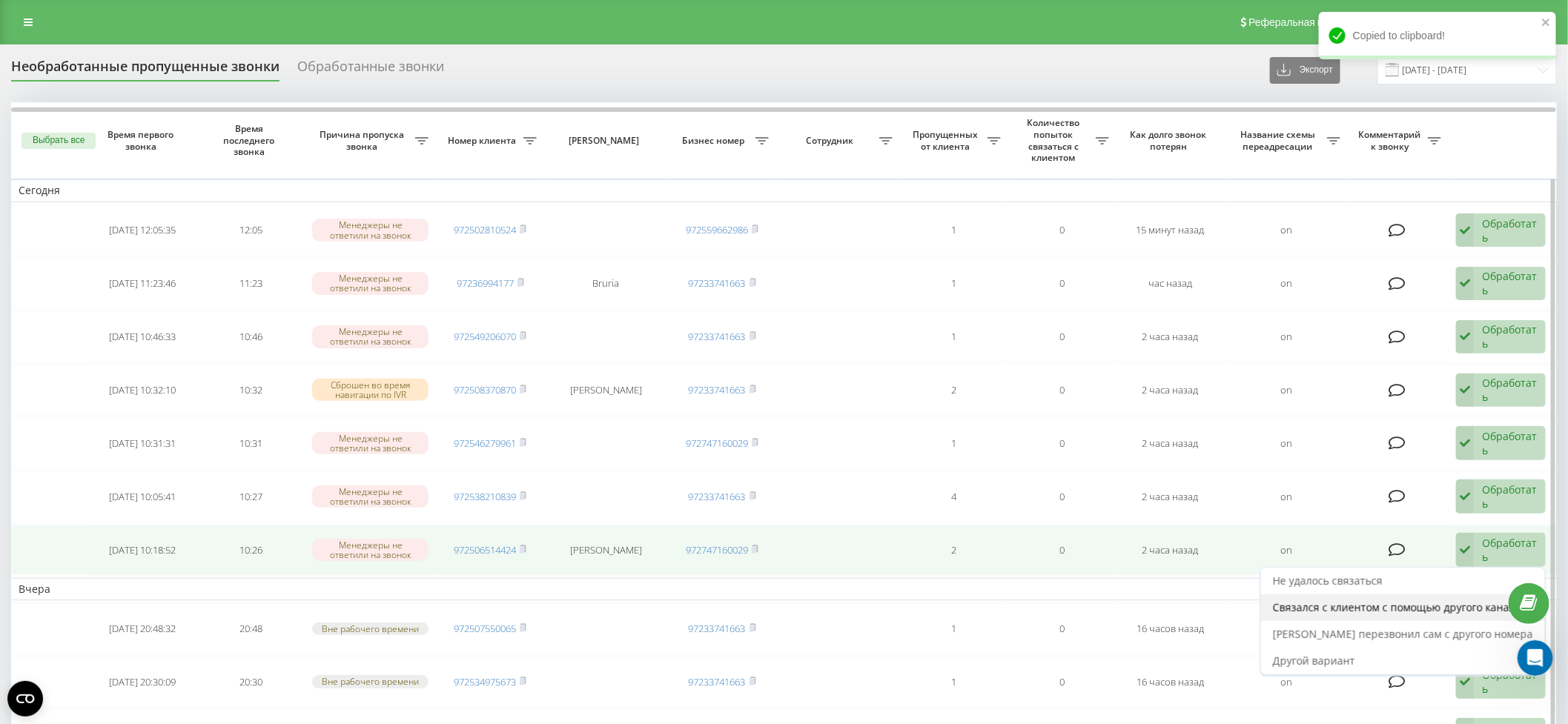
click at [1450, 601] on span "Связался с клиентом с помощью другого канала" at bounding box center [1397, 608] width 249 height 14
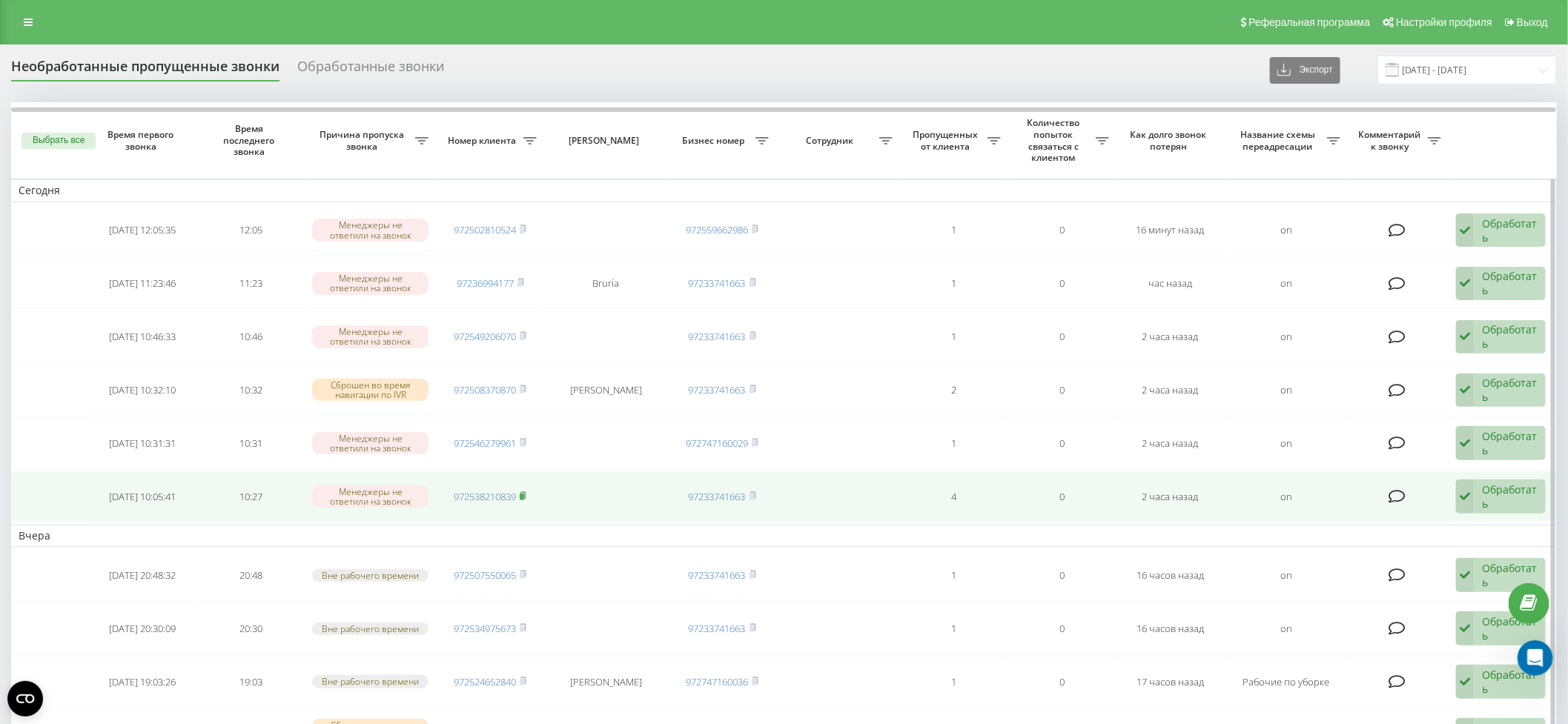
click at [527, 492] on icon at bounding box center [523, 495] width 5 height 7
click at [1505, 491] on div "Обработать" at bounding box center [1510, 496] width 55 height 29
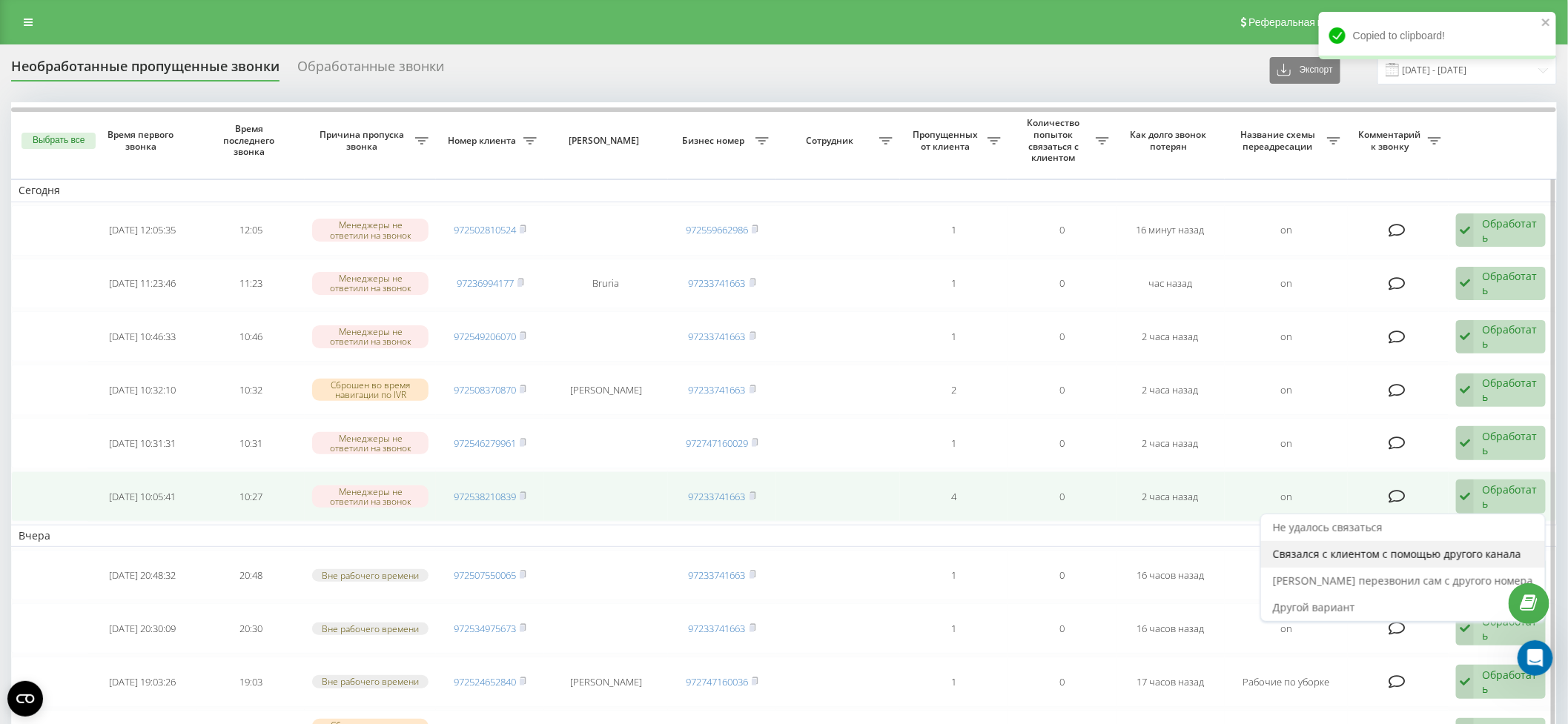
click at [1455, 551] on span "Связался с клиентом с помощью другого канала" at bounding box center [1397, 554] width 249 height 14
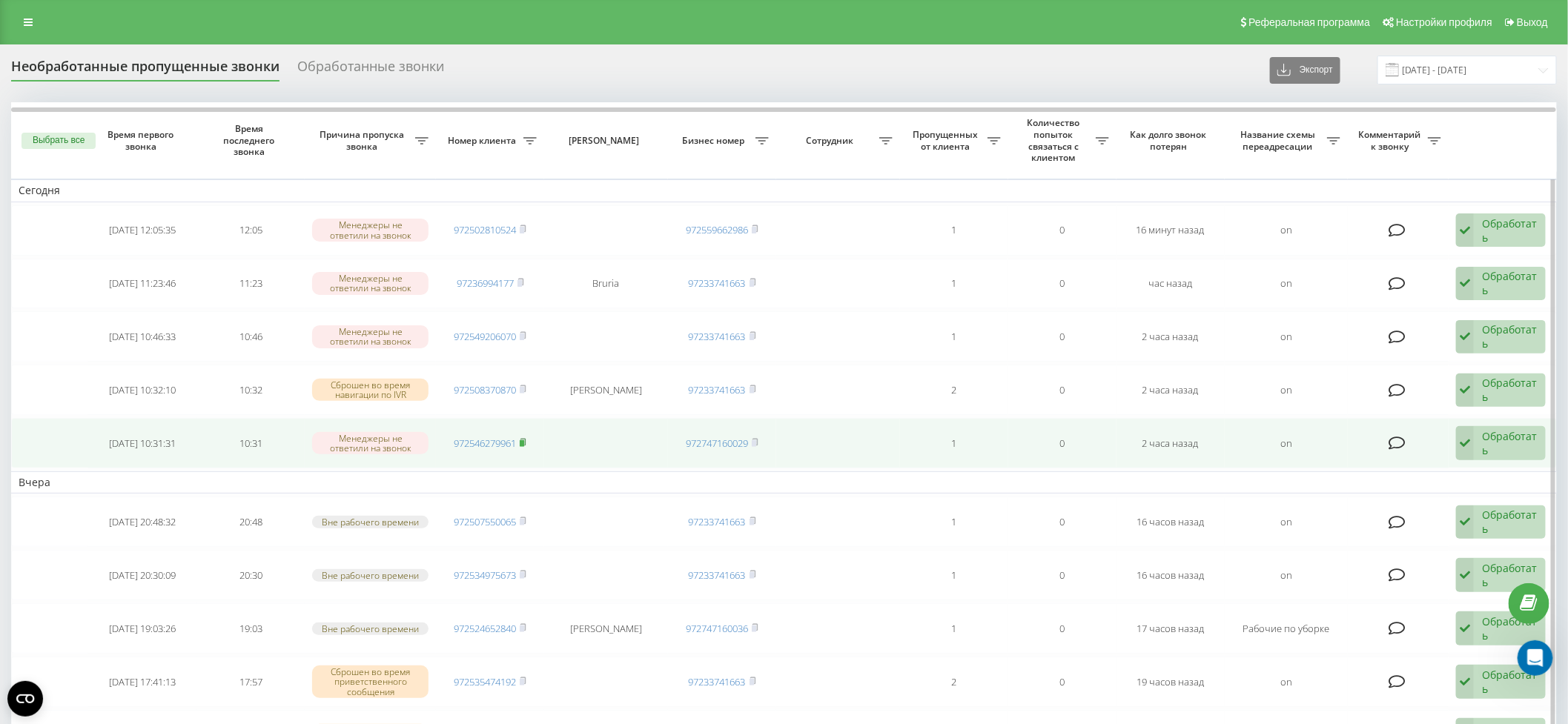
click at [525, 438] on icon at bounding box center [523, 442] width 7 height 9
click at [1506, 443] on div "Обработать" at bounding box center [1510, 443] width 55 height 29
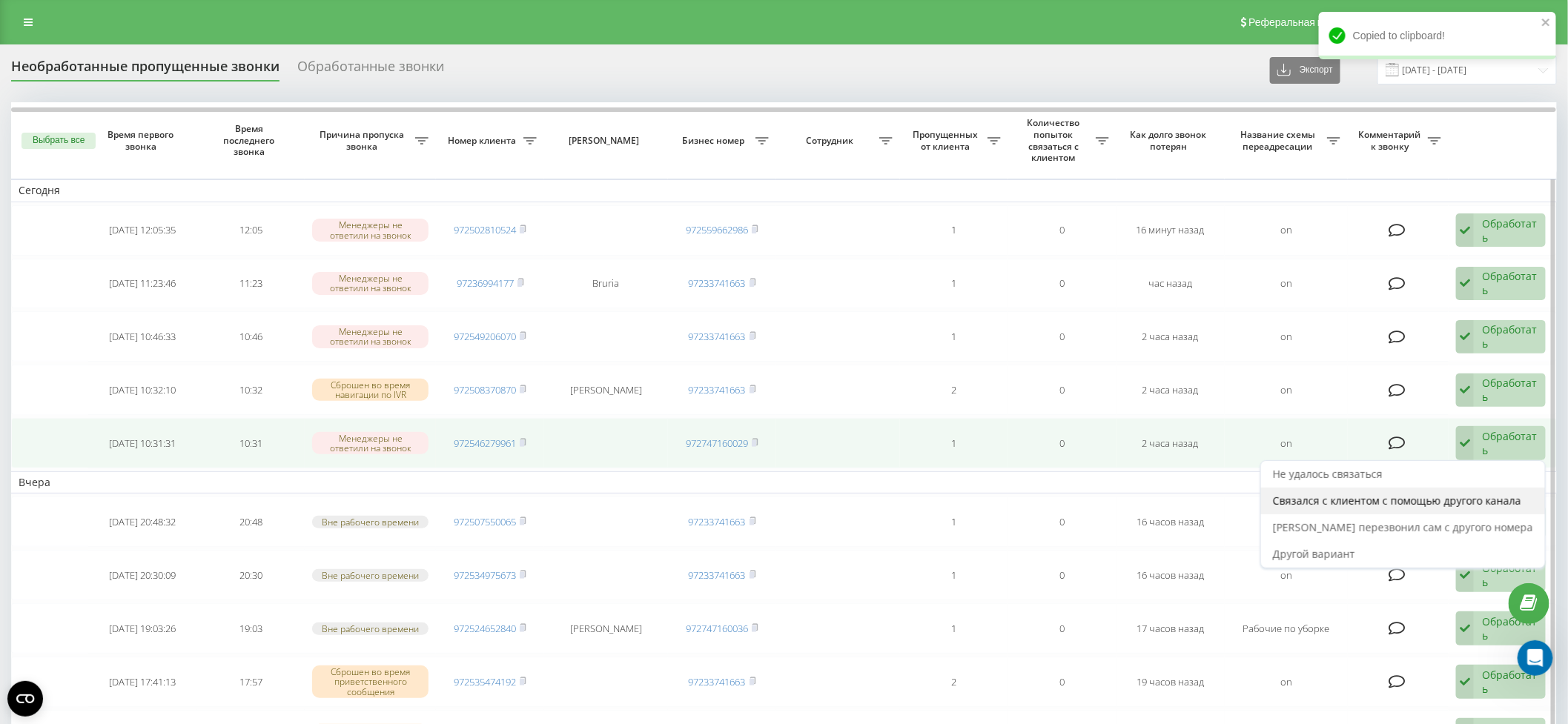
click at [1486, 494] on span "Связался с клиентом с помощью другого канала" at bounding box center [1397, 501] width 249 height 14
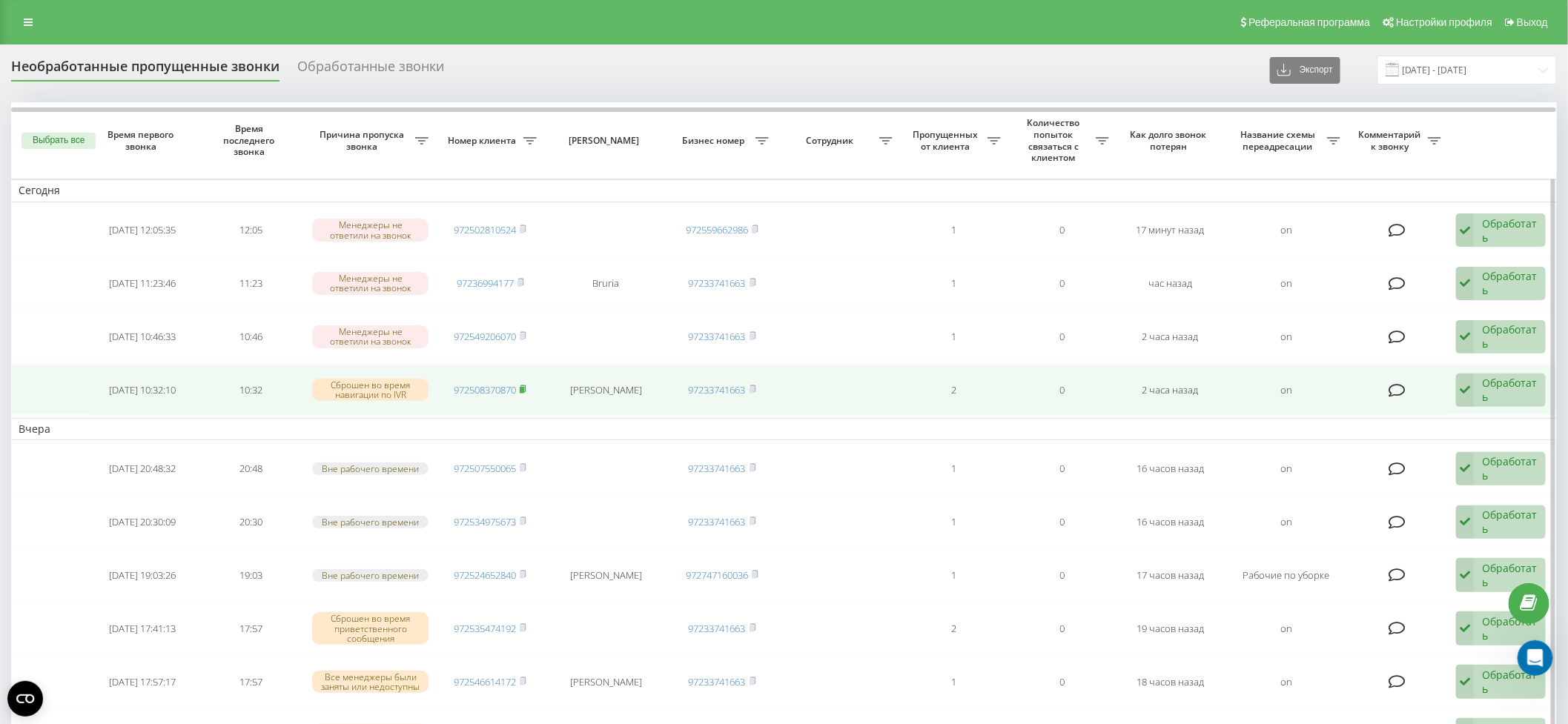
click at [527, 387] on icon at bounding box center [523, 389] width 7 height 9
click at [1496, 389] on div "Обработать" at bounding box center [1510, 390] width 55 height 29
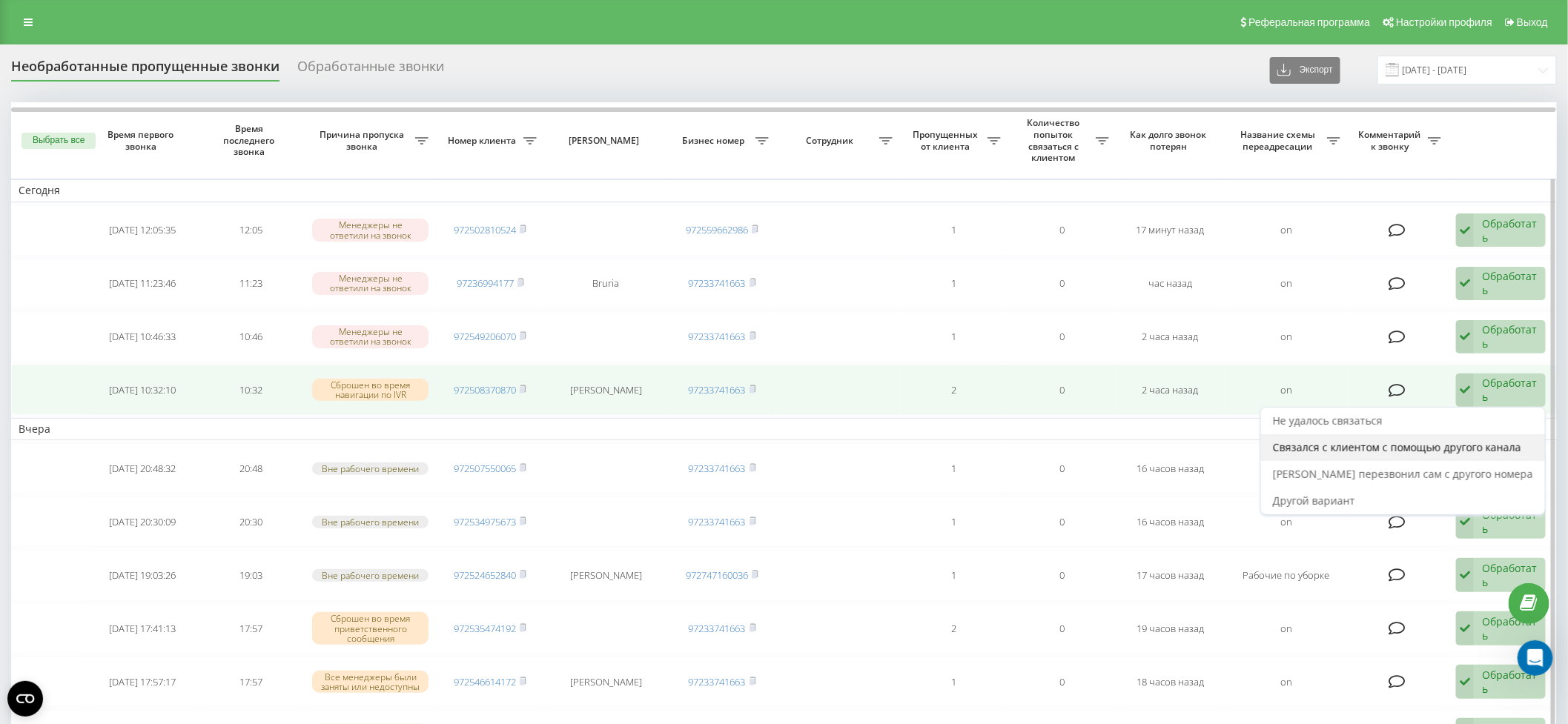
click at [1484, 440] on span "Связался с клиентом с помощью другого канала" at bounding box center [1397, 447] width 249 height 14
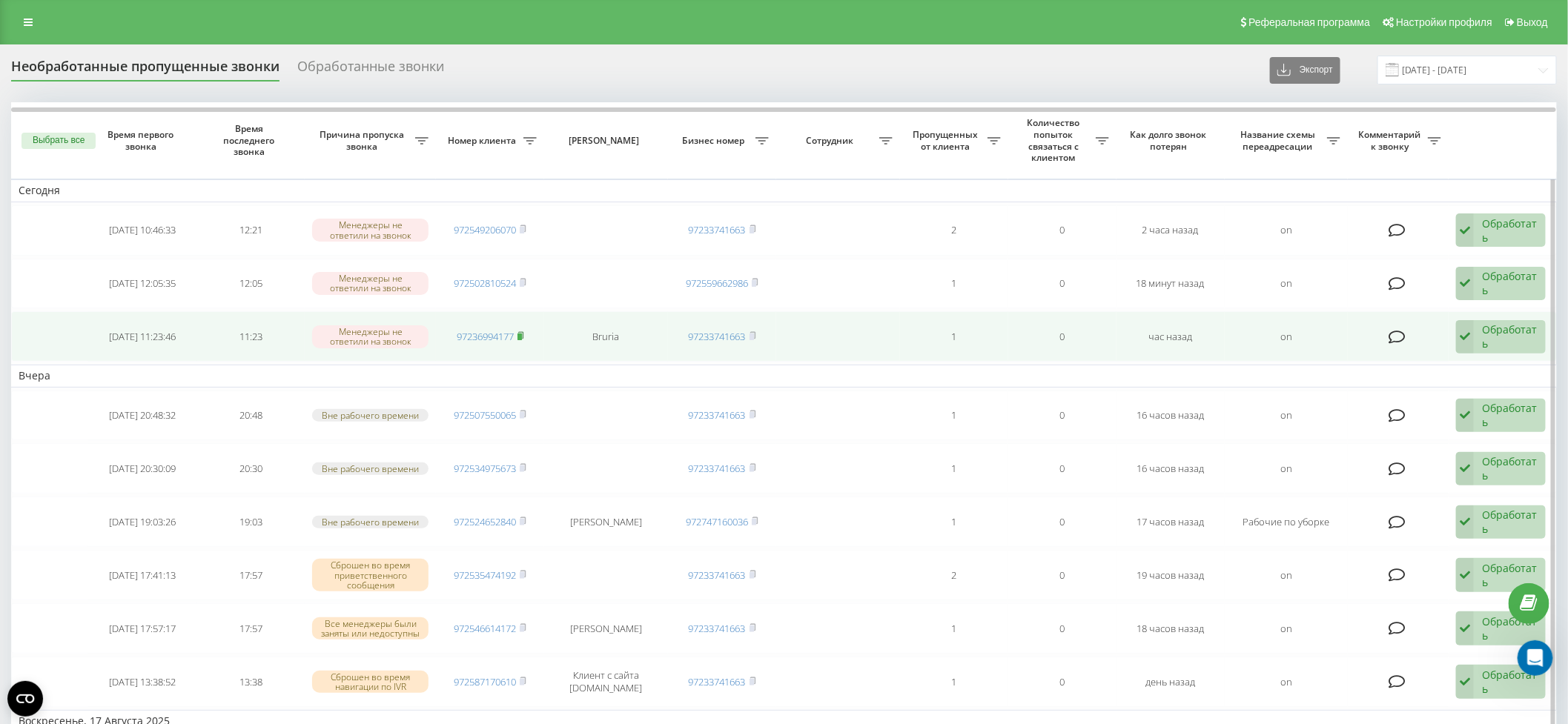
click at [522, 333] on rect at bounding box center [520, 336] width 5 height 7
click at [1492, 330] on div "Обработать" at bounding box center [1510, 336] width 55 height 29
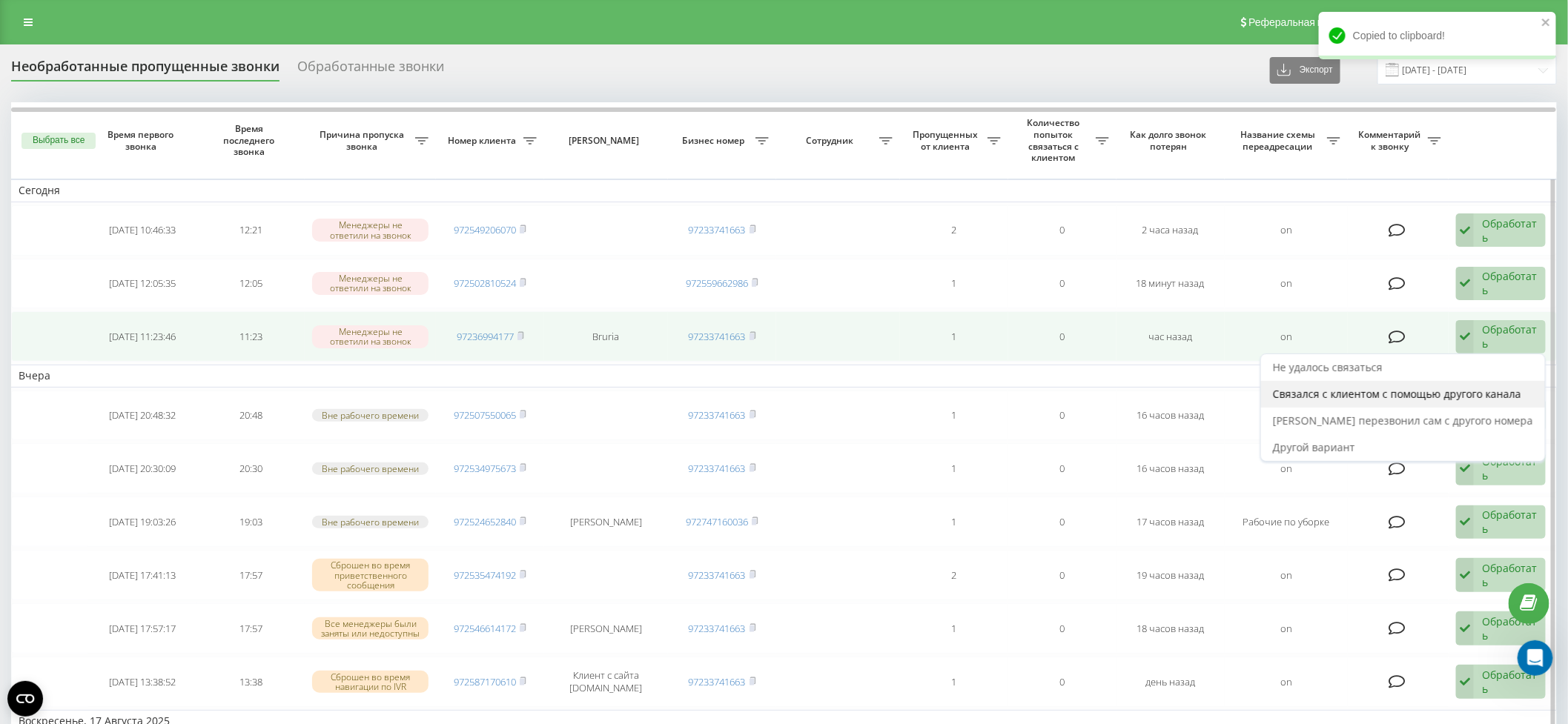
click at [1455, 390] on span "Связался с клиентом с помощью другого канала" at bounding box center [1397, 394] width 249 height 14
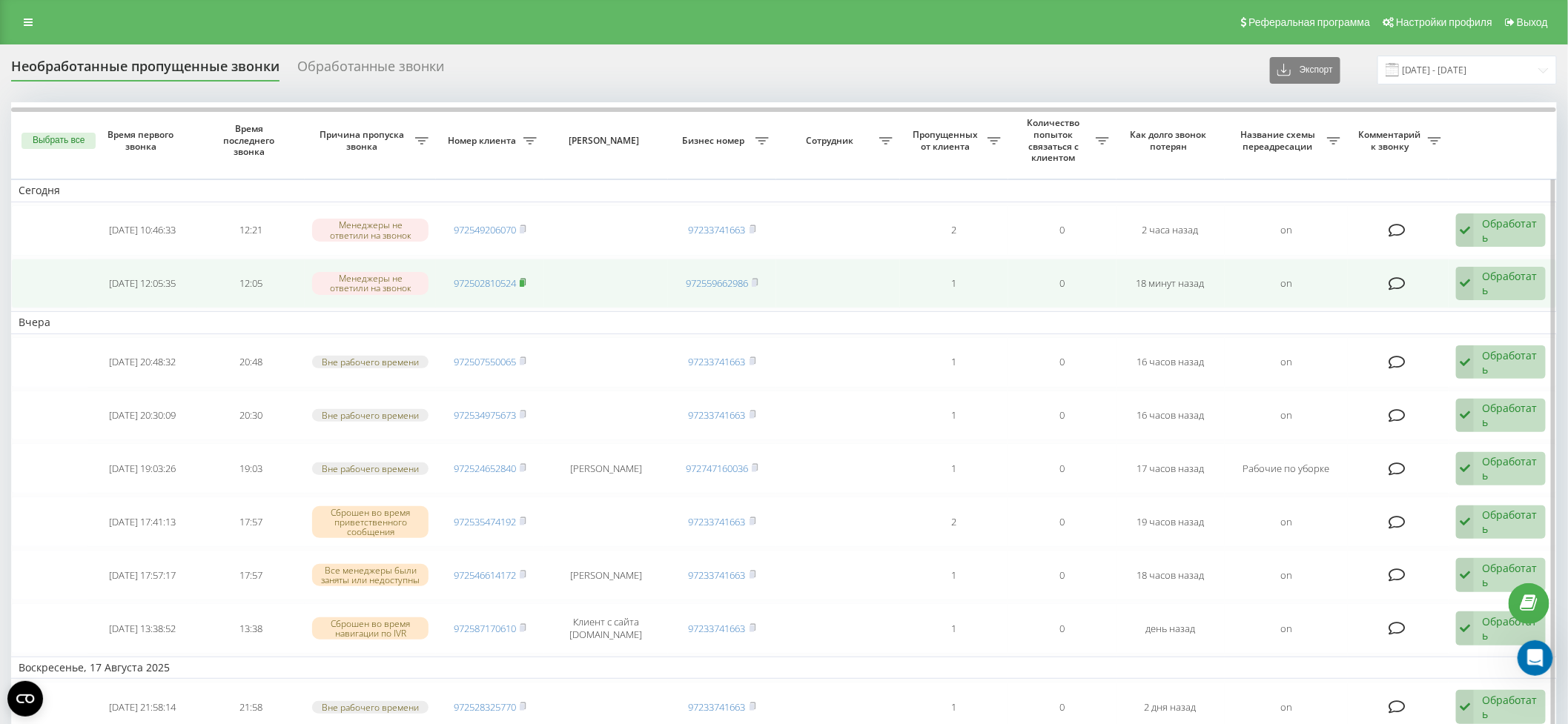
click at [527, 280] on icon at bounding box center [523, 282] width 7 height 9
click at [1494, 283] on div "Обработать" at bounding box center [1510, 283] width 55 height 29
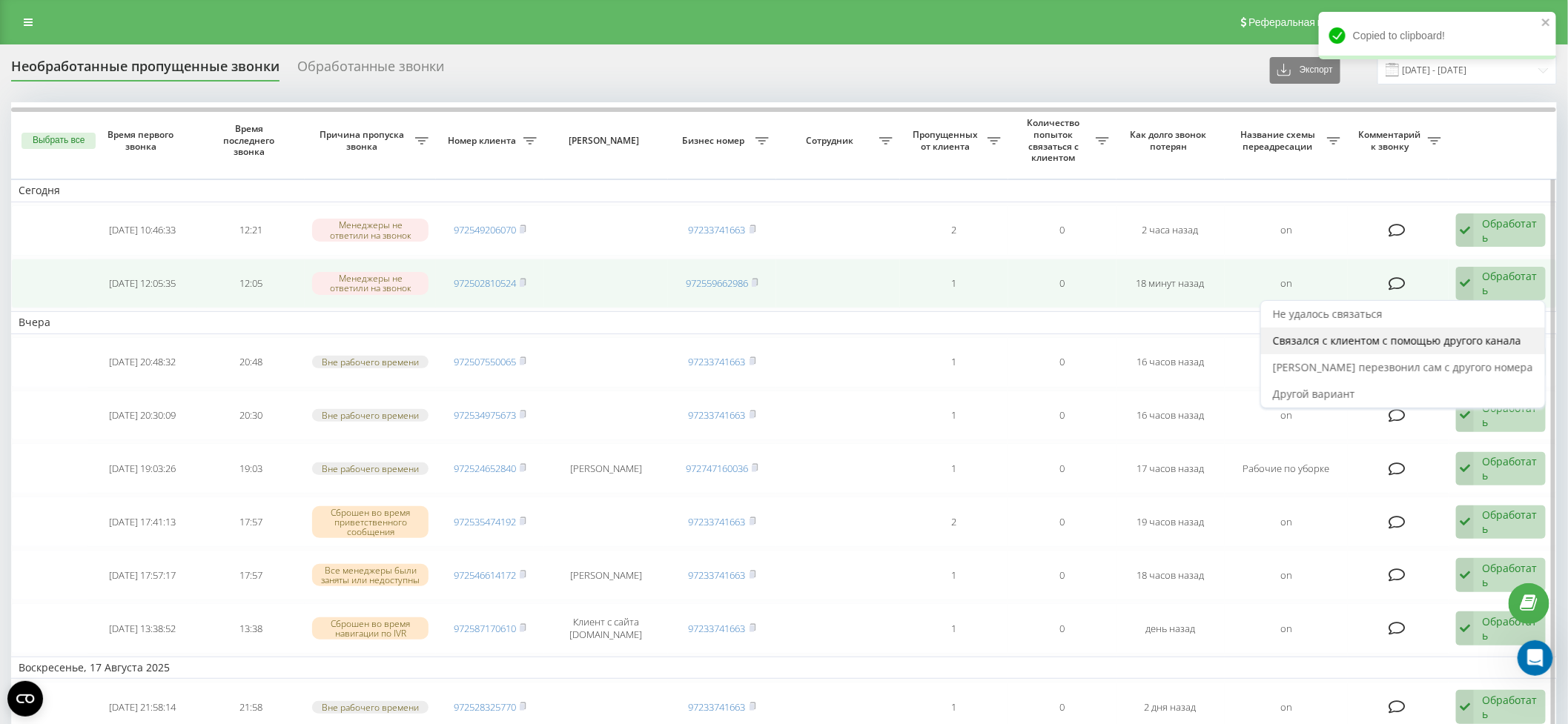
click at [1467, 342] on span "Связался с клиентом с помощью другого канала" at bounding box center [1397, 340] width 249 height 14
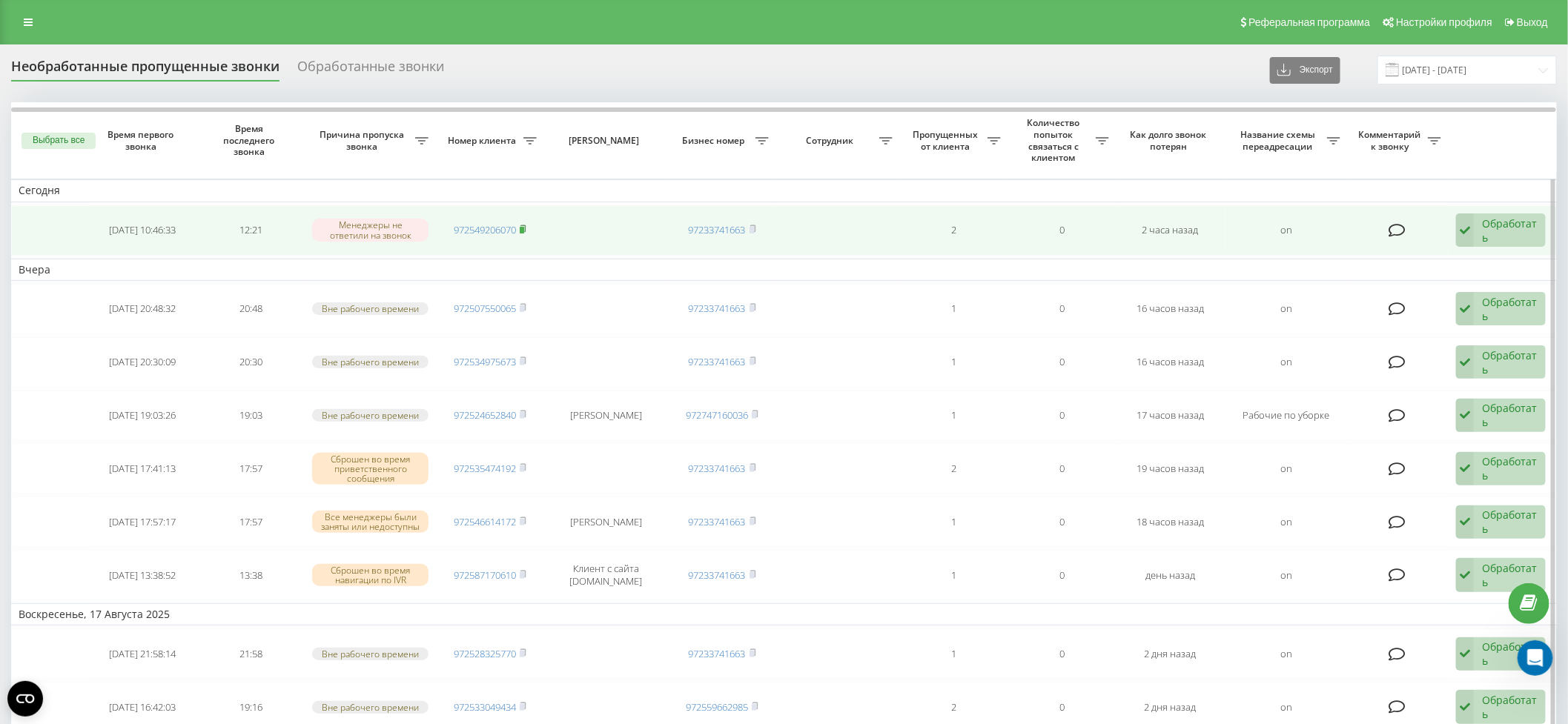
click at [524, 227] on rect at bounding box center [522, 230] width 5 height 7
click at [1509, 229] on div "Обработать" at bounding box center [1510, 230] width 55 height 29
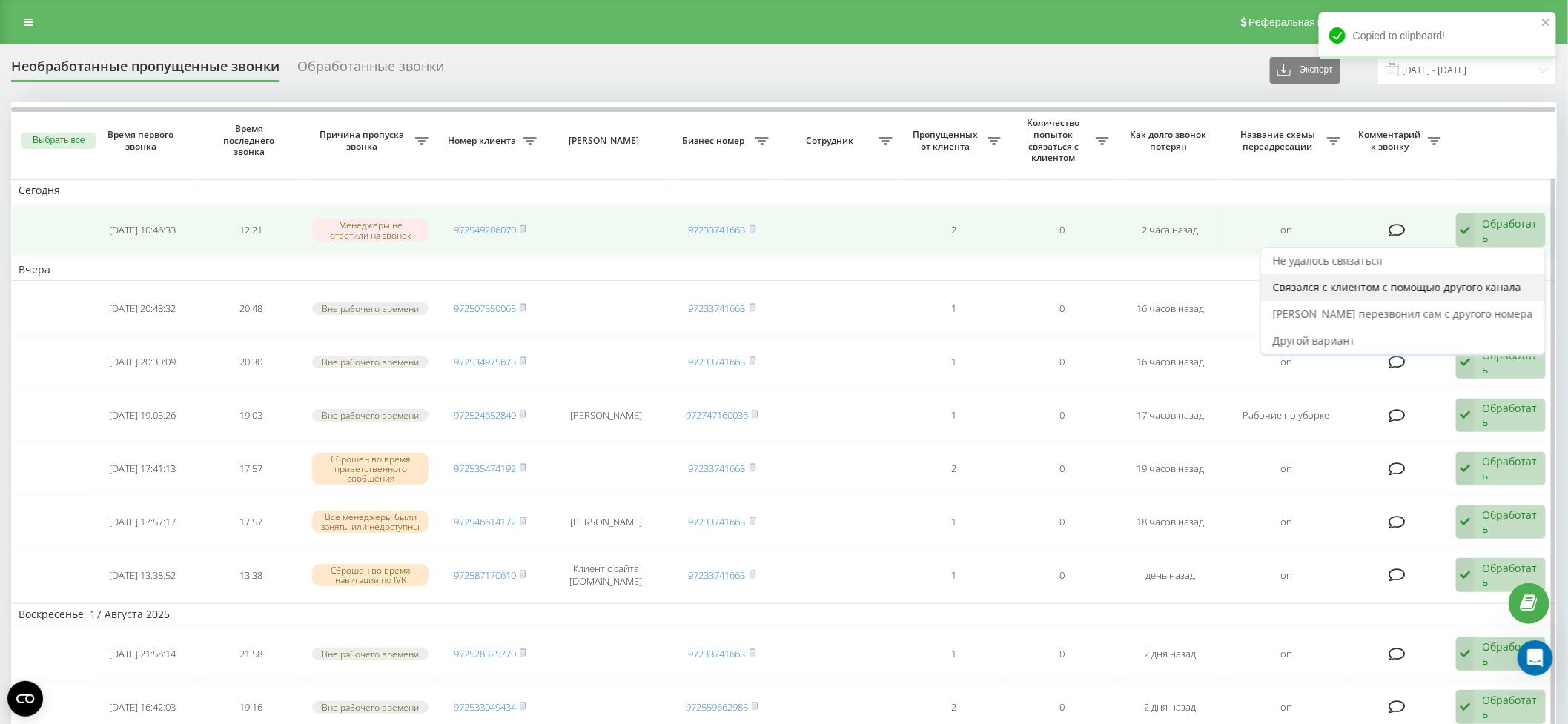
click at [1470, 285] on span "Связался с клиентом с помощью другого канала" at bounding box center [1397, 287] width 249 height 14
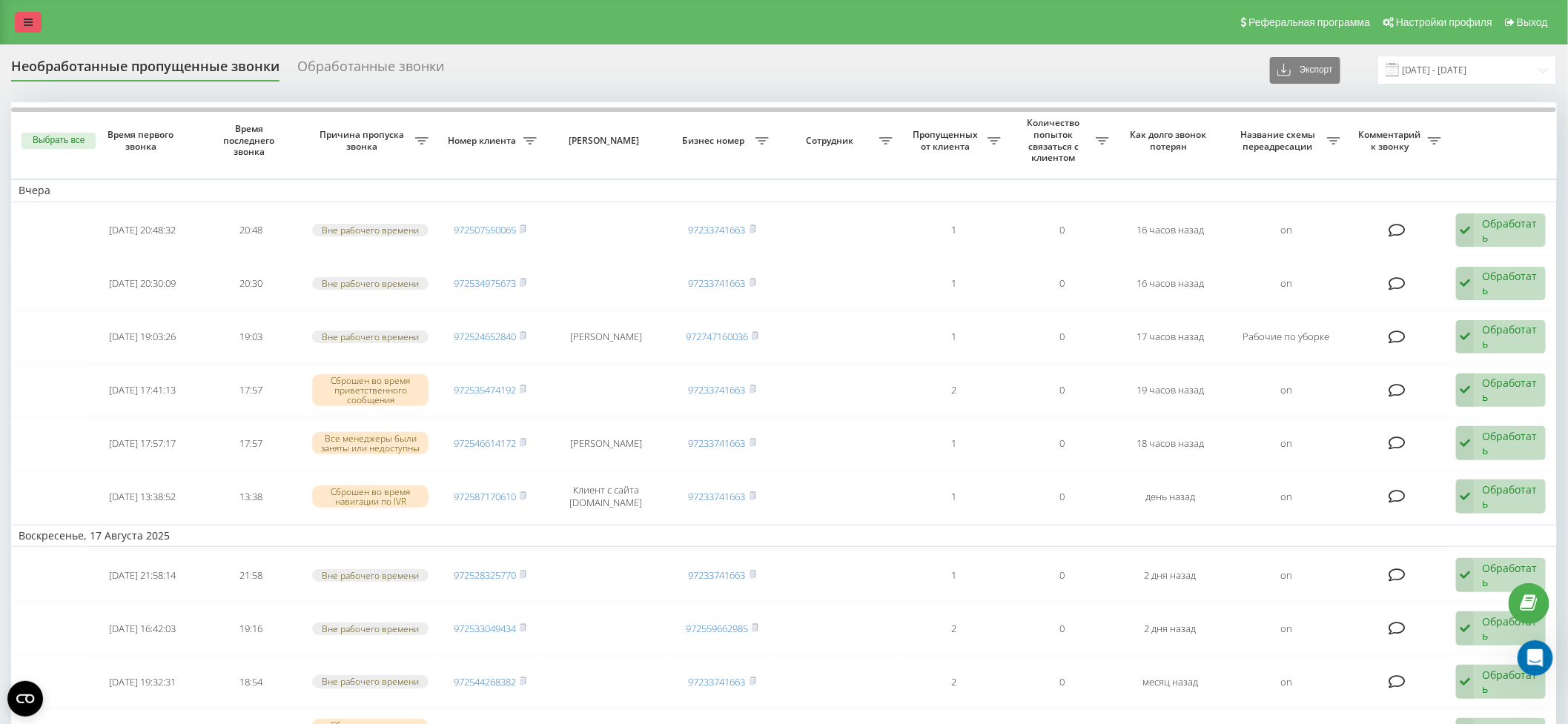
click at [24, 26] on icon at bounding box center [28, 22] width 9 height 11
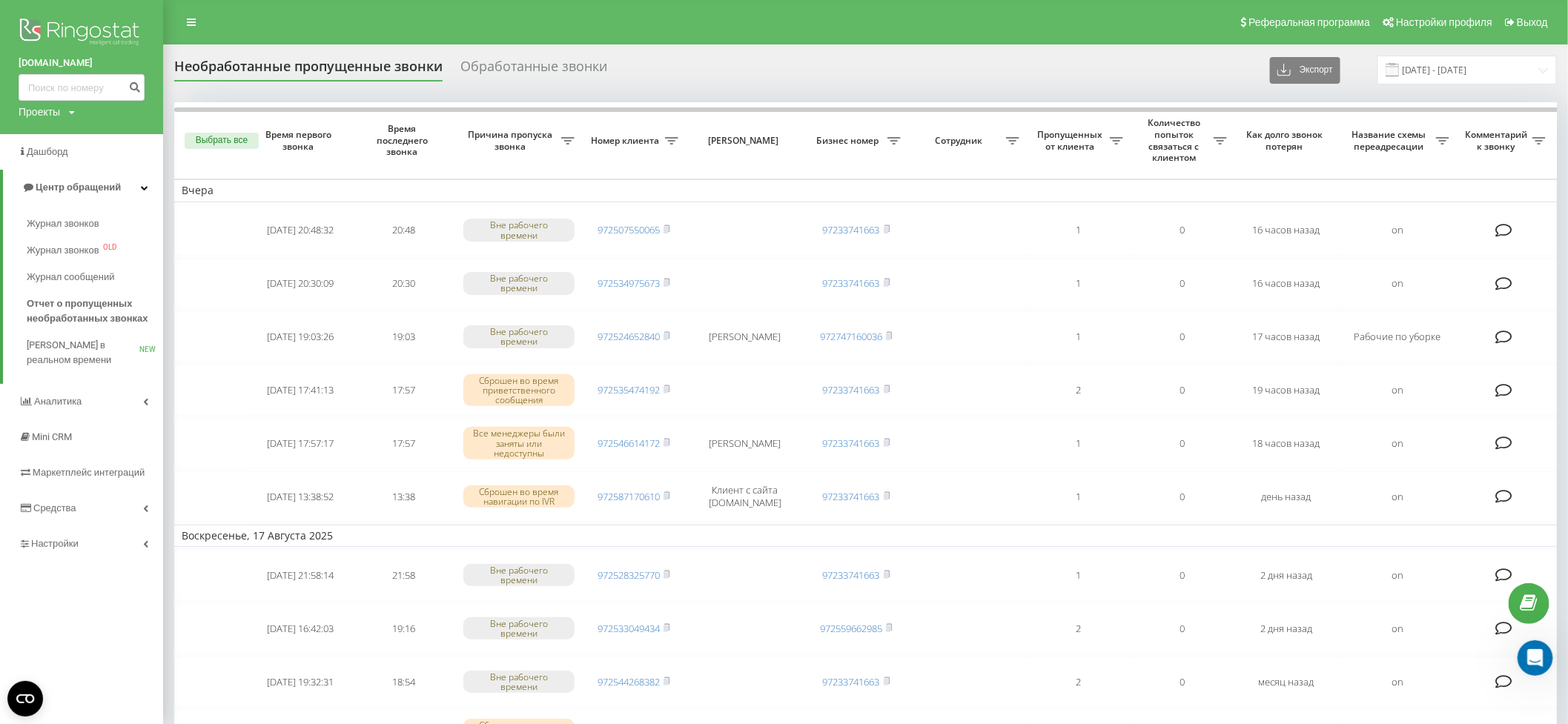
click at [753, 55] on div "Необработанные пропущенные звонки Обработанные звонки Экспорт .csv .xlsx 19.07.…" at bounding box center [866, 69] width 1383 height 29
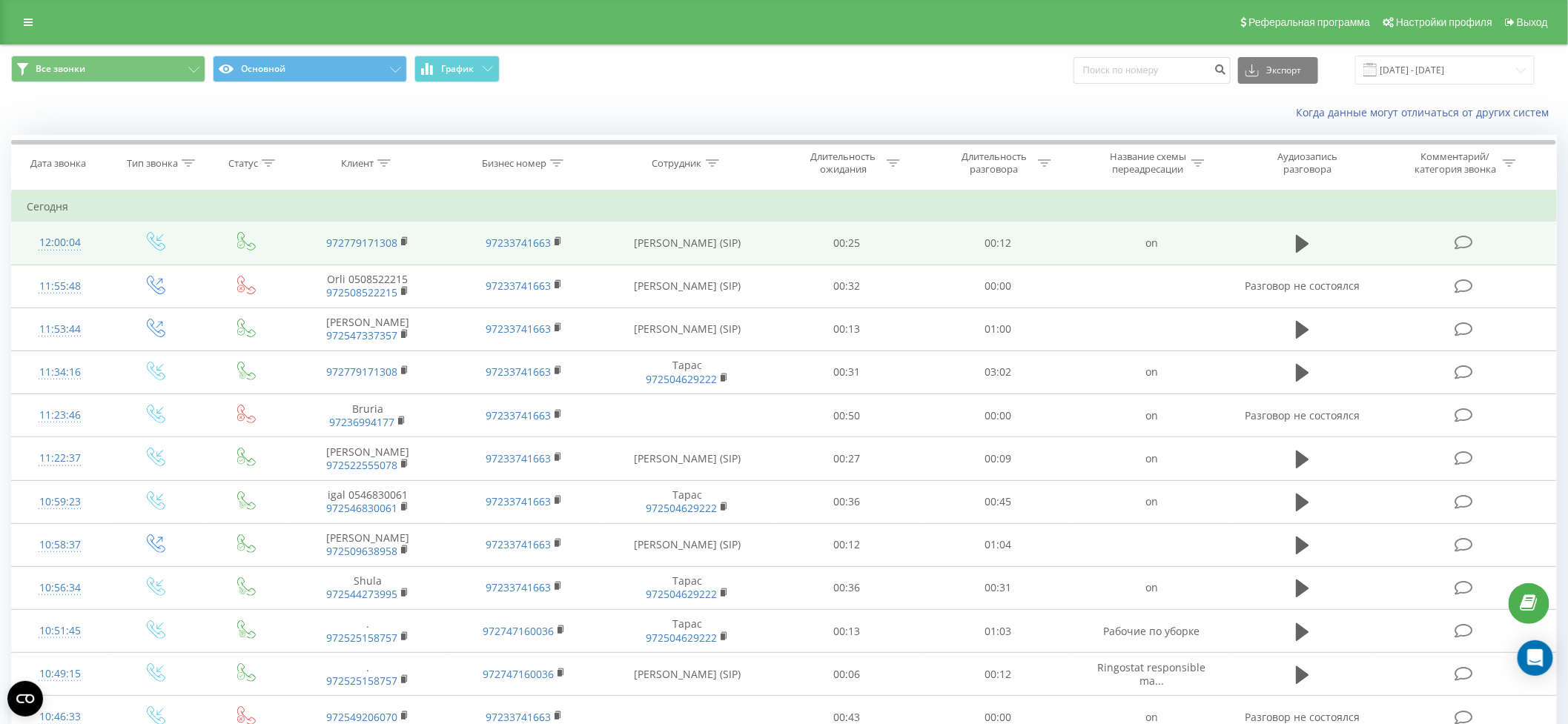
drag, startPoint x: 721, startPoint y: 238, endPoint x: 633, endPoint y: 242, distance: 88.1
click at [633, 242] on td "[PERSON_NAME] (SIP)" at bounding box center [686, 244] width 169 height 43
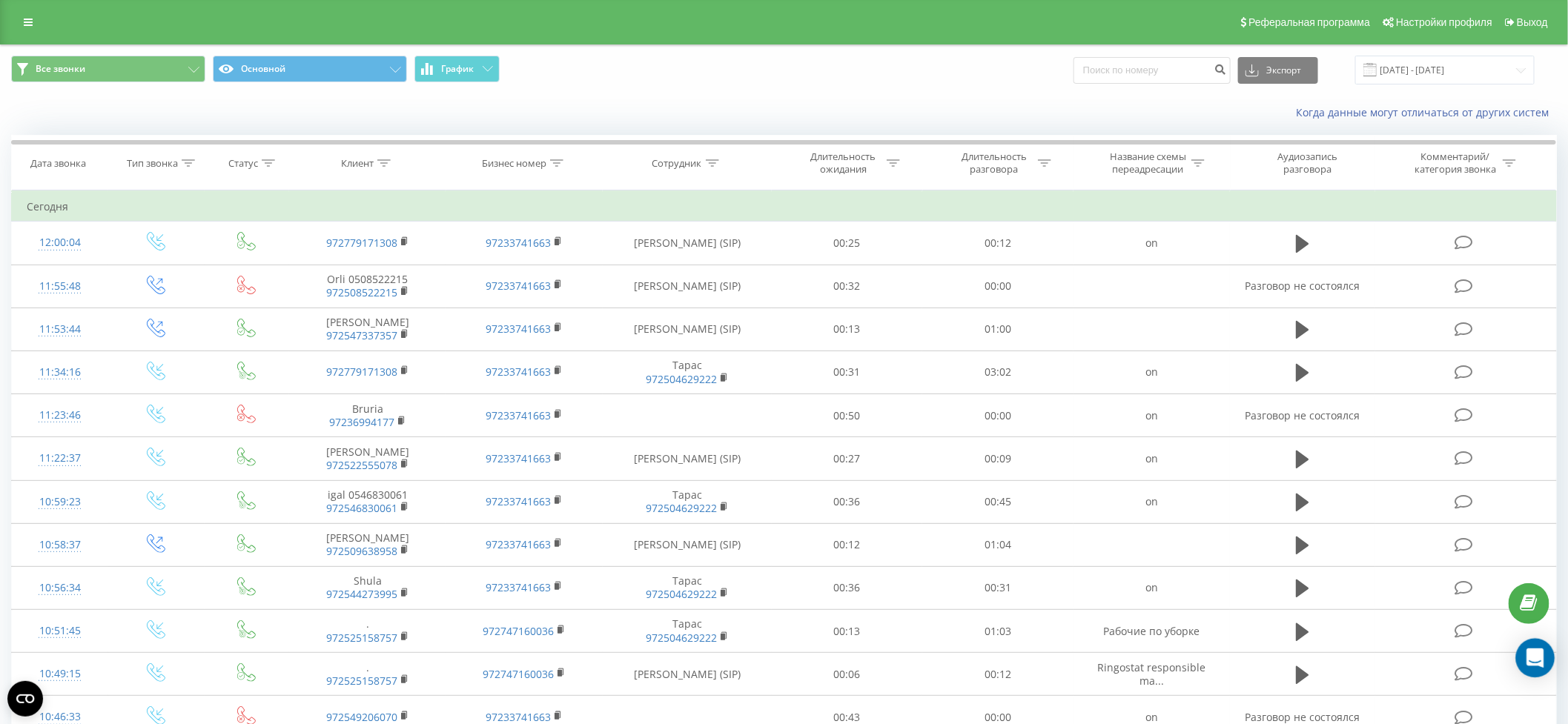
click at [1537, 663] on icon "Open Intercom Messenger" at bounding box center [1535, 659] width 20 height 20
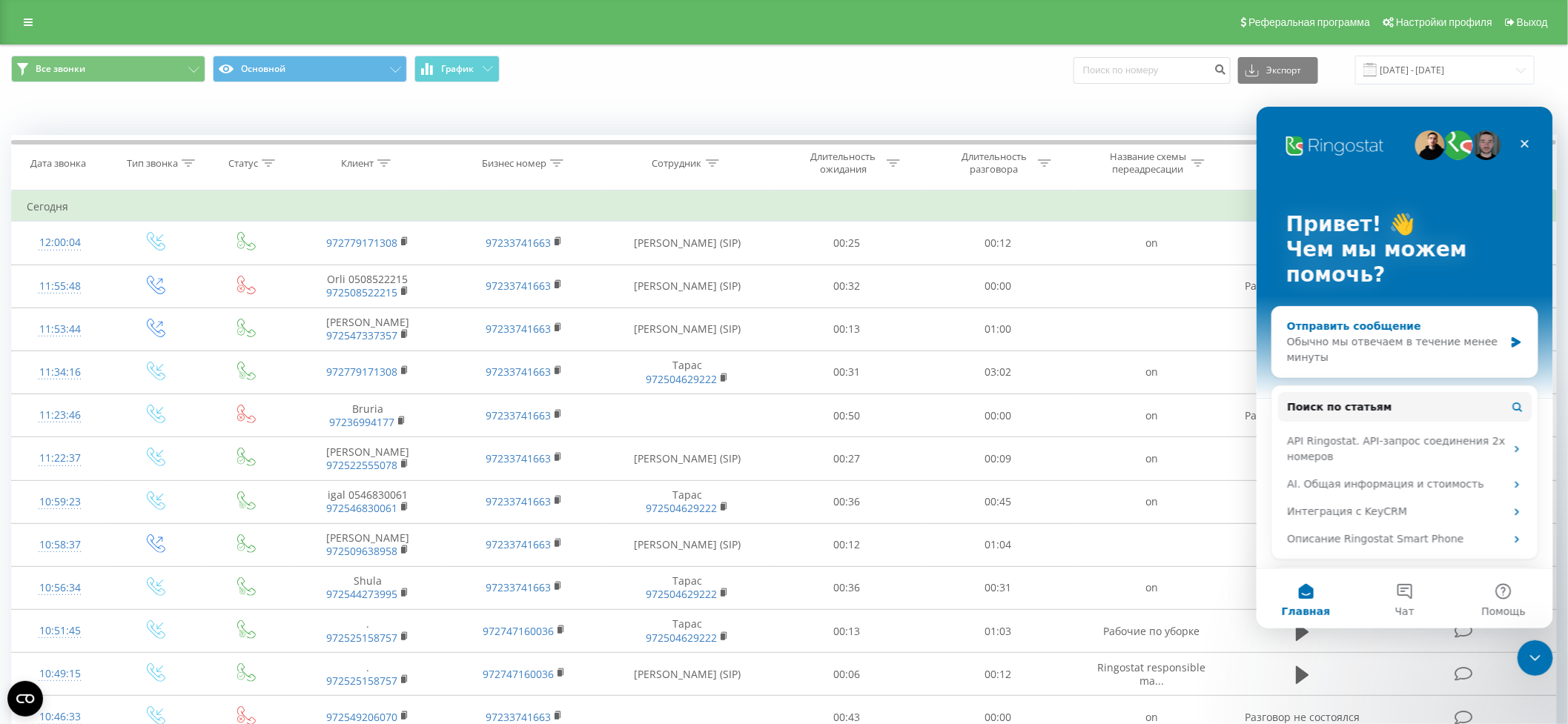
click at [1338, 347] on div "Обычно мы отвечаем в течение менее минуты" at bounding box center [1394, 349] width 217 height 32
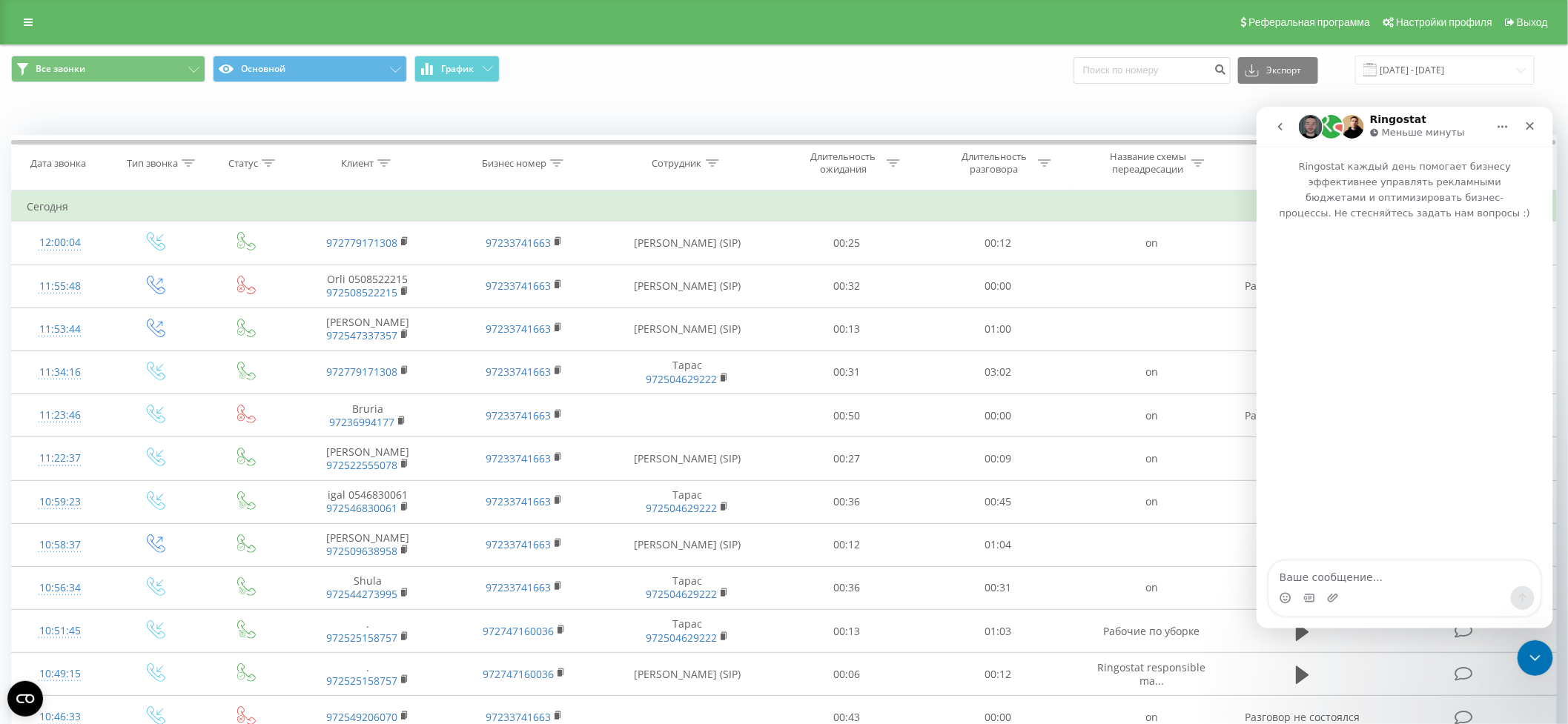
click at [1306, 578] on textarea "Ваше сообщение..." at bounding box center [1403, 573] width 271 height 26
drag, startPoint x: 1344, startPoint y: 578, endPoint x: 1347, endPoint y: 596, distance: 18.2
click at [1344, 578] on textarea "Добрый день . Наш менеджер - [PERSON_NAME] (SIP) - [DATE] жалуется на плохую св…" at bounding box center [1403, 558] width 271 height 55
click at [1392, 578] on textarea "Добрый день . Наш менеджер - [PERSON_NAME] (SIP) - [DATE] жалуется на плохую св…" at bounding box center [1403, 558] width 271 height 55
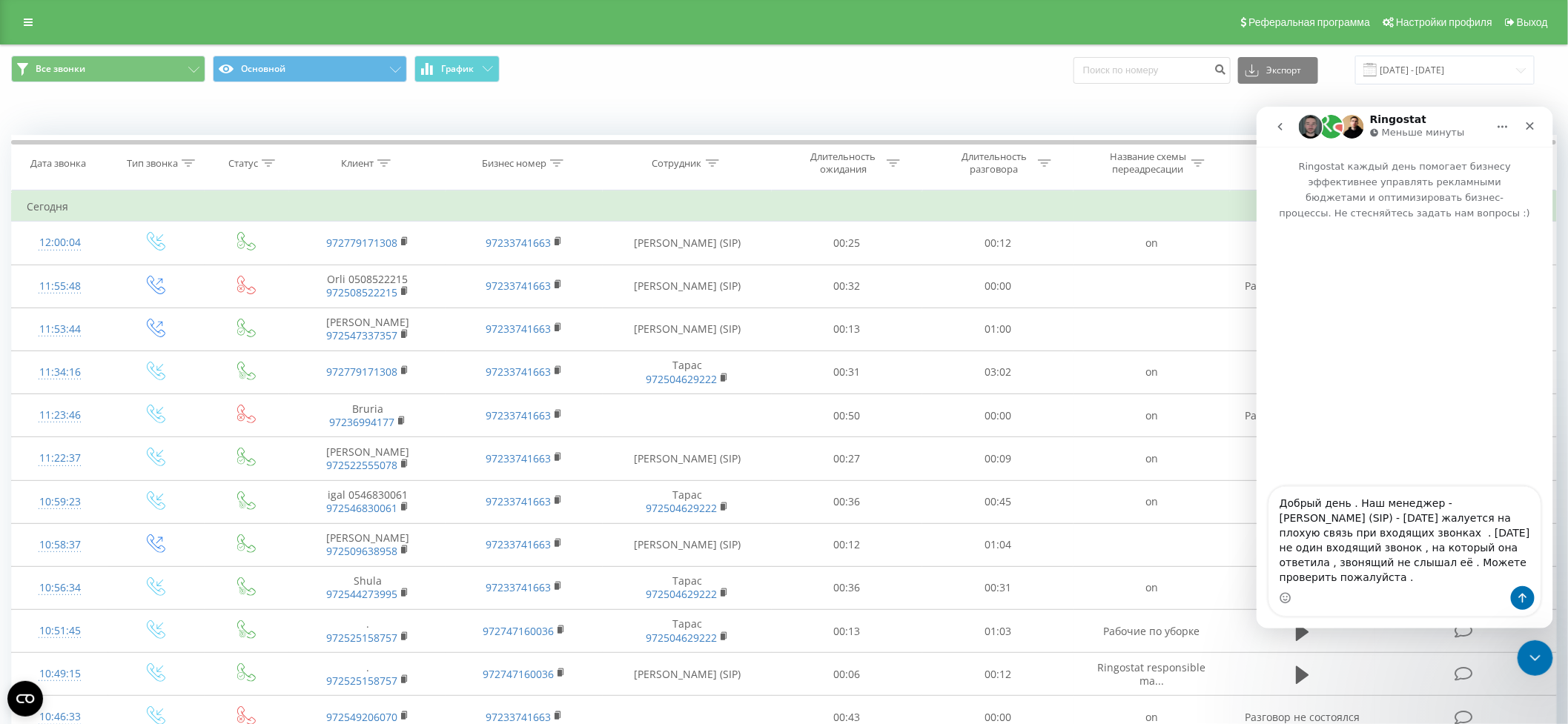
type textarea "Добрый день . Наш менеджер - [PERSON_NAME] (SIP) - [DATE] жалуется на плохую св…"
drag, startPoint x: 1527, startPoint y: 596, endPoint x: 2383, endPoint y: 611, distance: 856.1
click at [1527, 597] on icon "Отправить сообщение…" at bounding box center [1522, 598] width 12 height 12
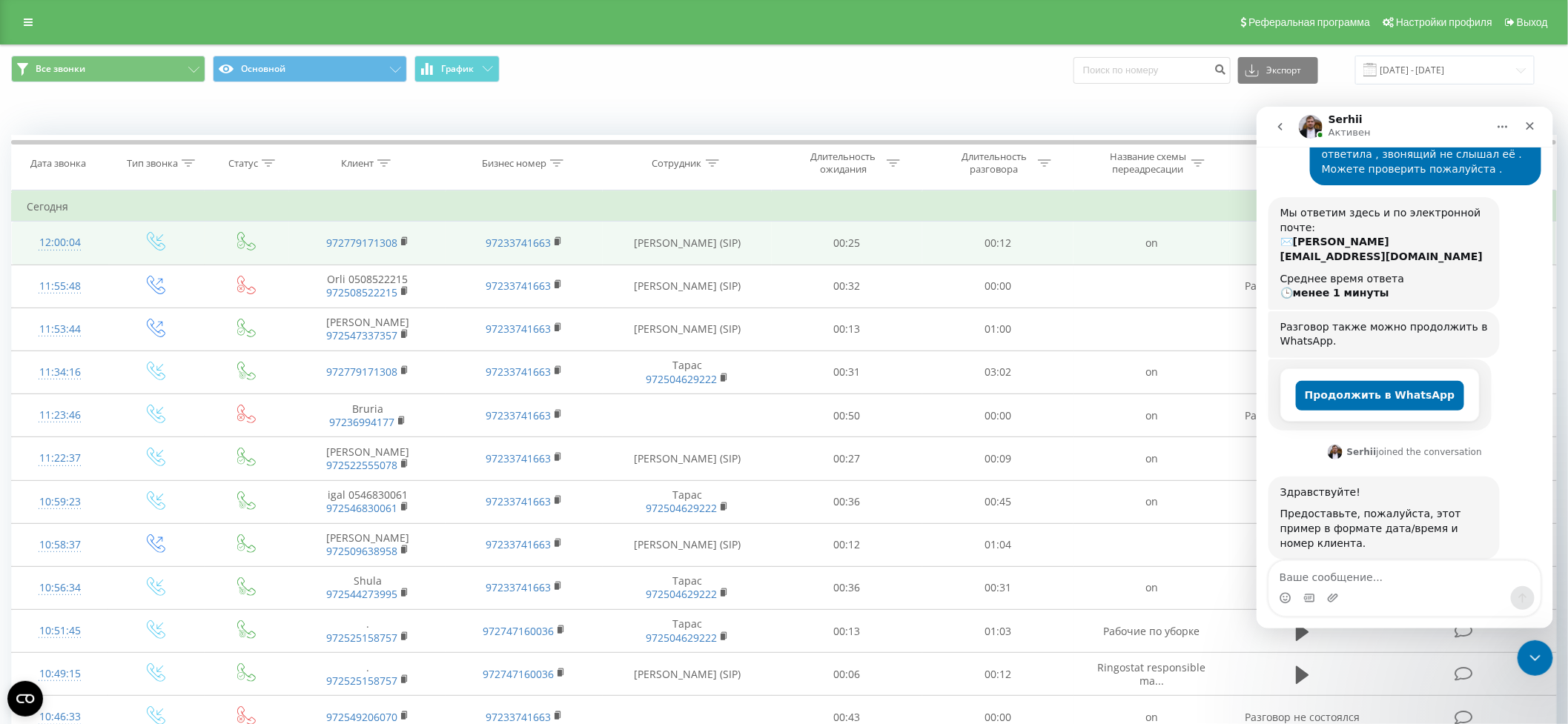
click at [783, 225] on td "00:25" at bounding box center [846, 244] width 151 height 43
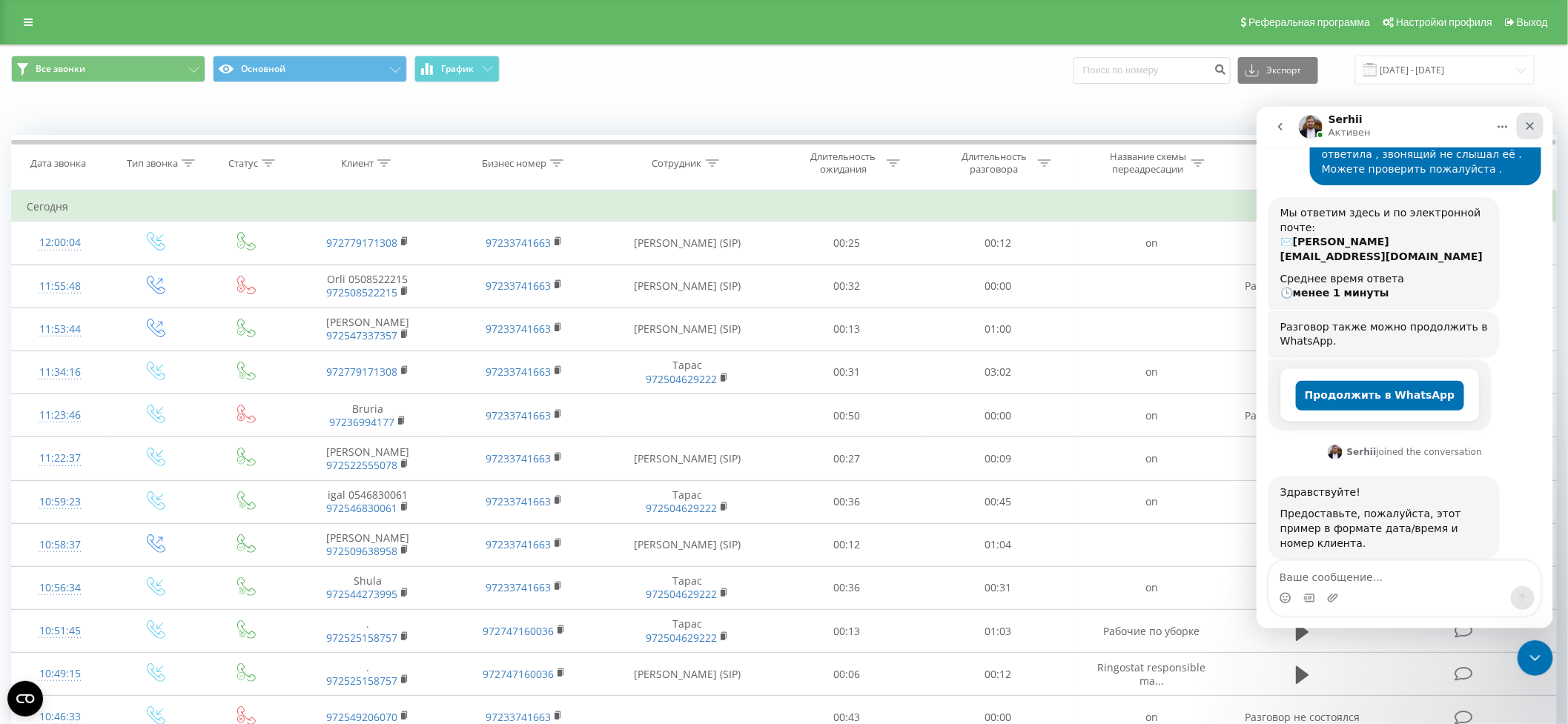
click at [1532, 126] on icon "Закрыть" at bounding box center [1530, 125] width 12 height 12
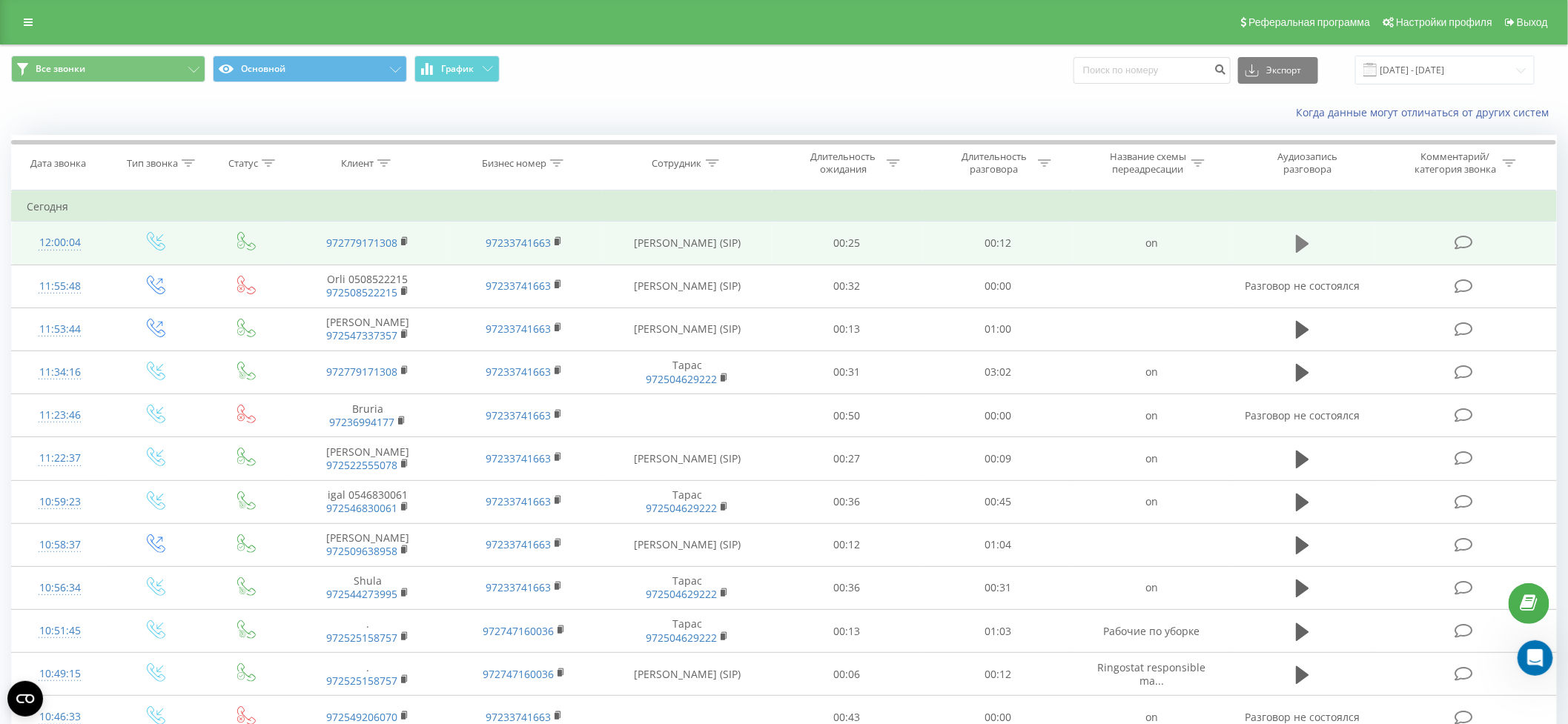
scroll to position [173, 0]
click at [1303, 240] on icon at bounding box center [1303, 244] width 14 height 18
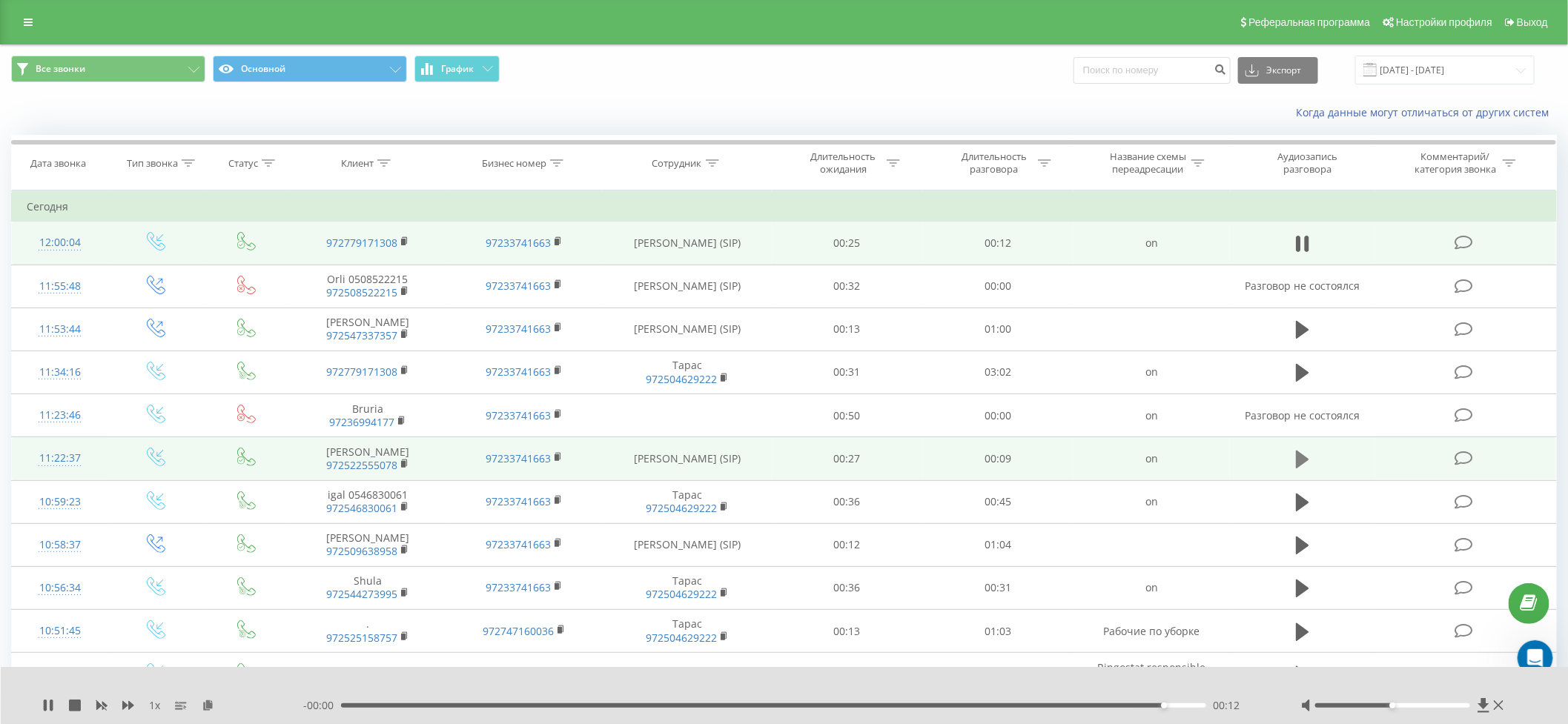
click at [1295, 457] on button at bounding box center [1302, 460] width 23 height 23
click at [1524, 646] on div "Открыть службу сообщений Intercom" at bounding box center [1533, 656] width 49 height 49
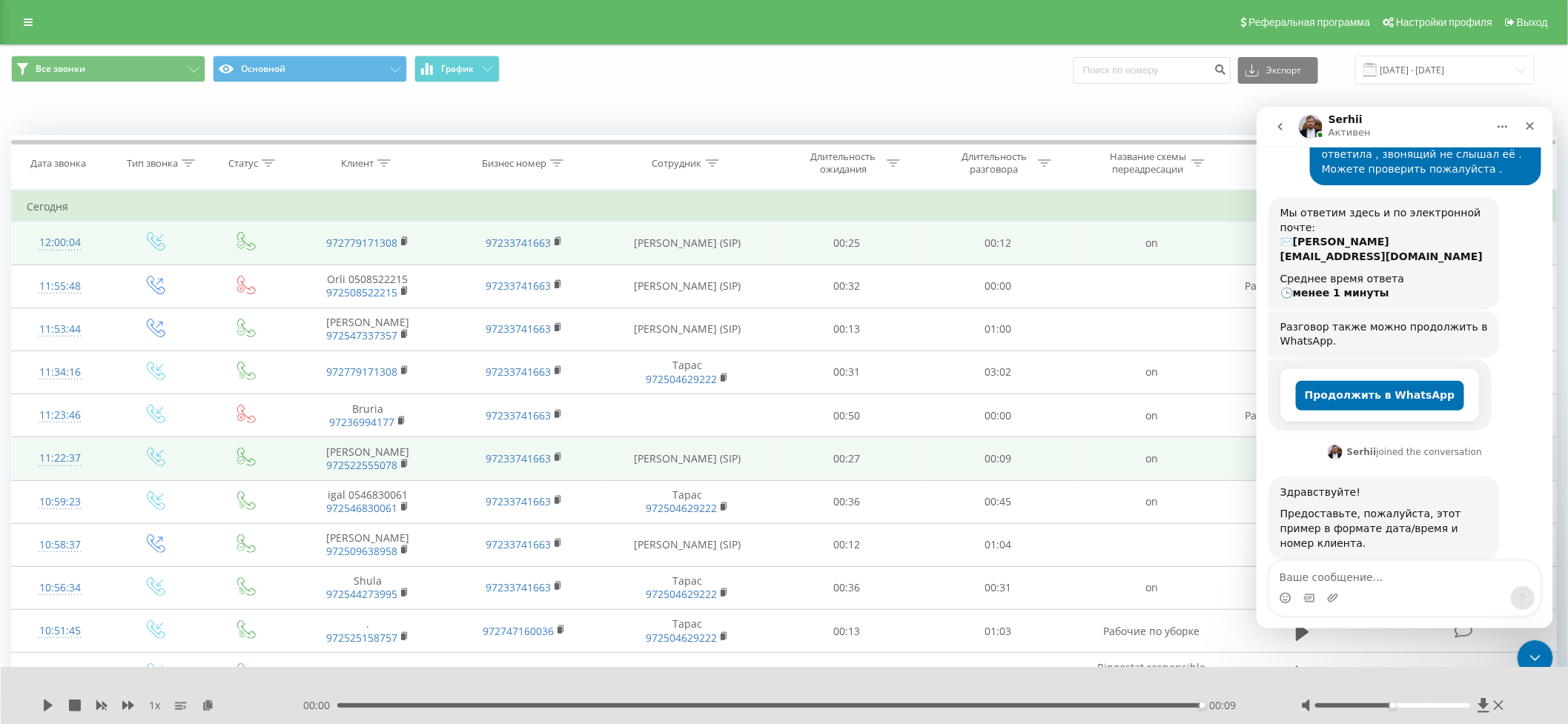
click at [17, 240] on td "12:00:04" at bounding box center [60, 244] width 97 height 43
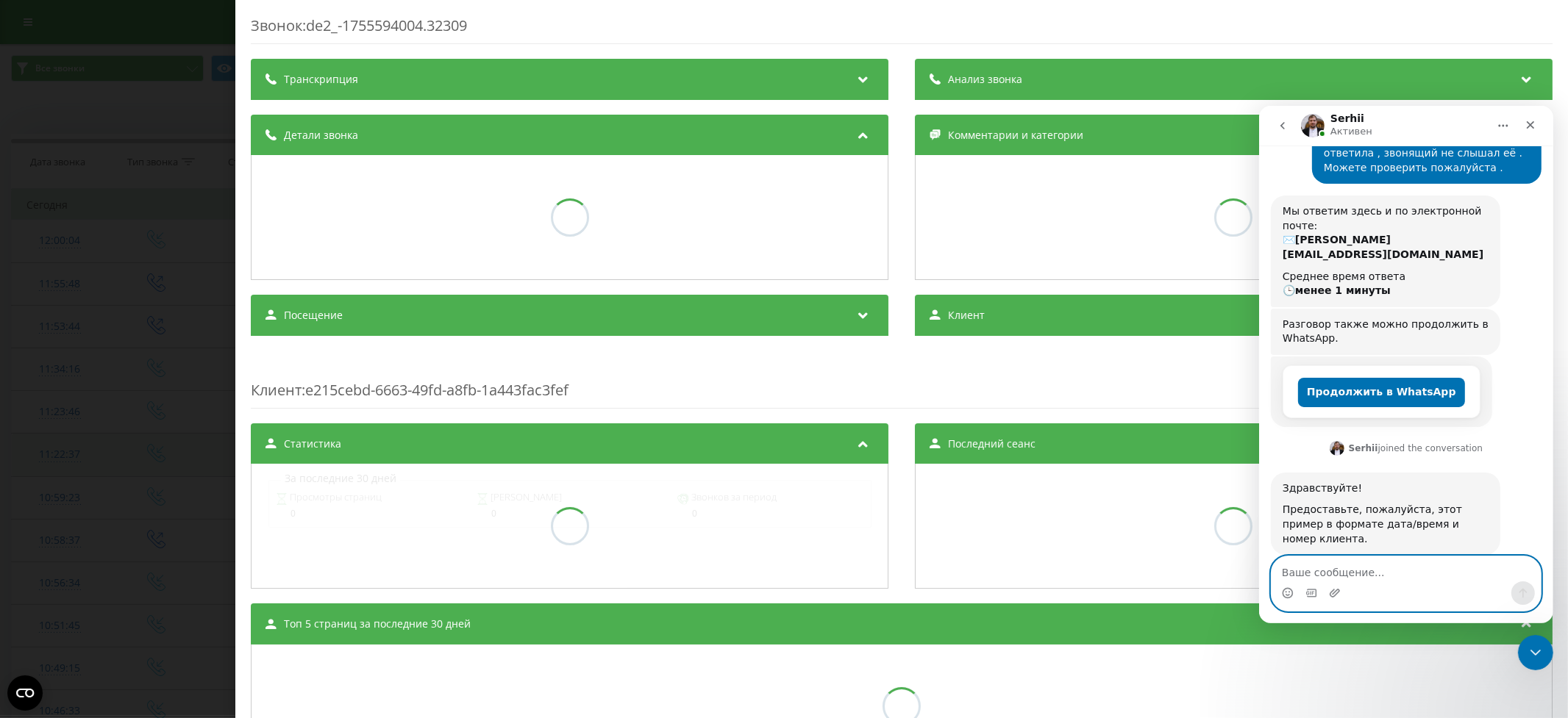
click at [1302, 568] on textarea "Ваше сообщение..." at bounding box center [1405, 568] width 269 height 25
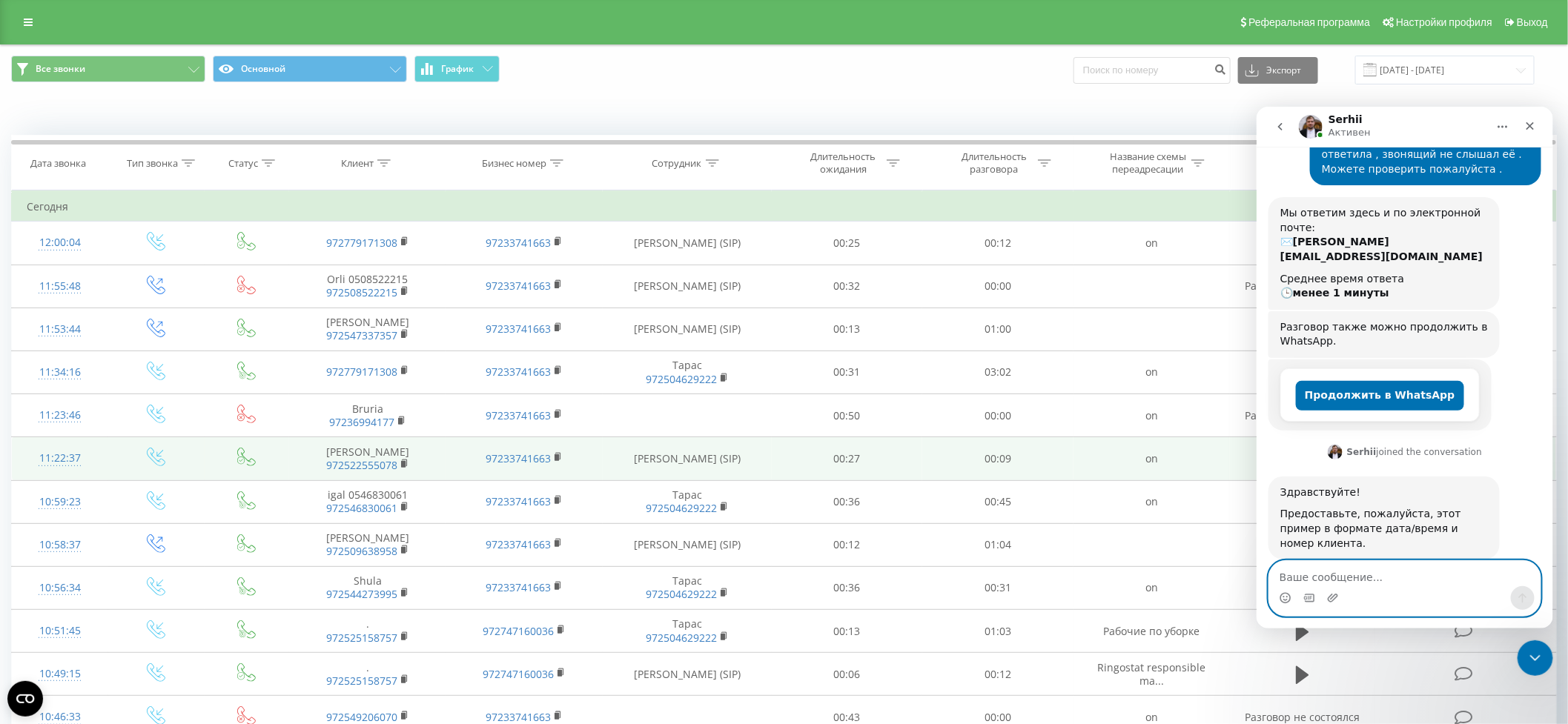
click at [1306, 578] on textarea "Ваше сообщение..." at bounding box center [1403, 573] width 271 height 26
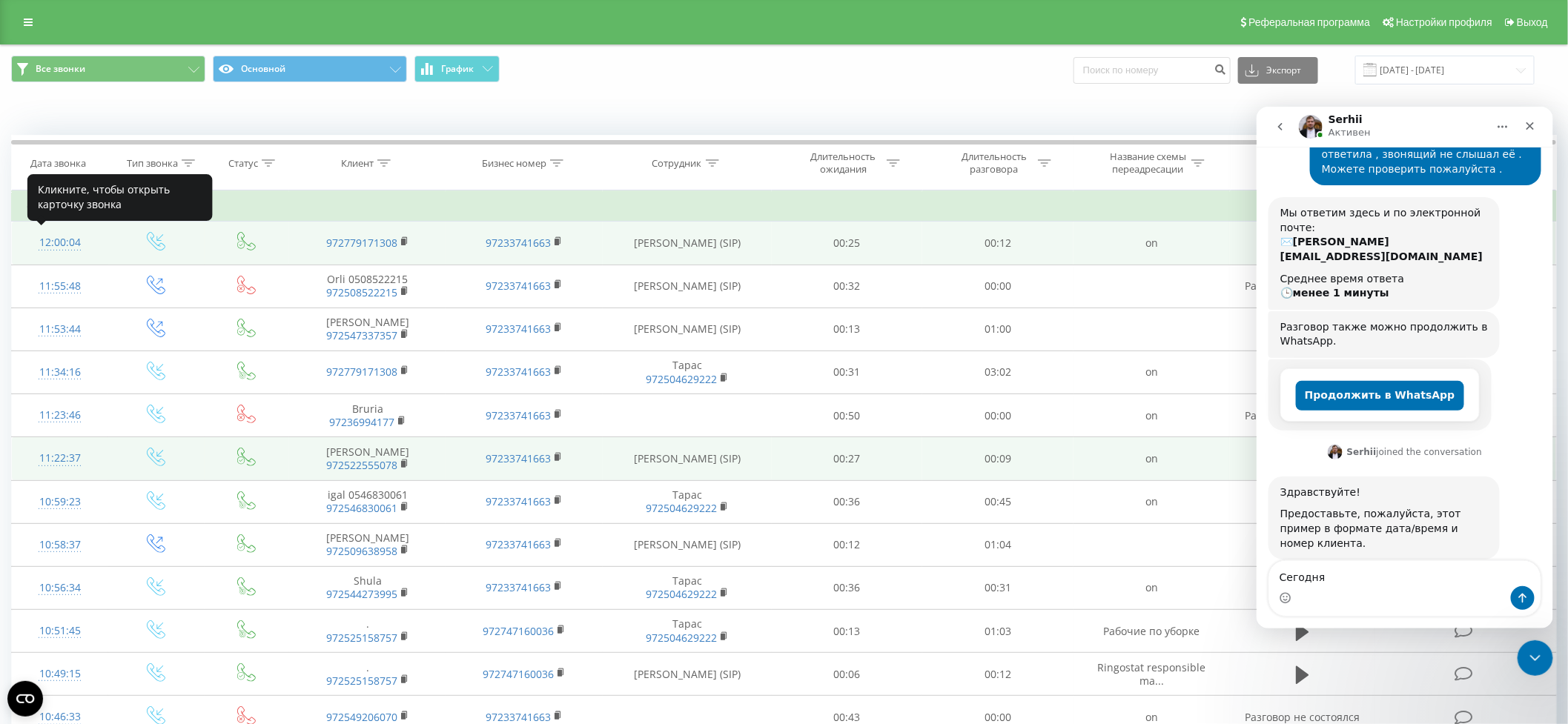
copy div "12:00:04"
drag, startPoint x: 87, startPoint y: 241, endPoint x: 38, endPoint y: 241, distance: 49.0
click at [38, 241] on div "12:00:04" at bounding box center [60, 243] width 67 height 29
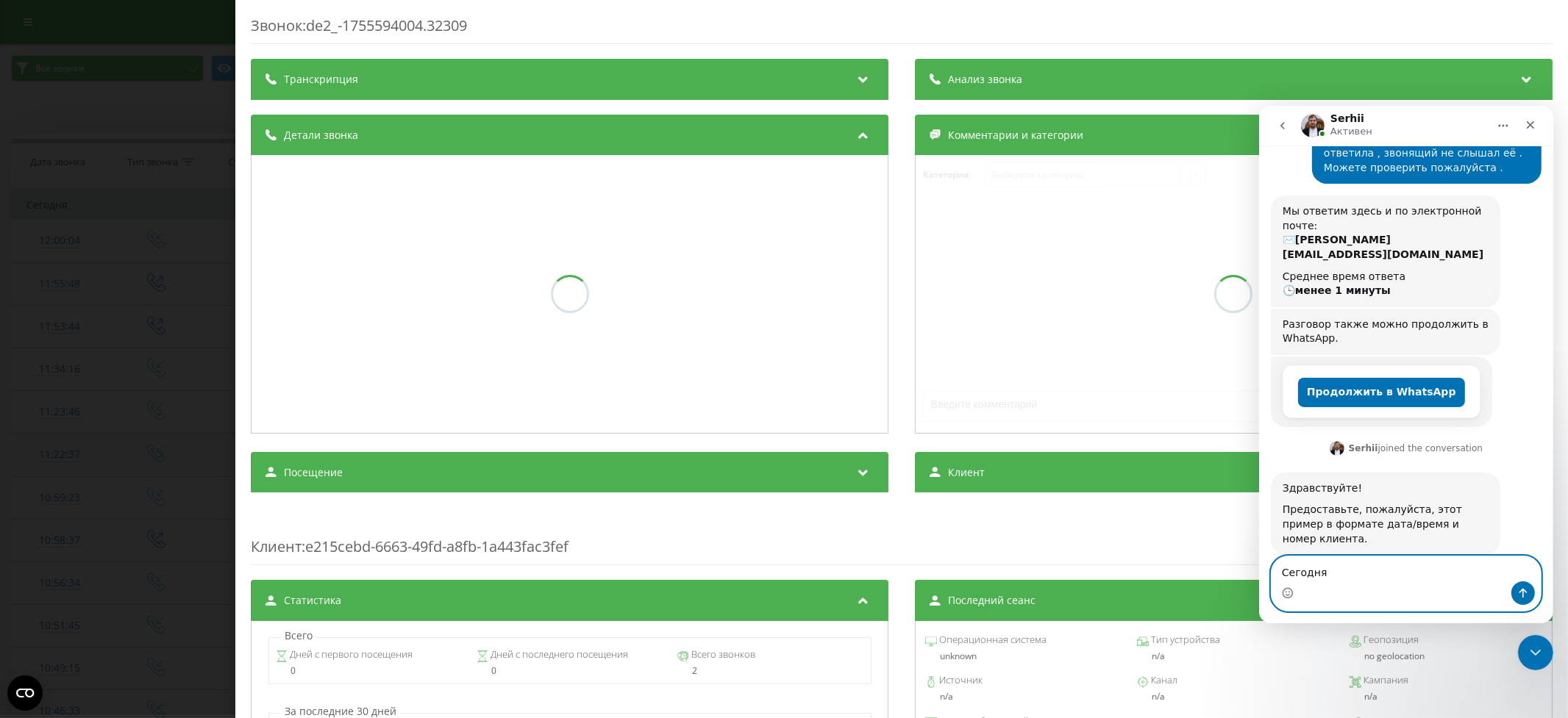
click at [1353, 573] on textarea "Сегодня" at bounding box center [1405, 568] width 269 height 25
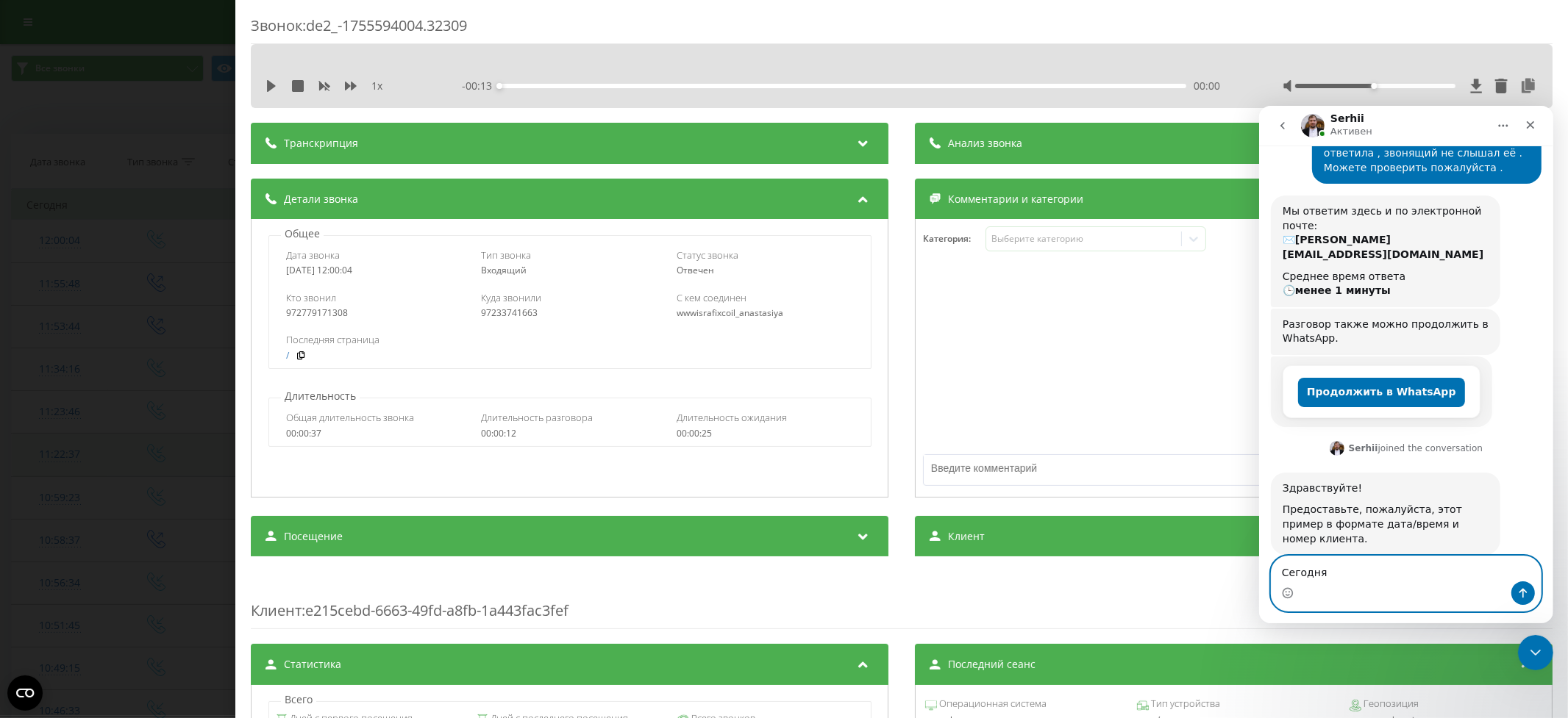
paste textarea "12:00:04"
click at [148, 120] on div "Звонок : de2_-1755594004.32309 1 x - 00:13 00:00 00:00 Транскрипция Для анализа…" at bounding box center [784, 359] width 1568 height 718
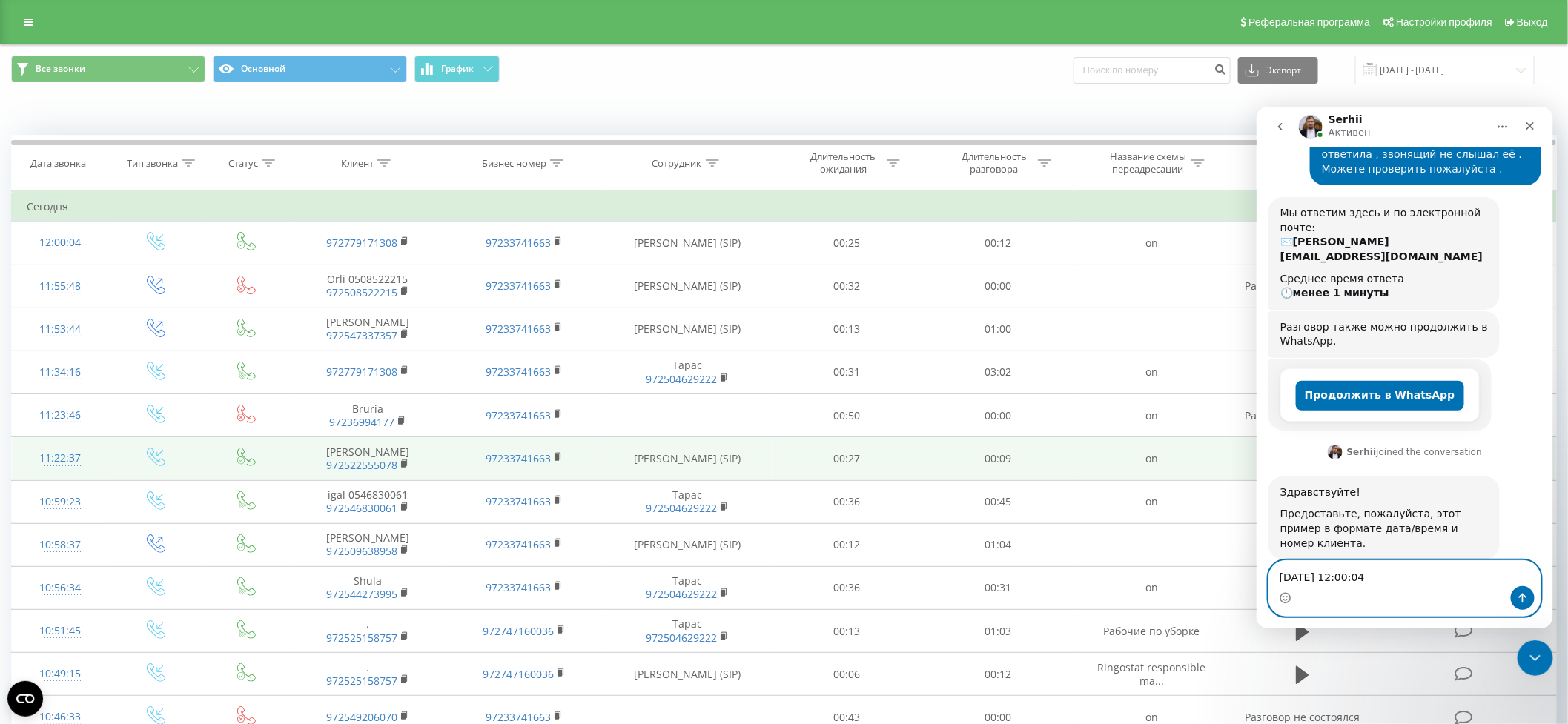
click at [1390, 578] on textarea "[DATE] 12:00:04" at bounding box center [1403, 573] width 271 height 26
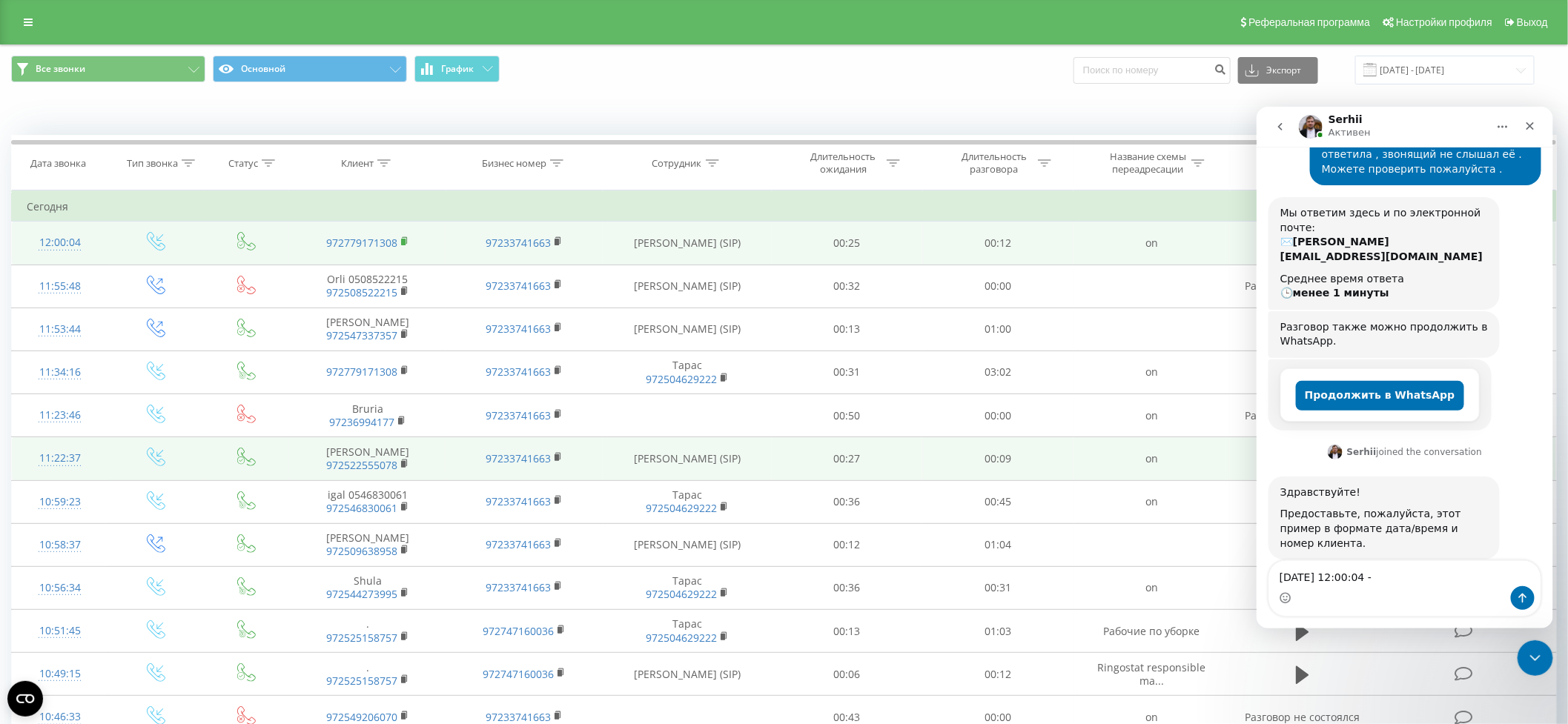
click at [404, 238] on icon at bounding box center [405, 242] width 8 height 11
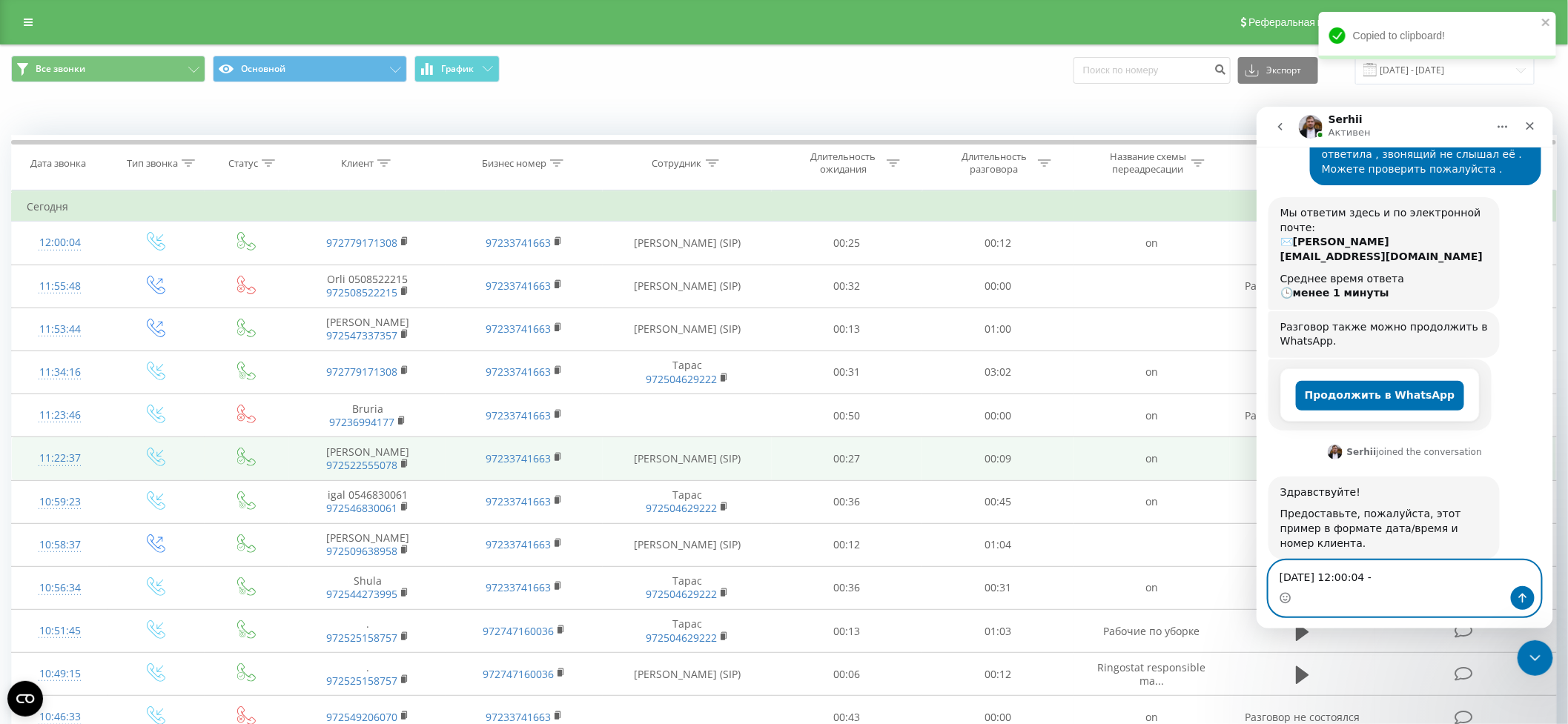
click at [1387, 577] on textarea "[DATE] 12:00:04 -" at bounding box center [1403, 573] width 271 height 26
paste textarea "972779171308"
type textarea "[DATE] 12:00:04 - 972779171308"
click at [1524, 597] on icon "Отправить сообщение…" at bounding box center [1522, 598] width 12 height 12
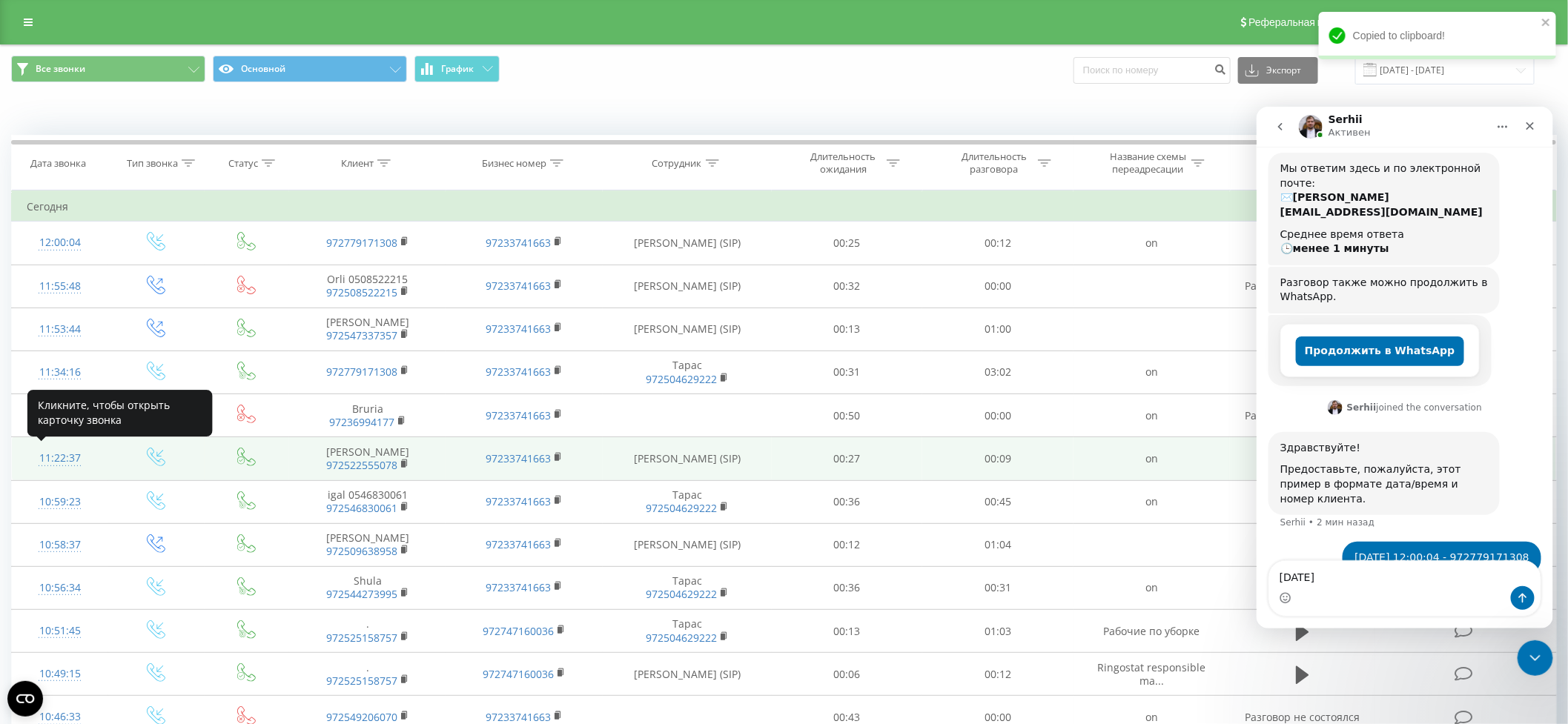
copy div "11:22:37"
drag, startPoint x: 84, startPoint y: 460, endPoint x: 43, endPoint y: 459, distance: 41.0
click at [40, 459] on div "11:22:37" at bounding box center [60, 458] width 67 height 29
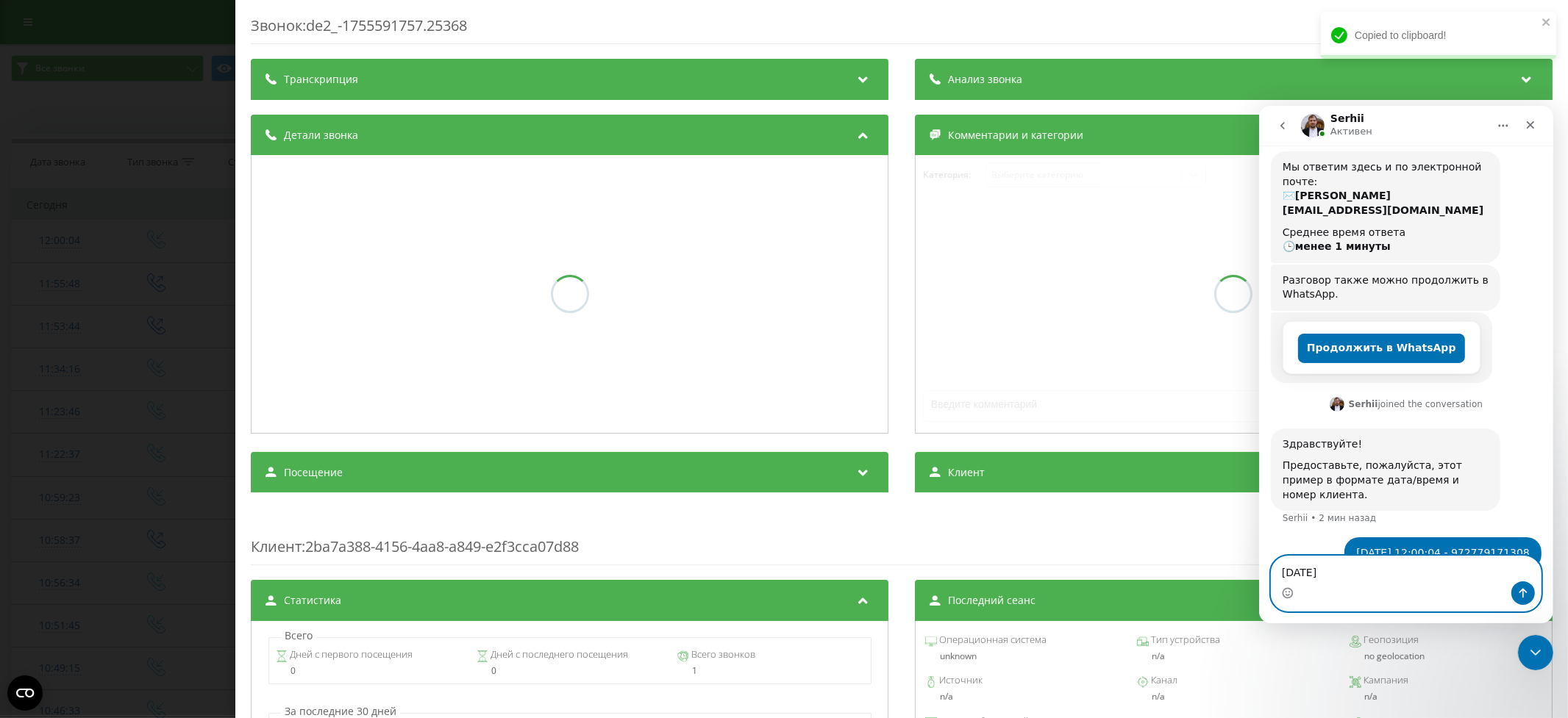
click at [1341, 567] on textarea "[DATE]" at bounding box center [1405, 568] width 269 height 25
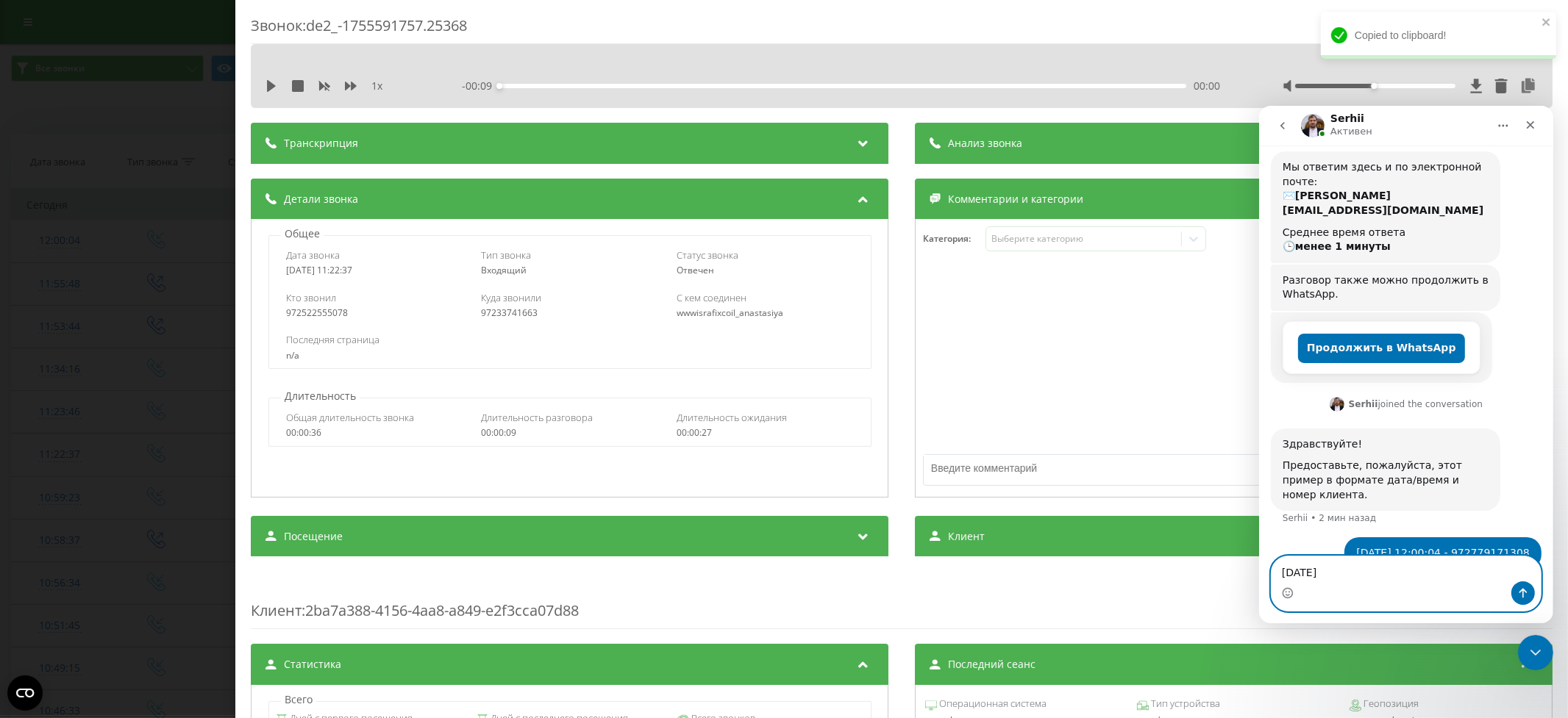
paste textarea "11:22:37"
click at [129, 300] on div "Звонок : de2_-1755591757.25368 1 x - 00:09 00:00 00:00 Транскрипция Для анализа…" at bounding box center [784, 359] width 1568 height 718
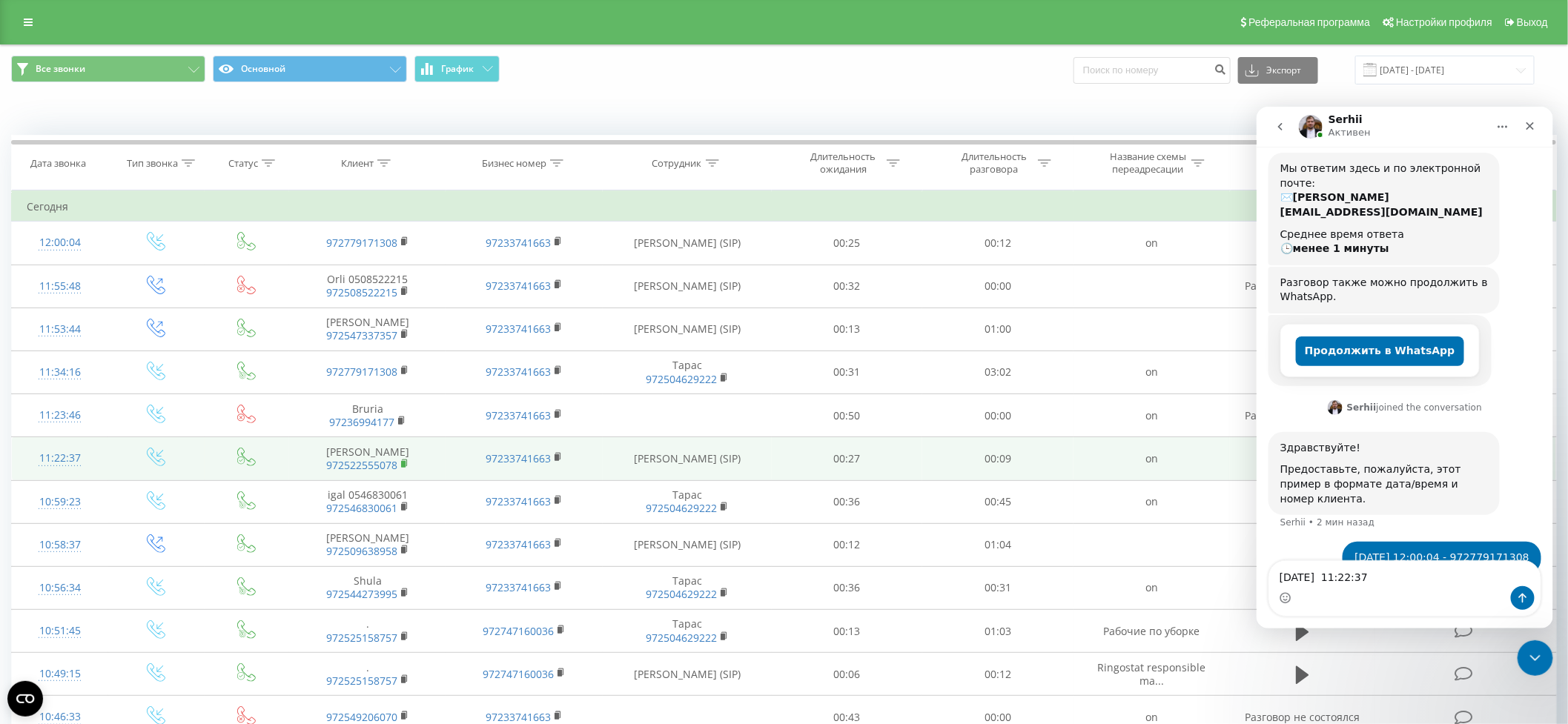
click at [402, 463] on rect at bounding box center [403, 465] width 5 height 7
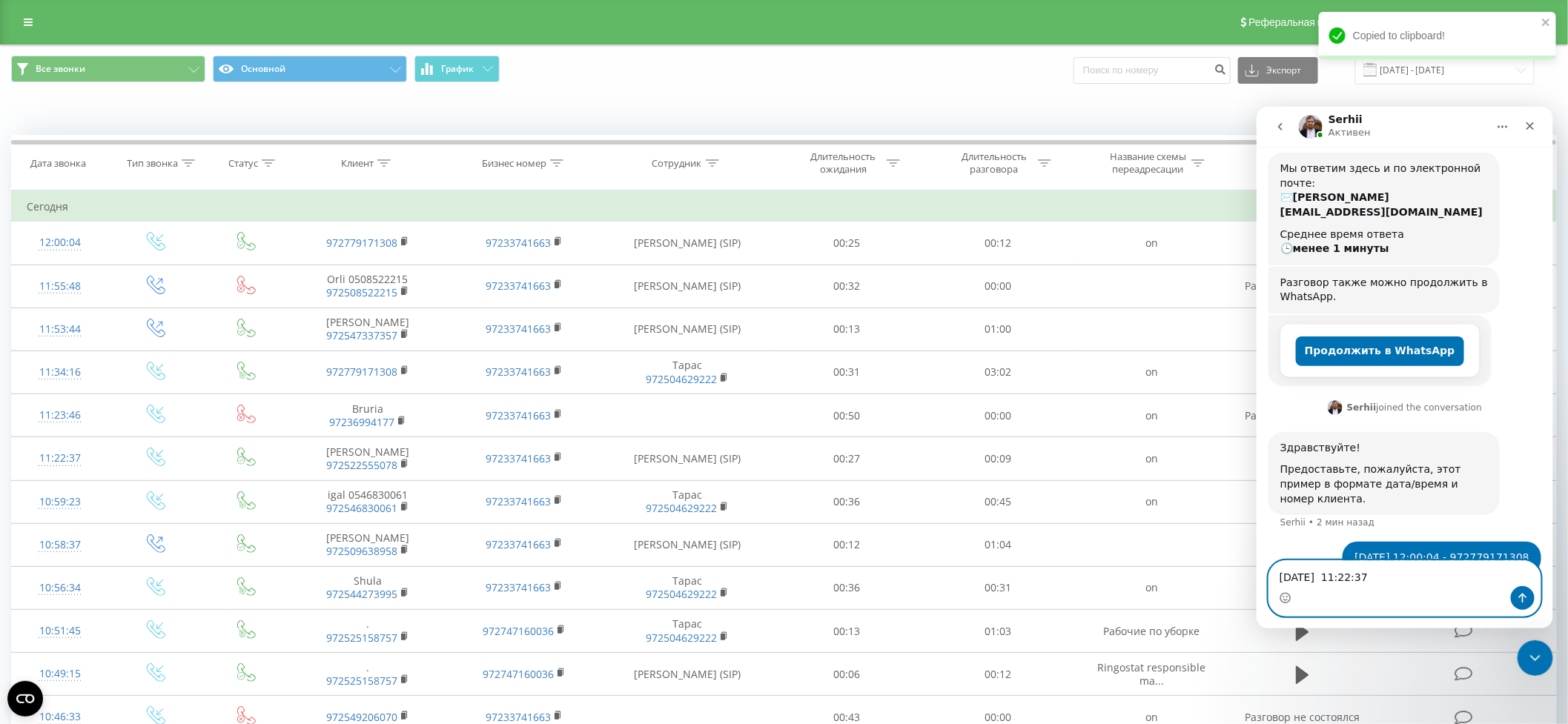
click at [1386, 576] on textarea "[DATE] 11:22:37" at bounding box center [1403, 573] width 271 height 26
paste textarea "972522555078"
type textarea "[DATE] 11:22:37 972522555078"
click at [1519, 597] on icon "Отправить сообщение…" at bounding box center [1522, 598] width 12 height 12
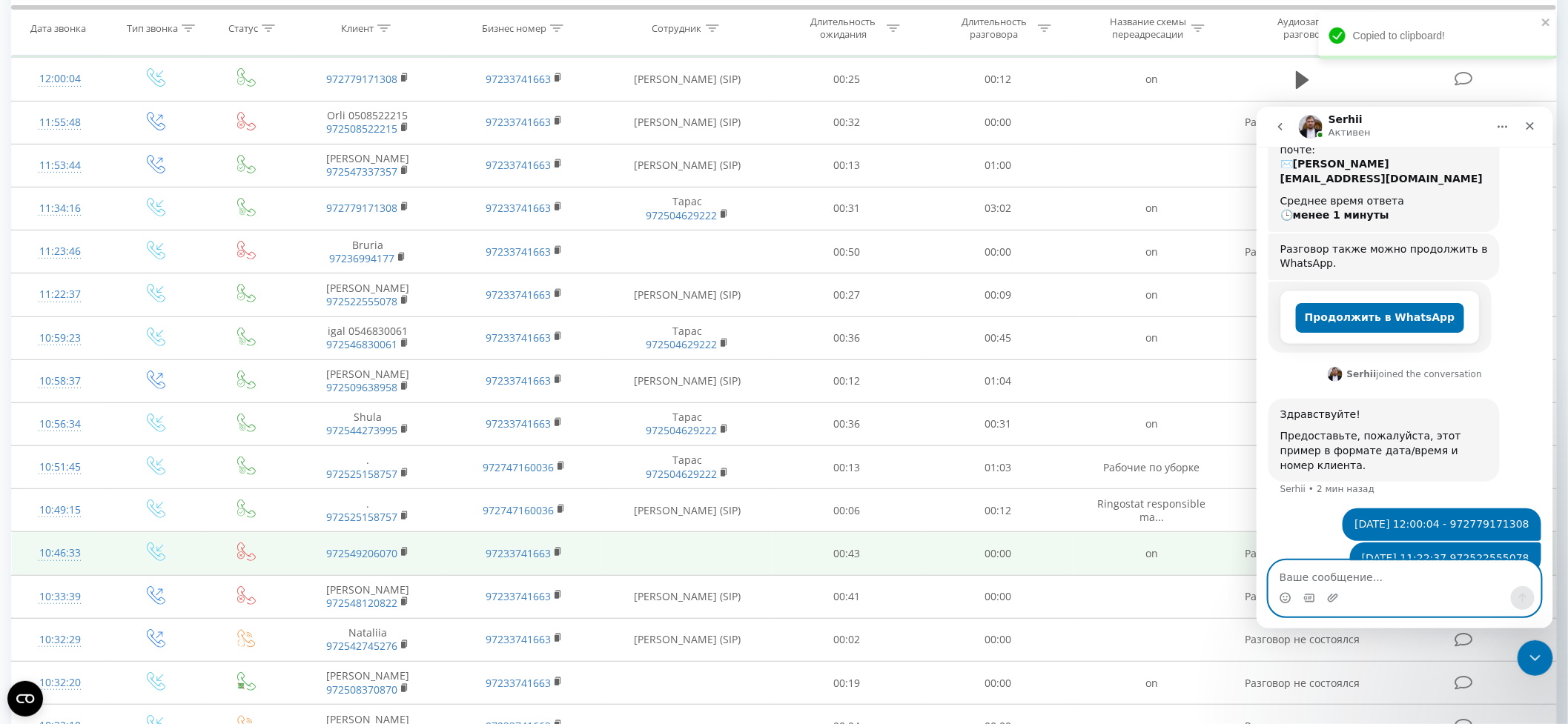
scroll to position [175, 0]
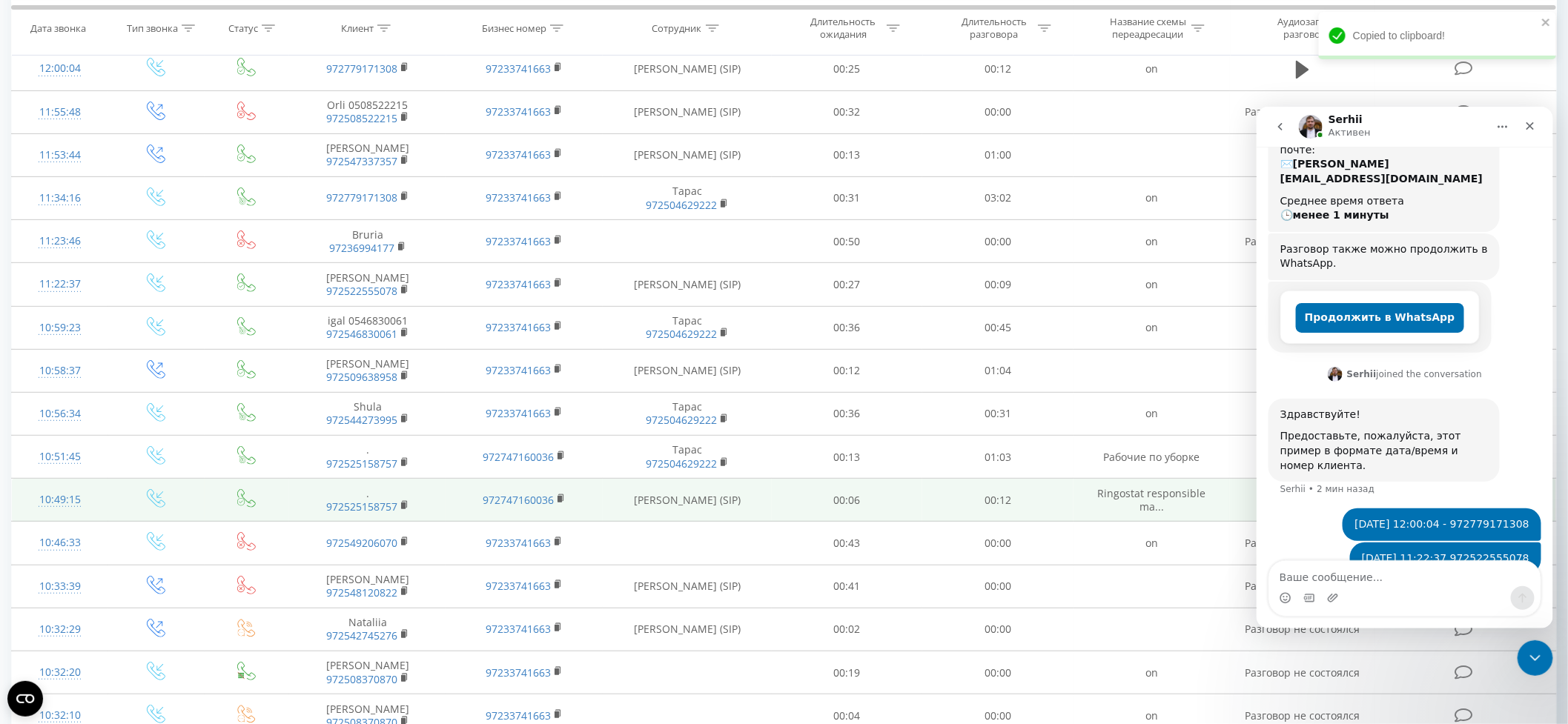
click at [783, 499] on td "00:06" at bounding box center [846, 501] width 151 height 43
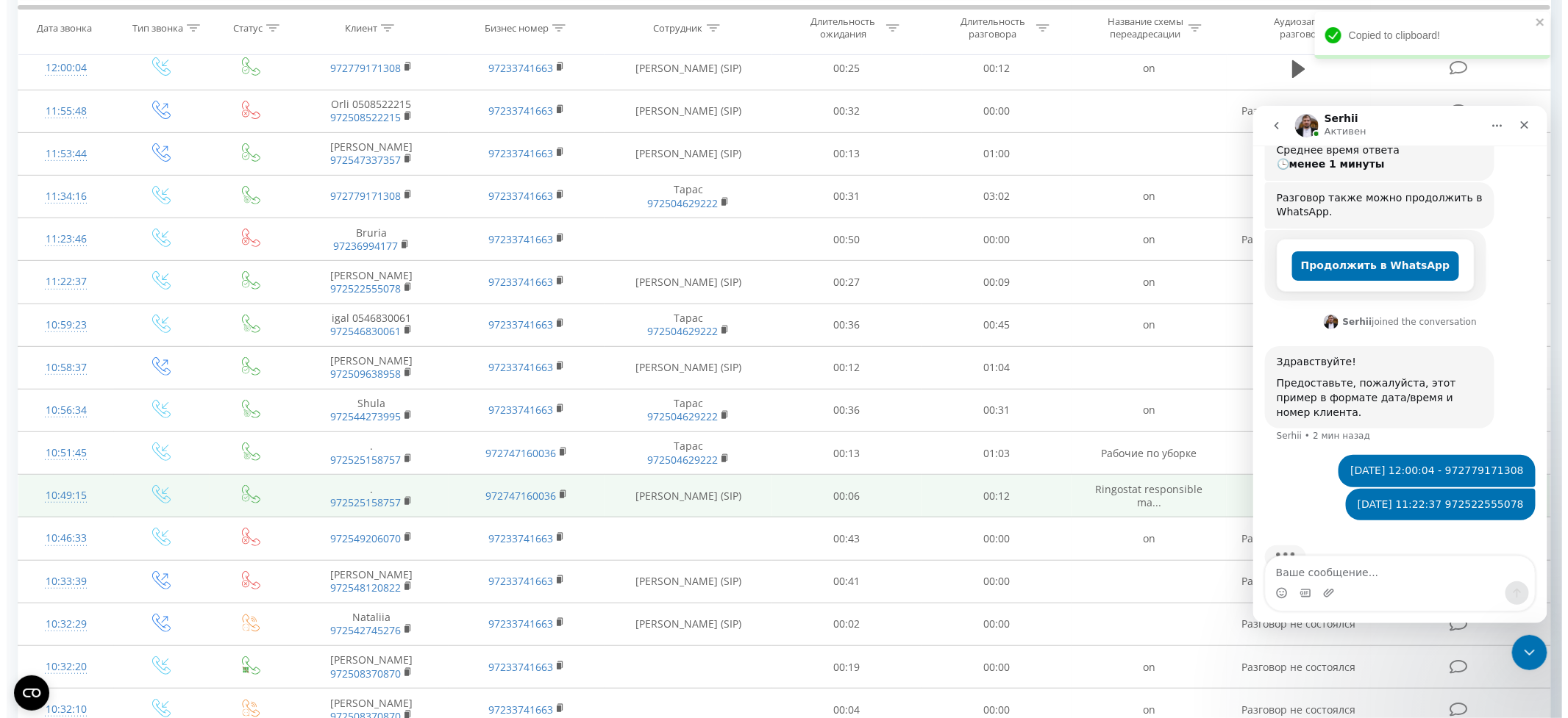
scroll to position [305, 0]
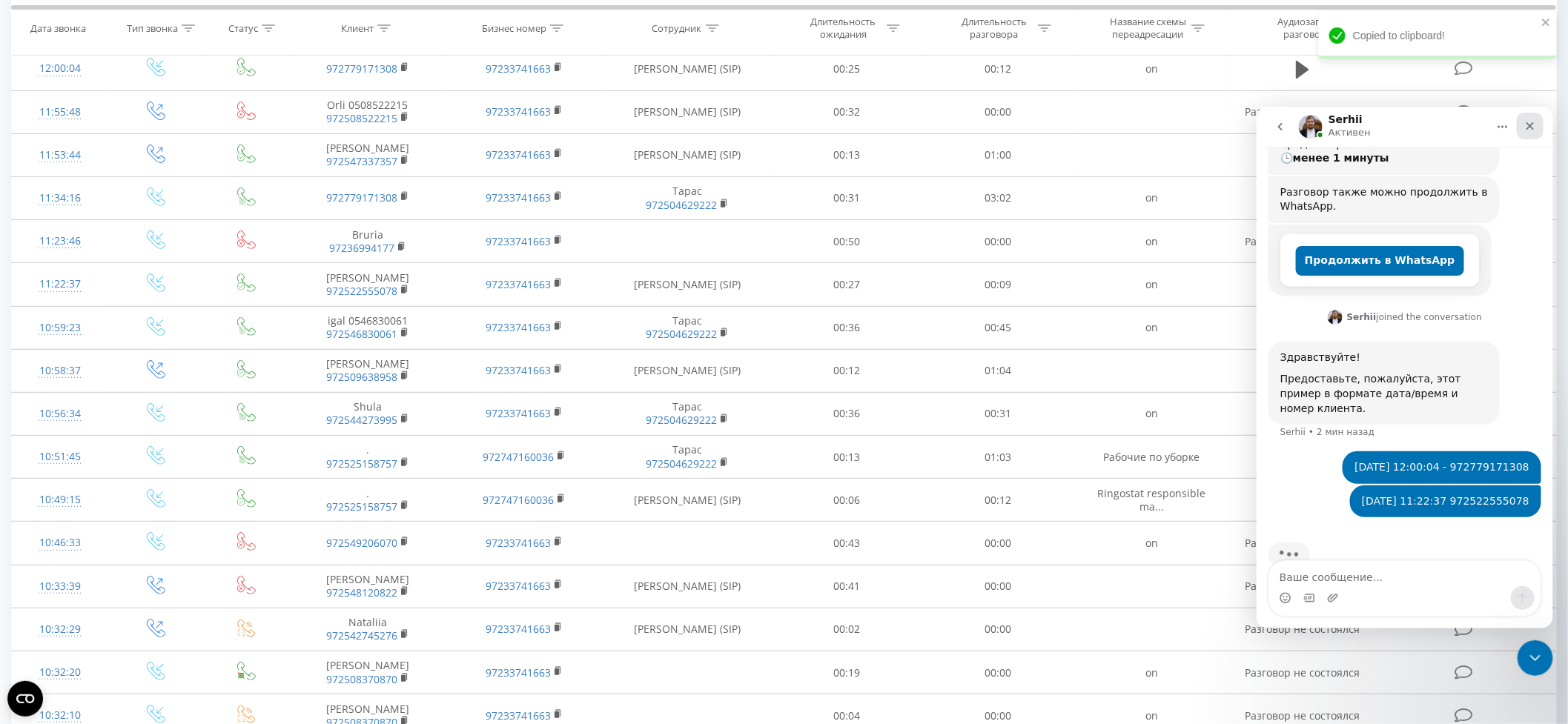
click at [1527, 124] on icon "Закрыть" at bounding box center [1530, 125] width 12 height 12
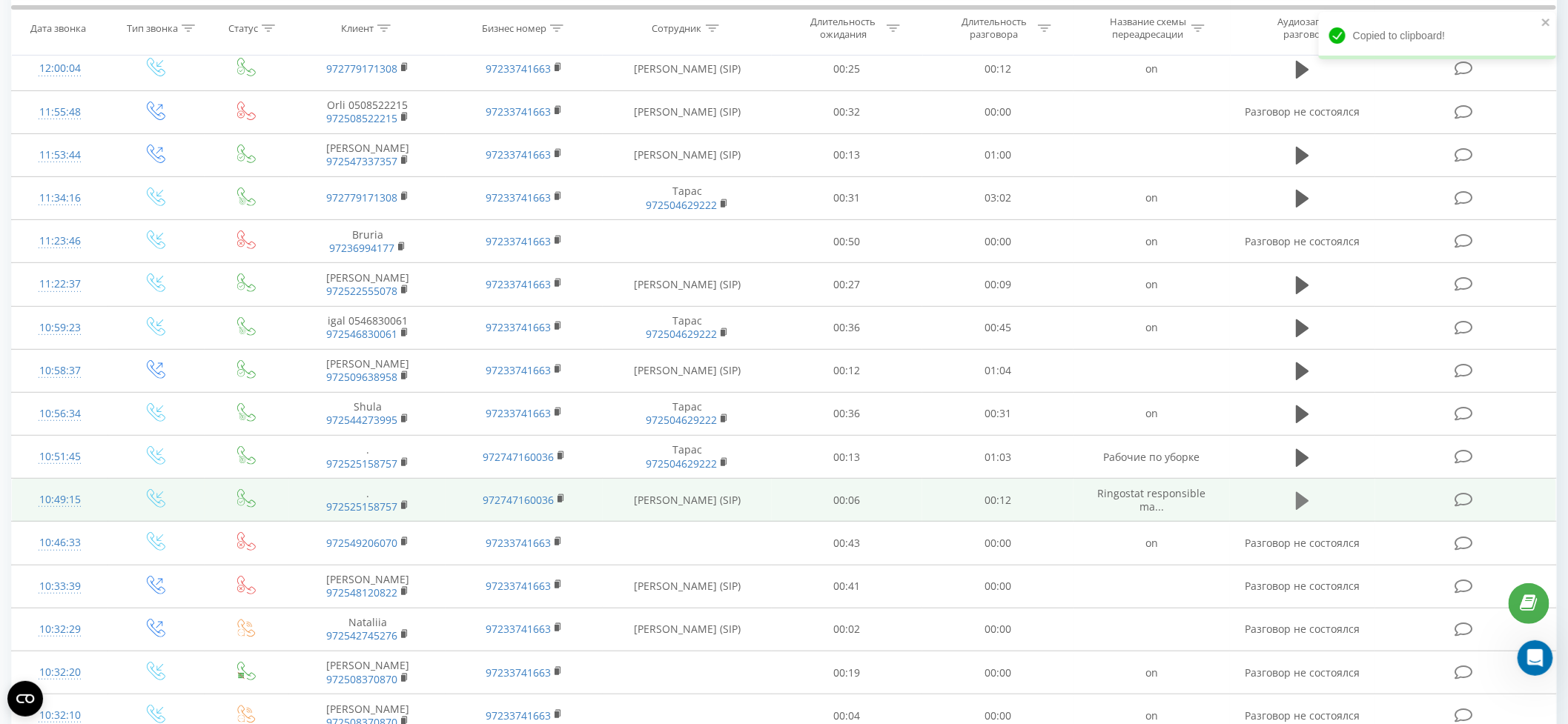
click at [1294, 500] on button at bounding box center [1302, 501] width 23 height 23
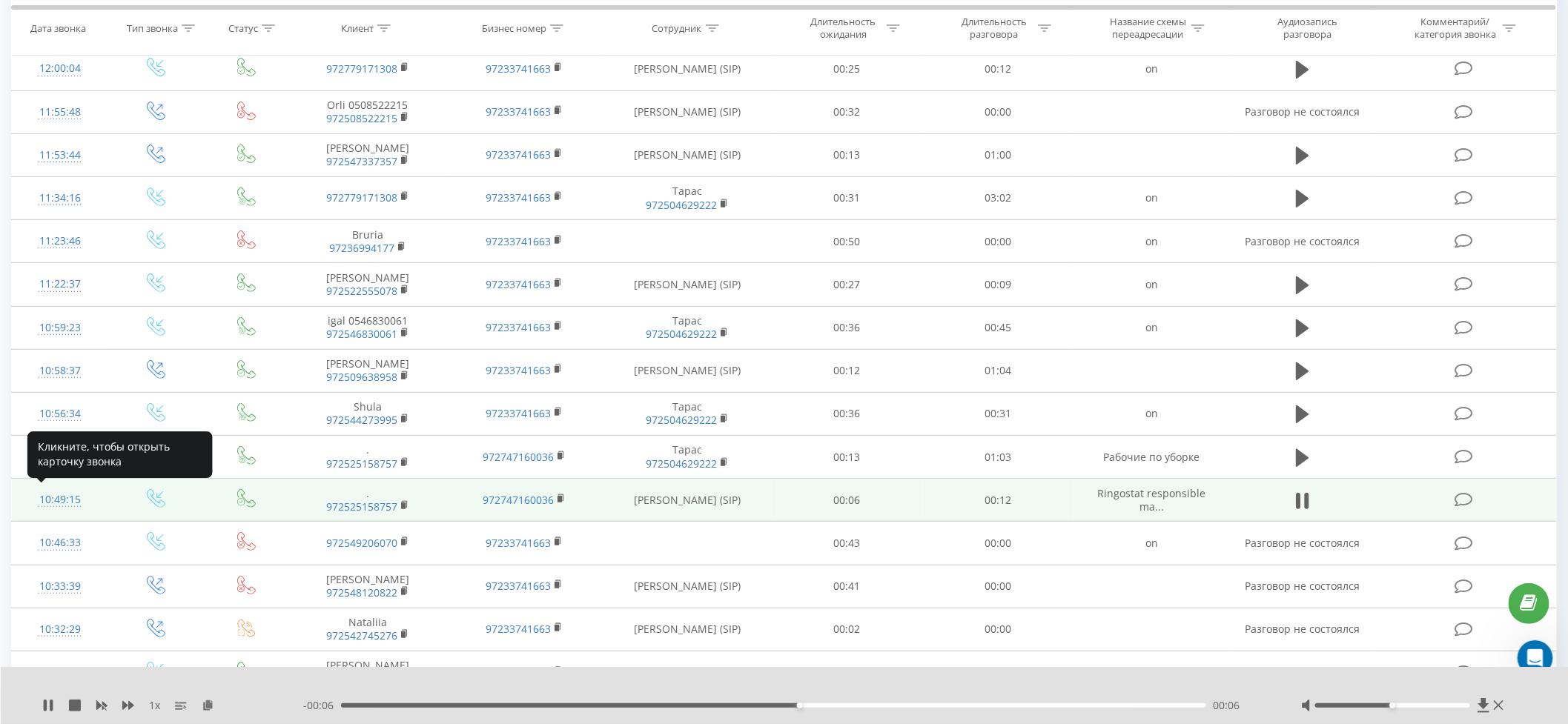
copy div "10:49:15"
drag, startPoint x: 86, startPoint y: 501, endPoint x: 41, endPoint y: 501, distance: 45.0
click at [41, 501] on div "10:49:15" at bounding box center [60, 499] width 67 height 29
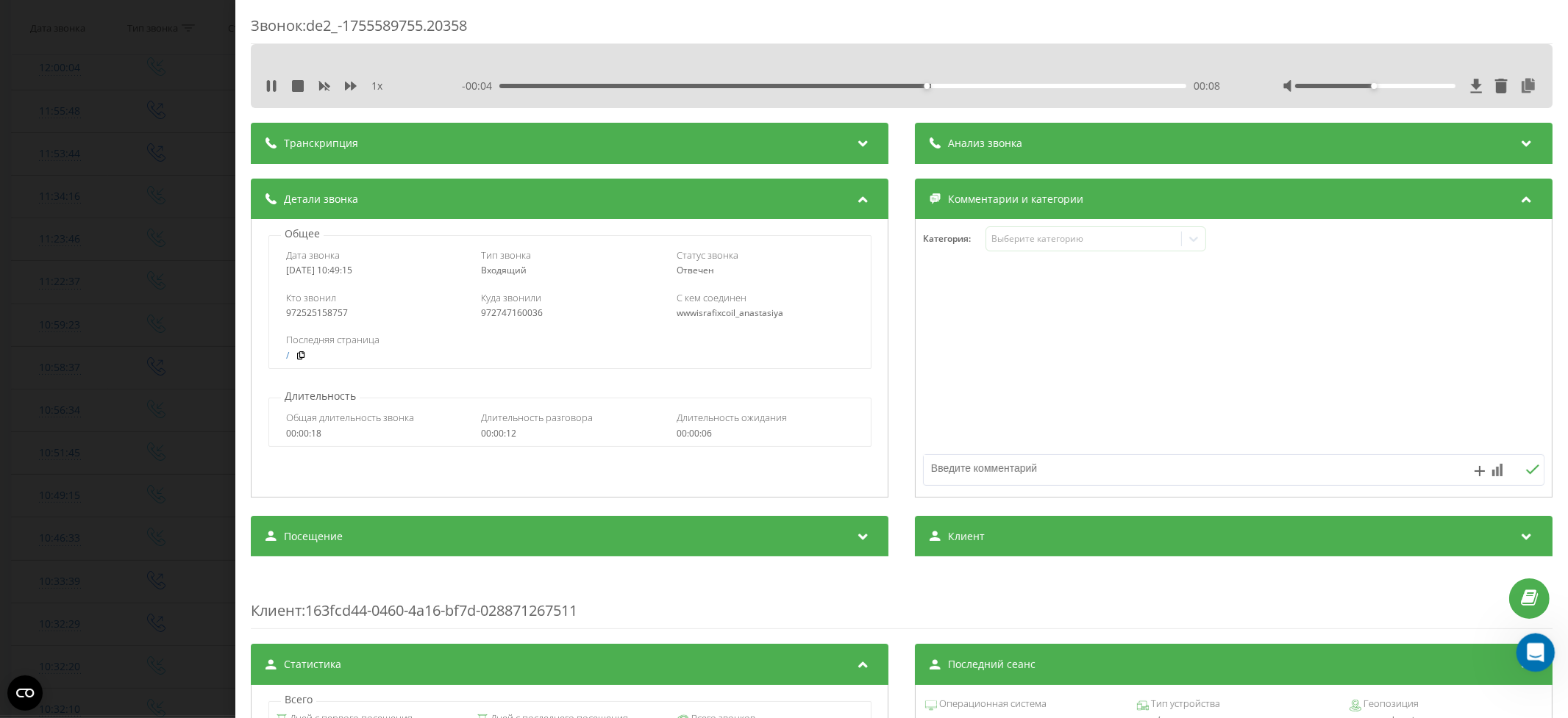
click at [1532, 647] on icon "Открыть службу сообщений Intercom" at bounding box center [1533, 651] width 24 height 24
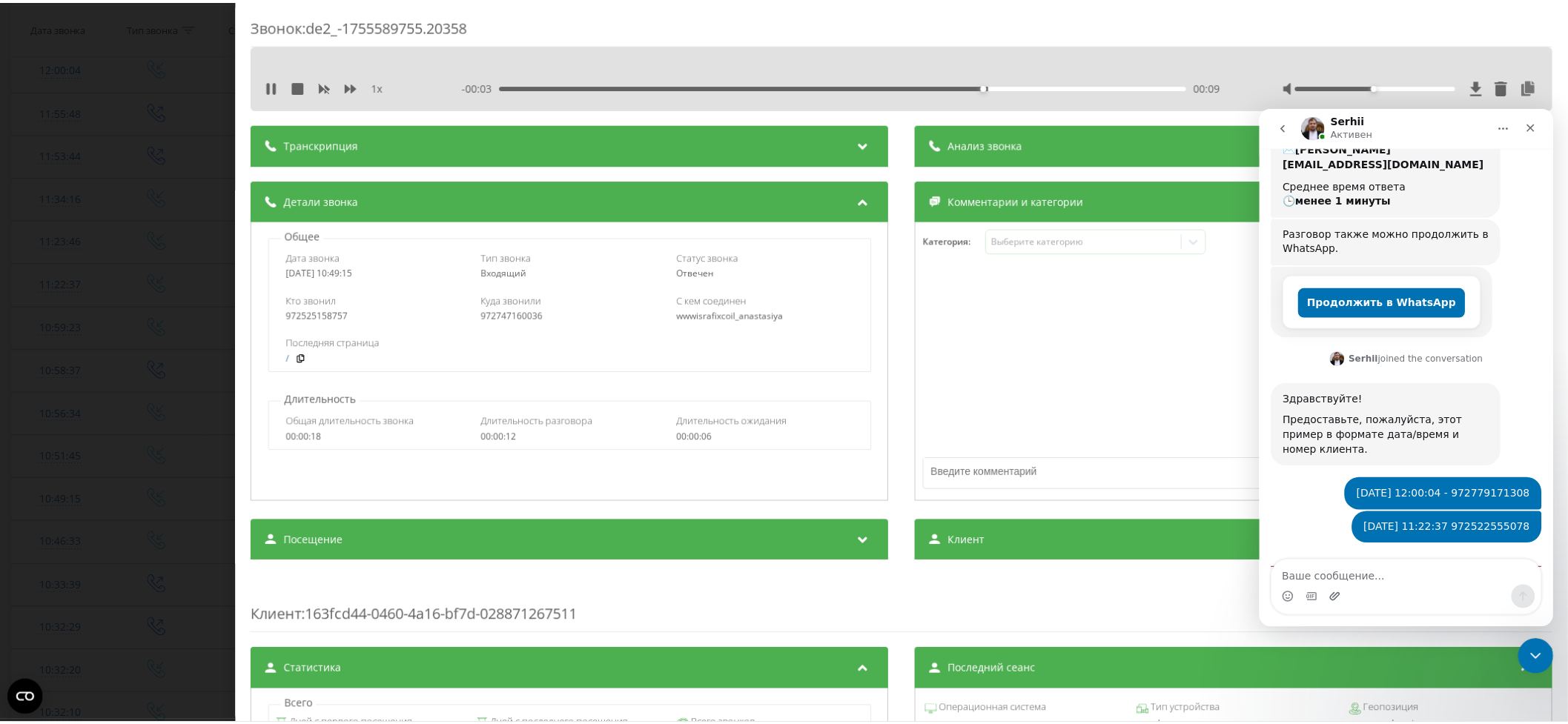
scroll to position [320, 0]
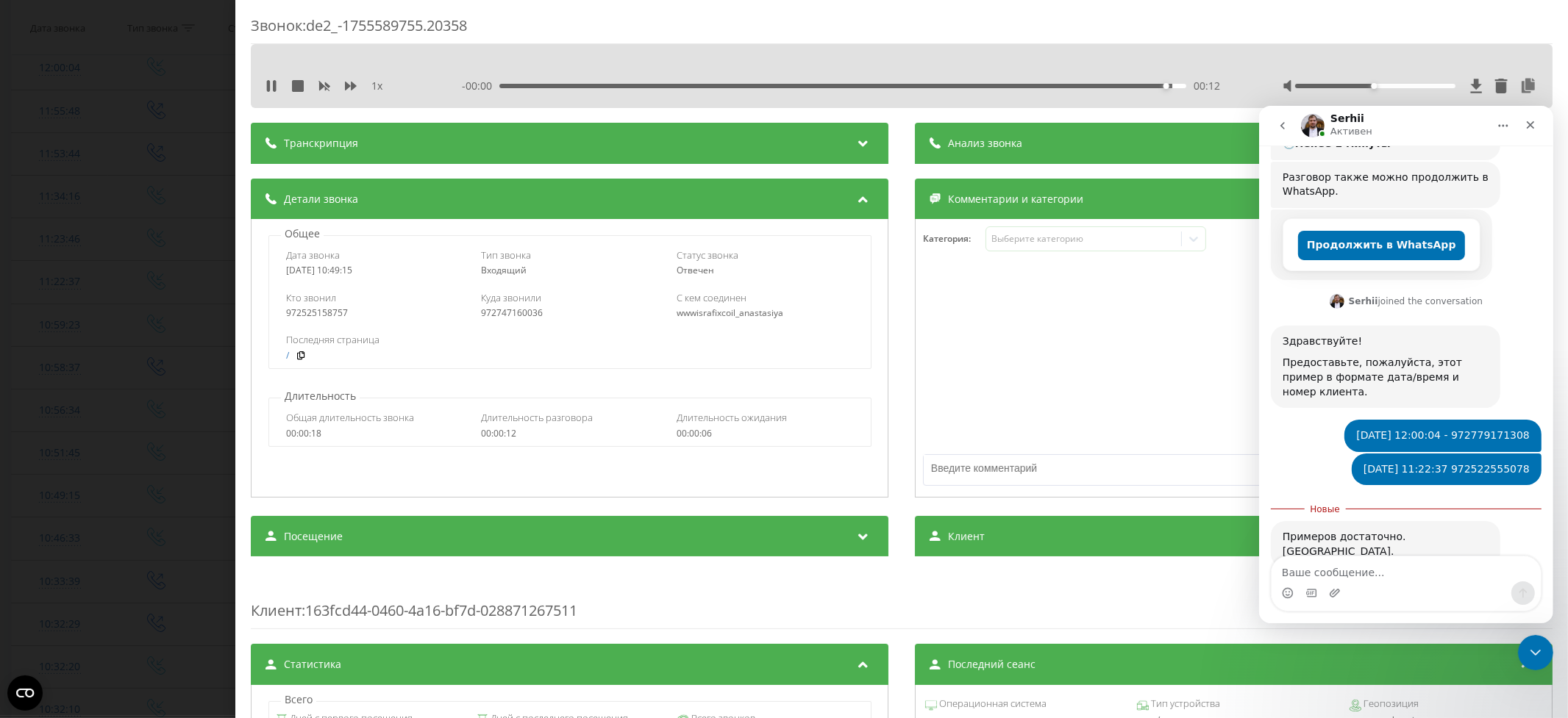
click at [217, 150] on div "Звонок : de2_-1755589755.20358 1 x - 00:00 00:12 00:12 Транскрипция Для анализа…" at bounding box center [784, 359] width 1568 height 718
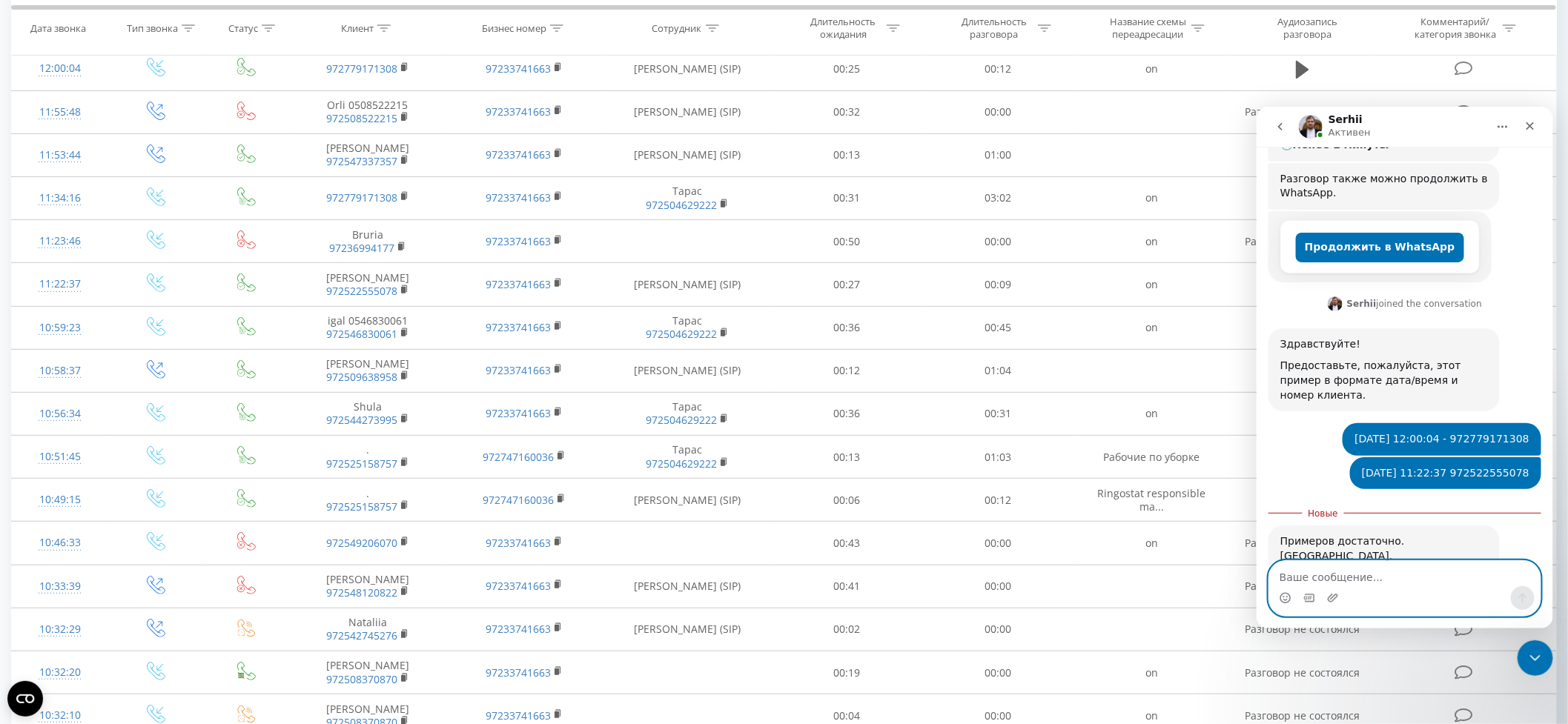
click at [1313, 579] on textarea "Ваше сообщение..." at bounding box center [1403, 573] width 271 height 26
type textarea "все входящие за [DATE] для этого менеджера"
click at [1519, 598] on icon "Отправить сообщение…" at bounding box center [1522, 598] width 12 height 12
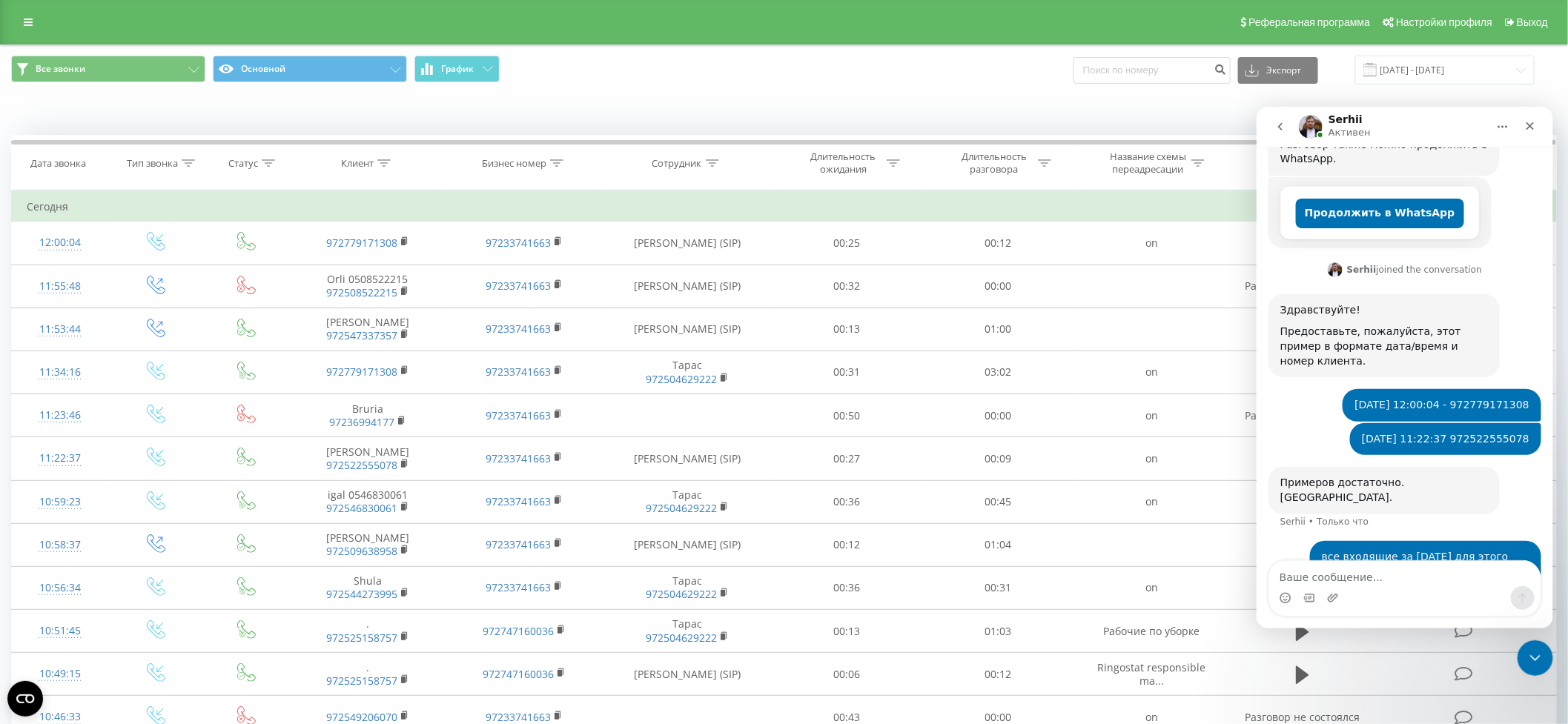
click at [576, 103] on div "Когда данные могут отличаться от других систем" at bounding box center [784, 112] width 1566 height 36
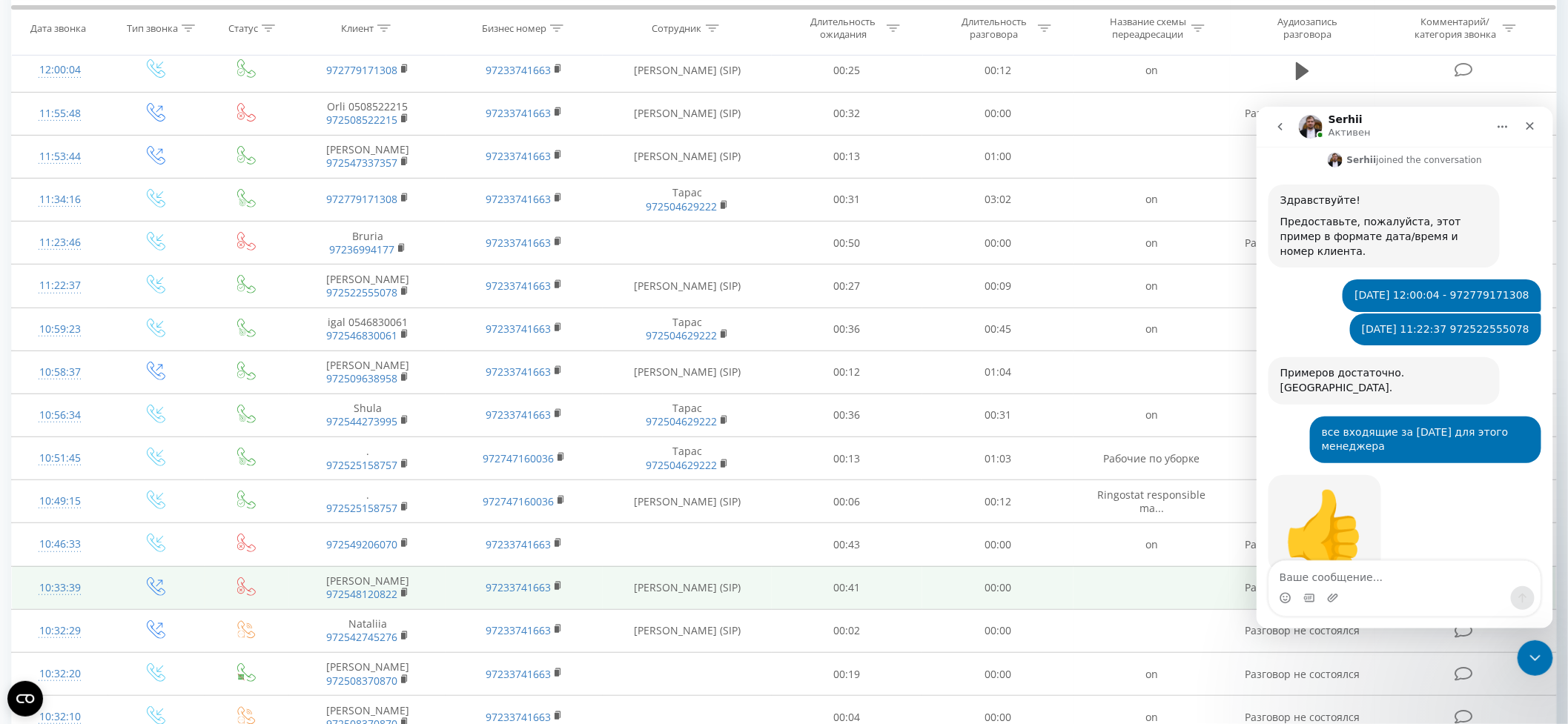
scroll to position [294, 0]
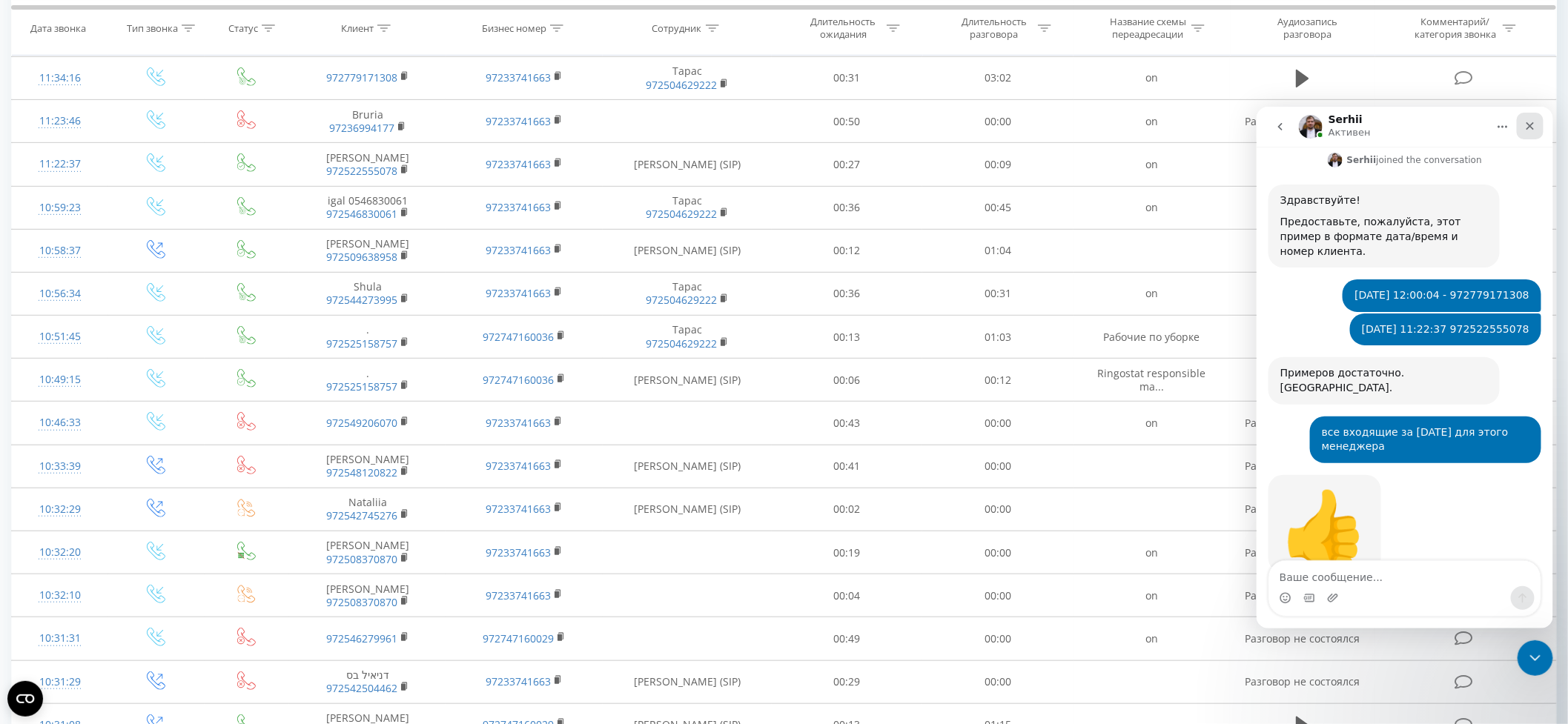
click at [1532, 122] on icon "Закрыть" at bounding box center [1530, 125] width 8 height 8
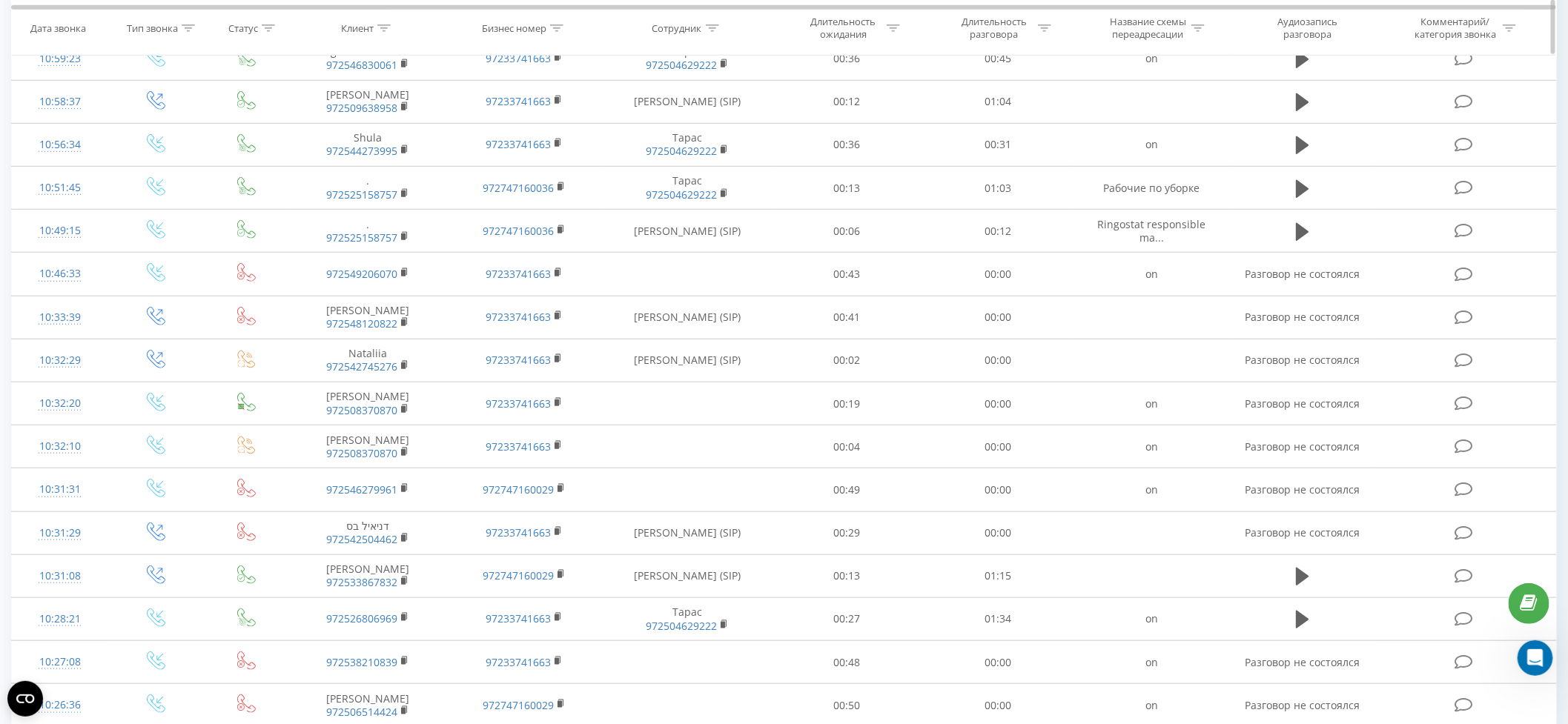
scroll to position [0, 0]
